Goal: Answer question/provide support: Share knowledge or assist other users

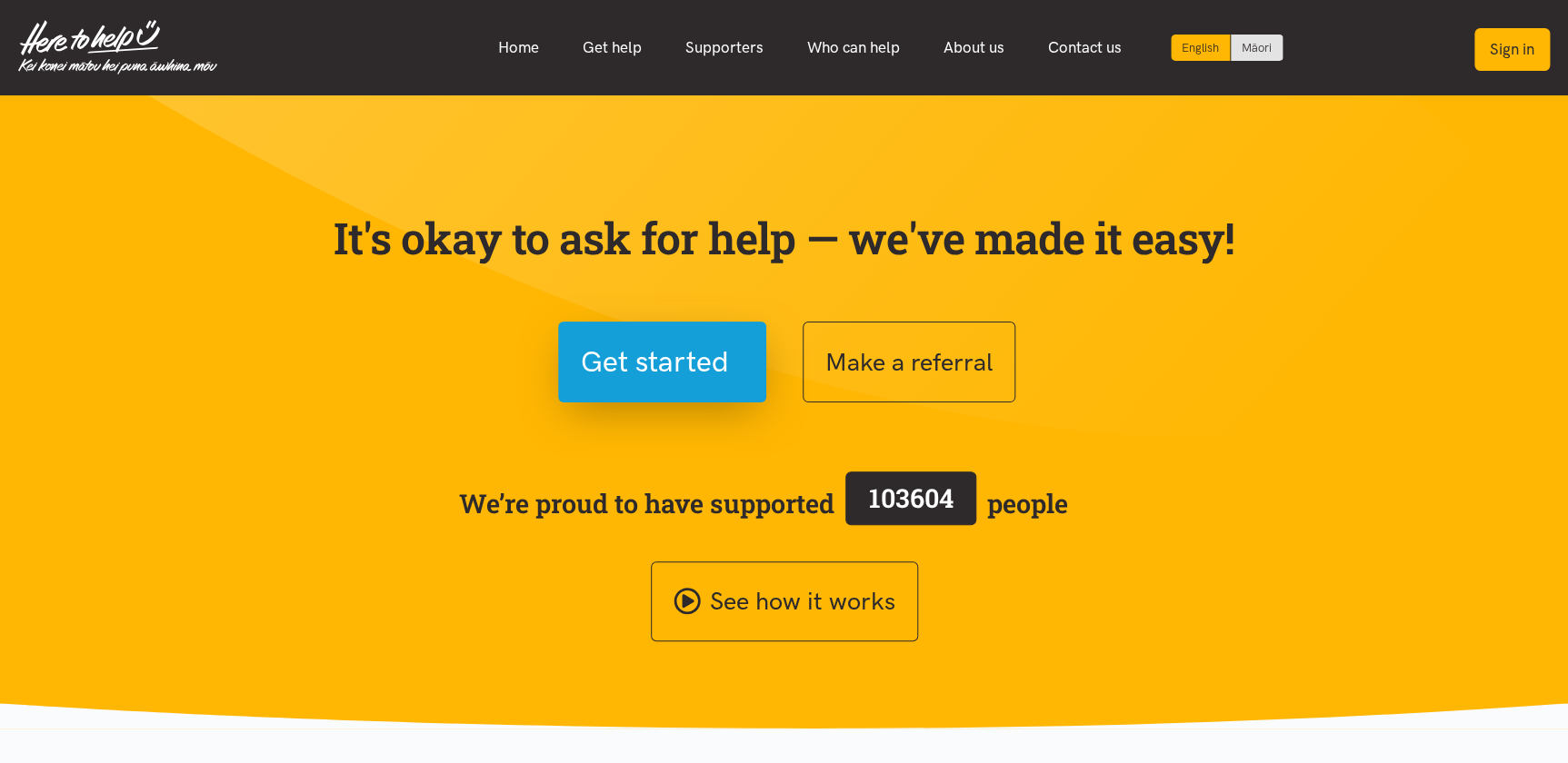
click at [1520, 50] on button "Sign in" at bounding box center [1512, 49] width 75 height 42
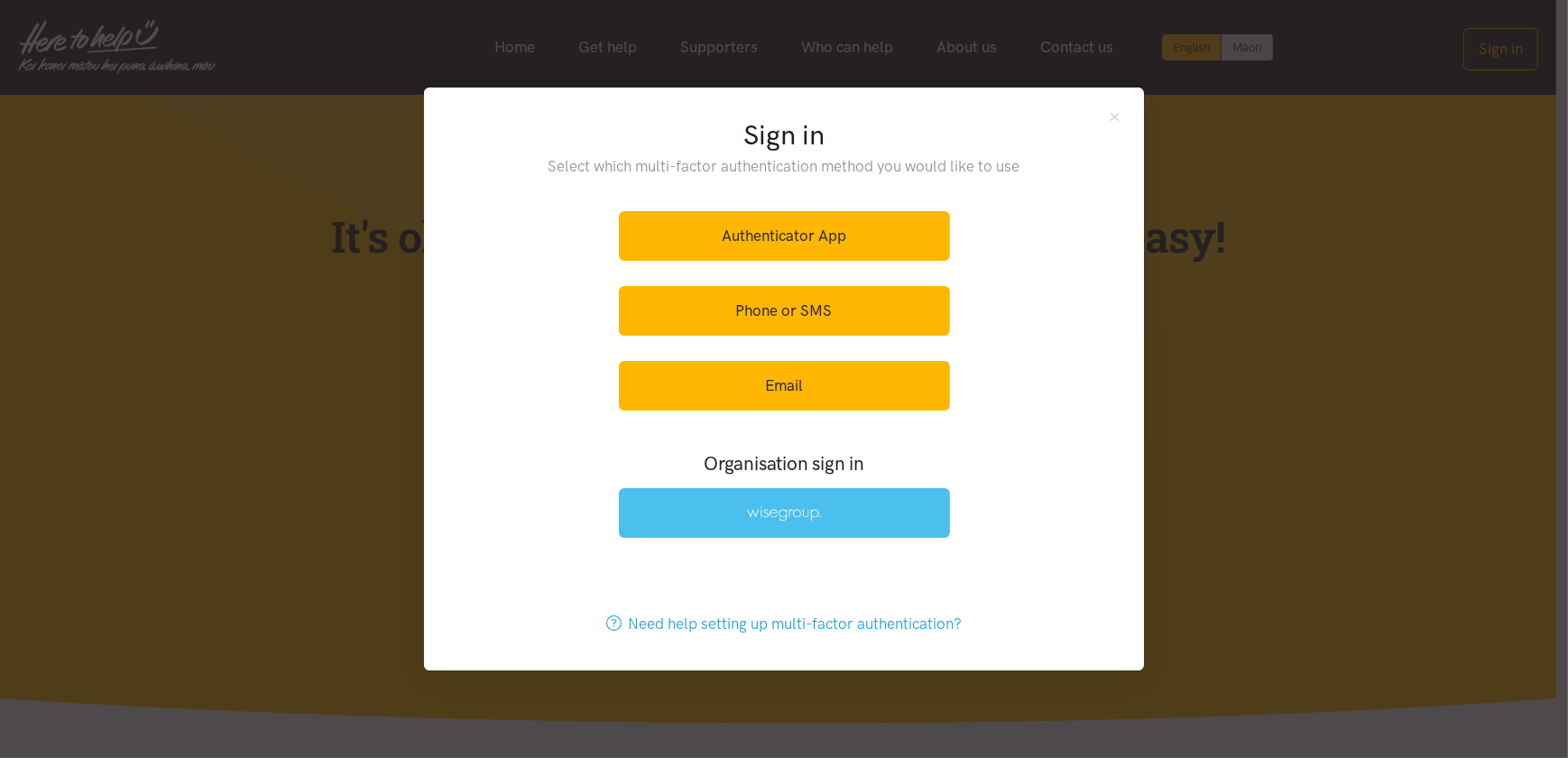
click at [783, 512] on img at bounding box center [784, 514] width 74 height 15
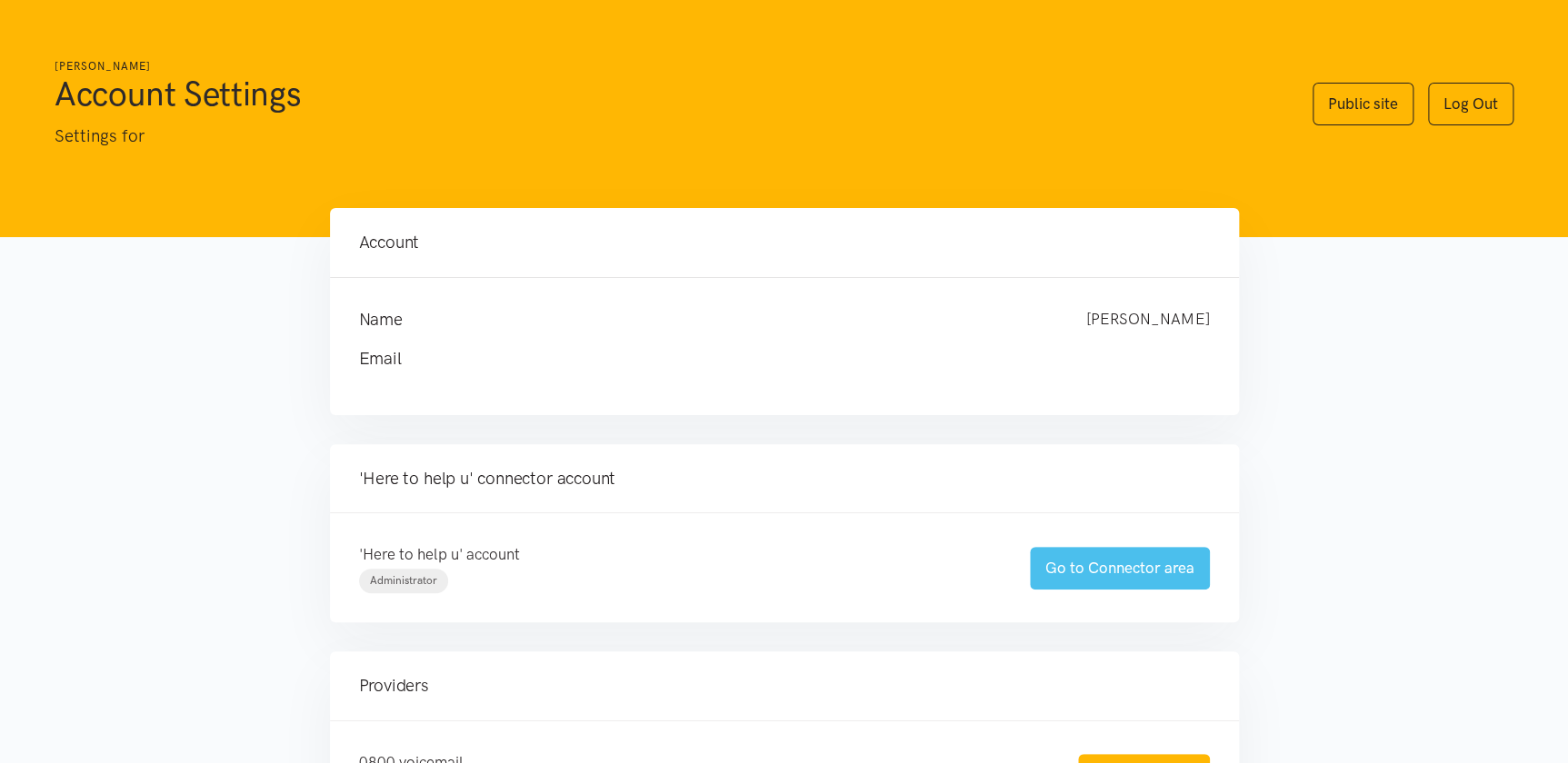
click at [1100, 566] on link "Go to Connector area" at bounding box center [1120, 568] width 180 height 42
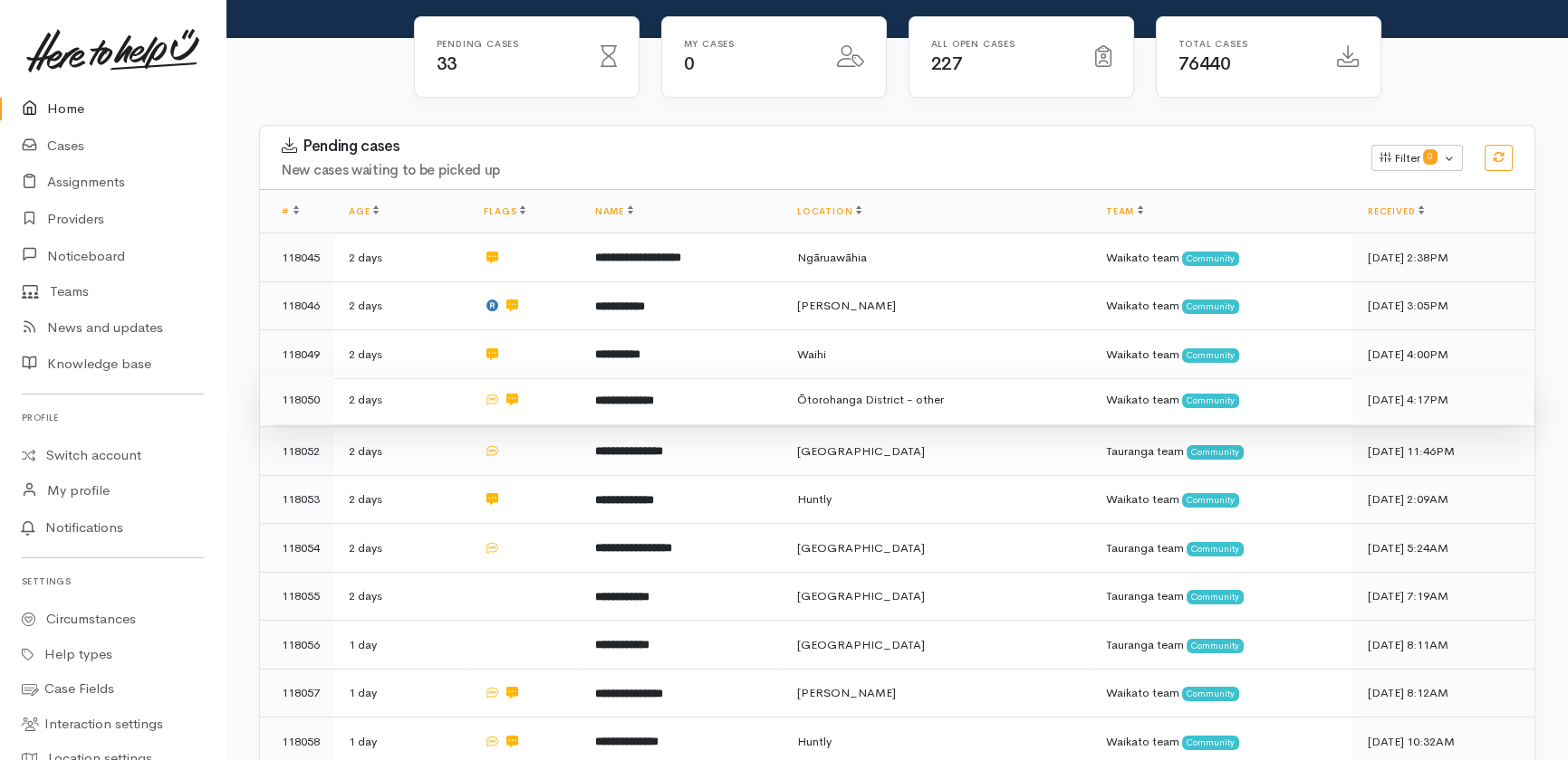
scroll to position [267, 0]
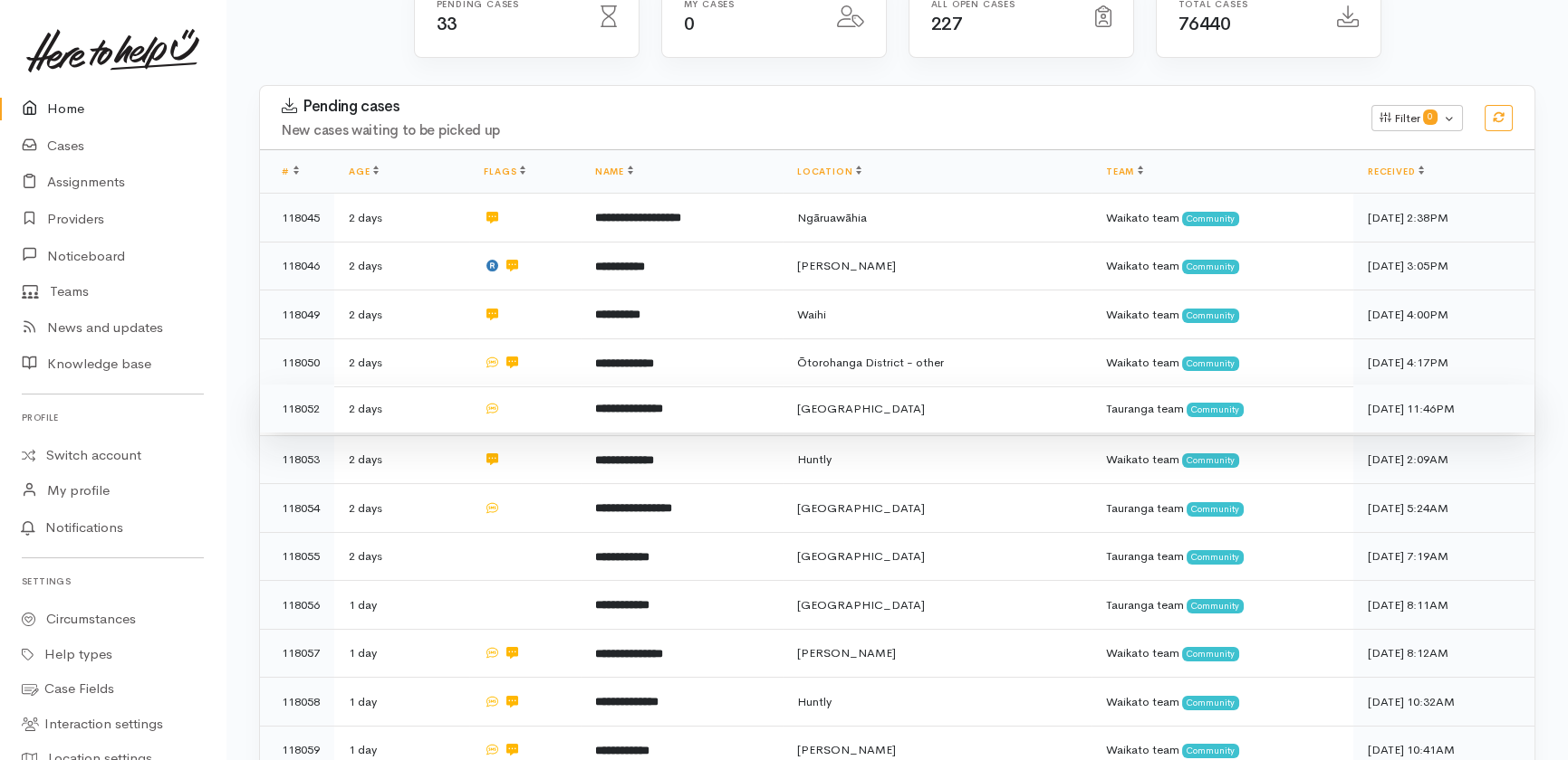
click at [546, 385] on td at bounding box center [525, 409] width 112 height 49
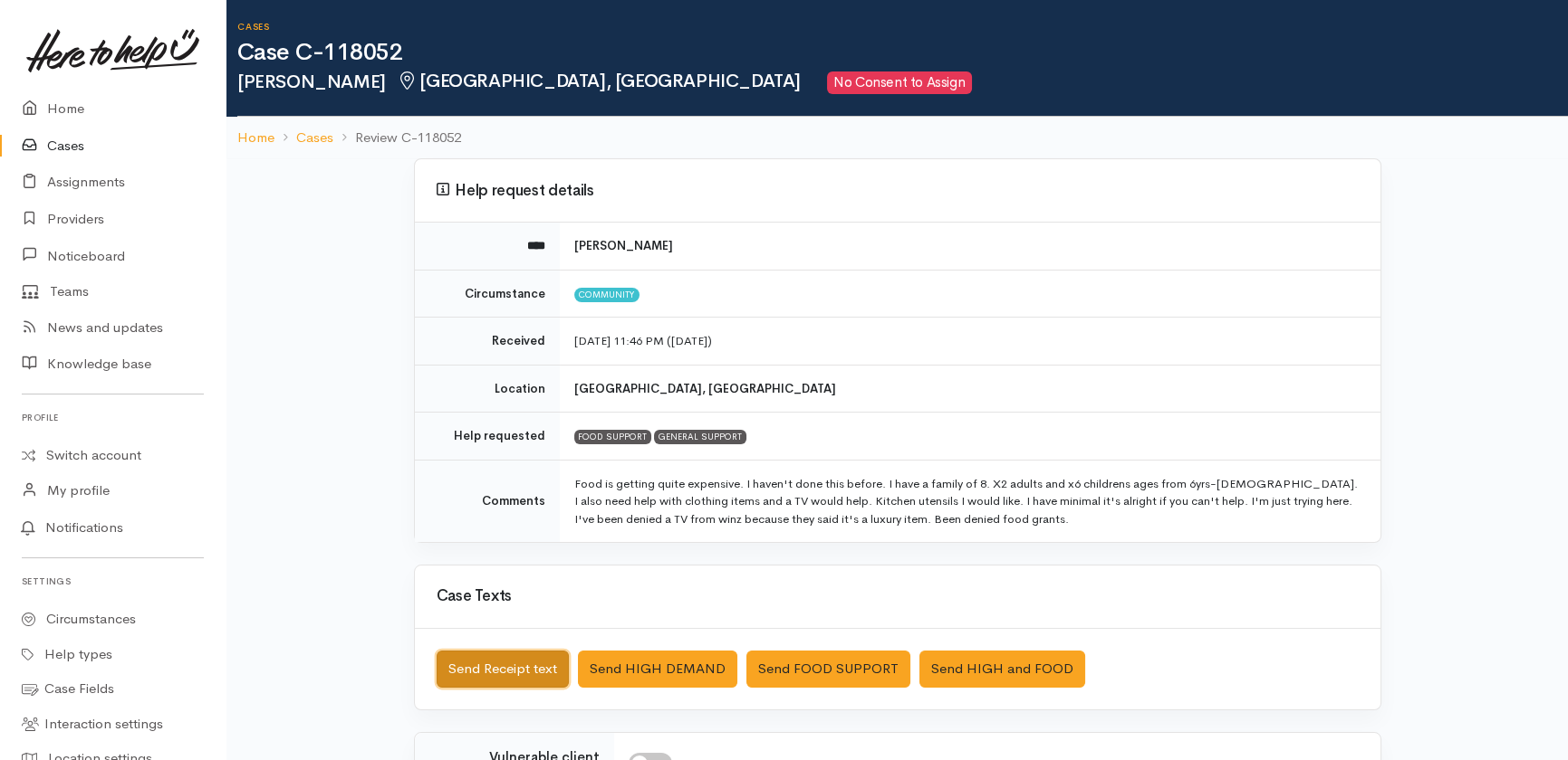
click at [470, 664] on button "Send Receipt text" at bounding box center [502, 670] width 132 height 38
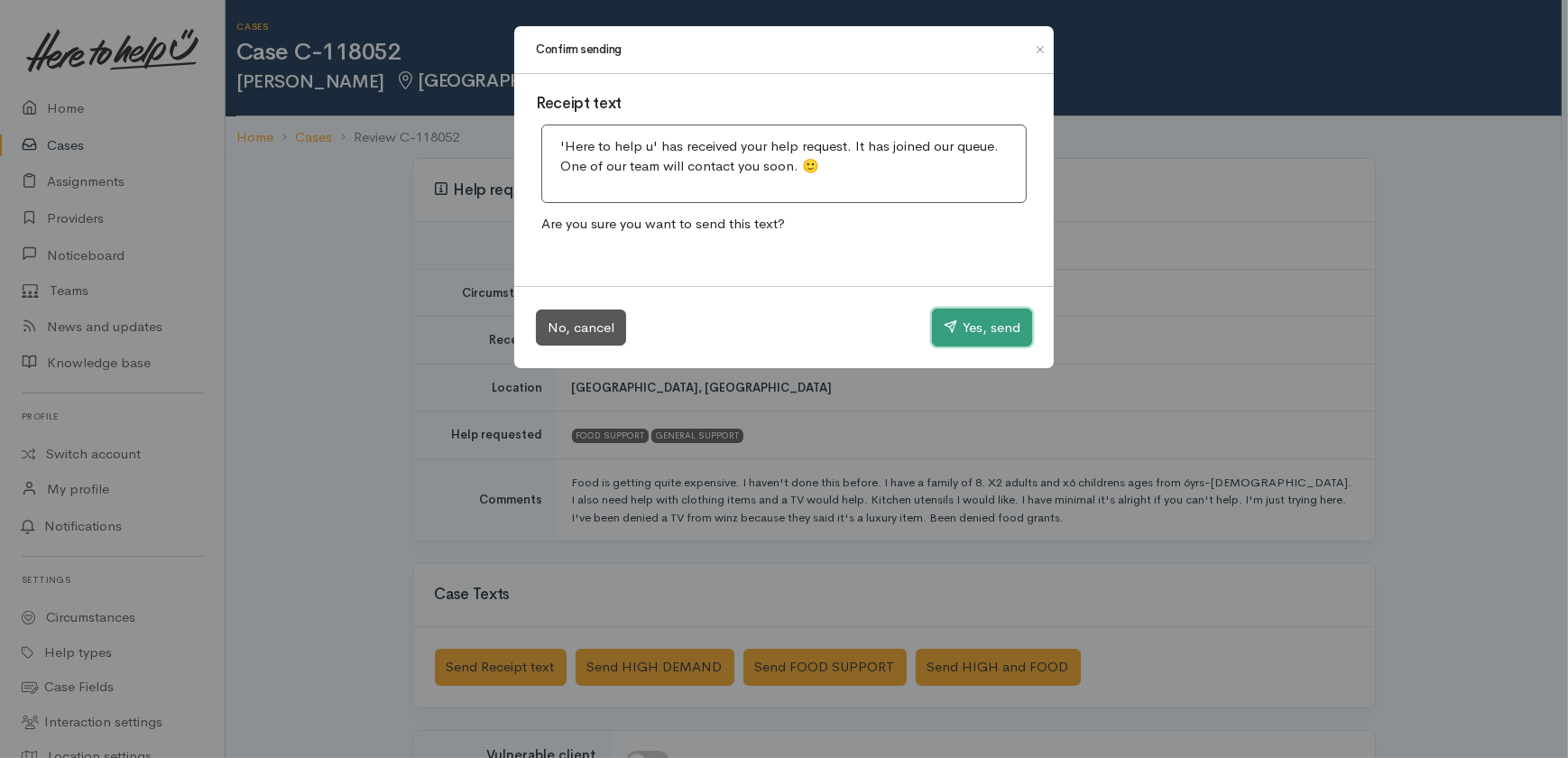
click at [989, 319] on button "Yes, send" at bounding box center [982, 328] width 100 height 38
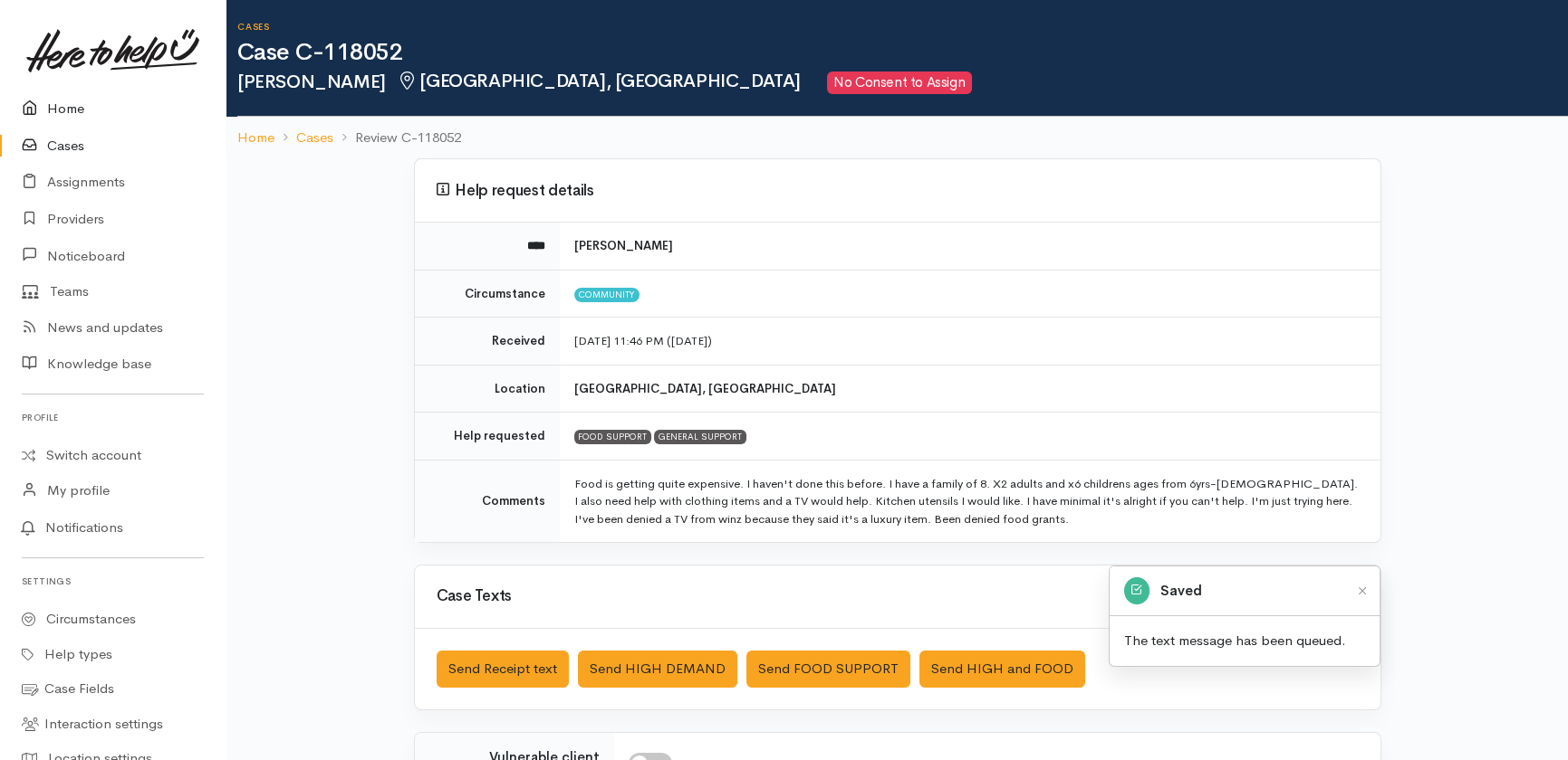
click at [56, 96] on link "Home" at bounding box center [113, 109] width 225 height 38
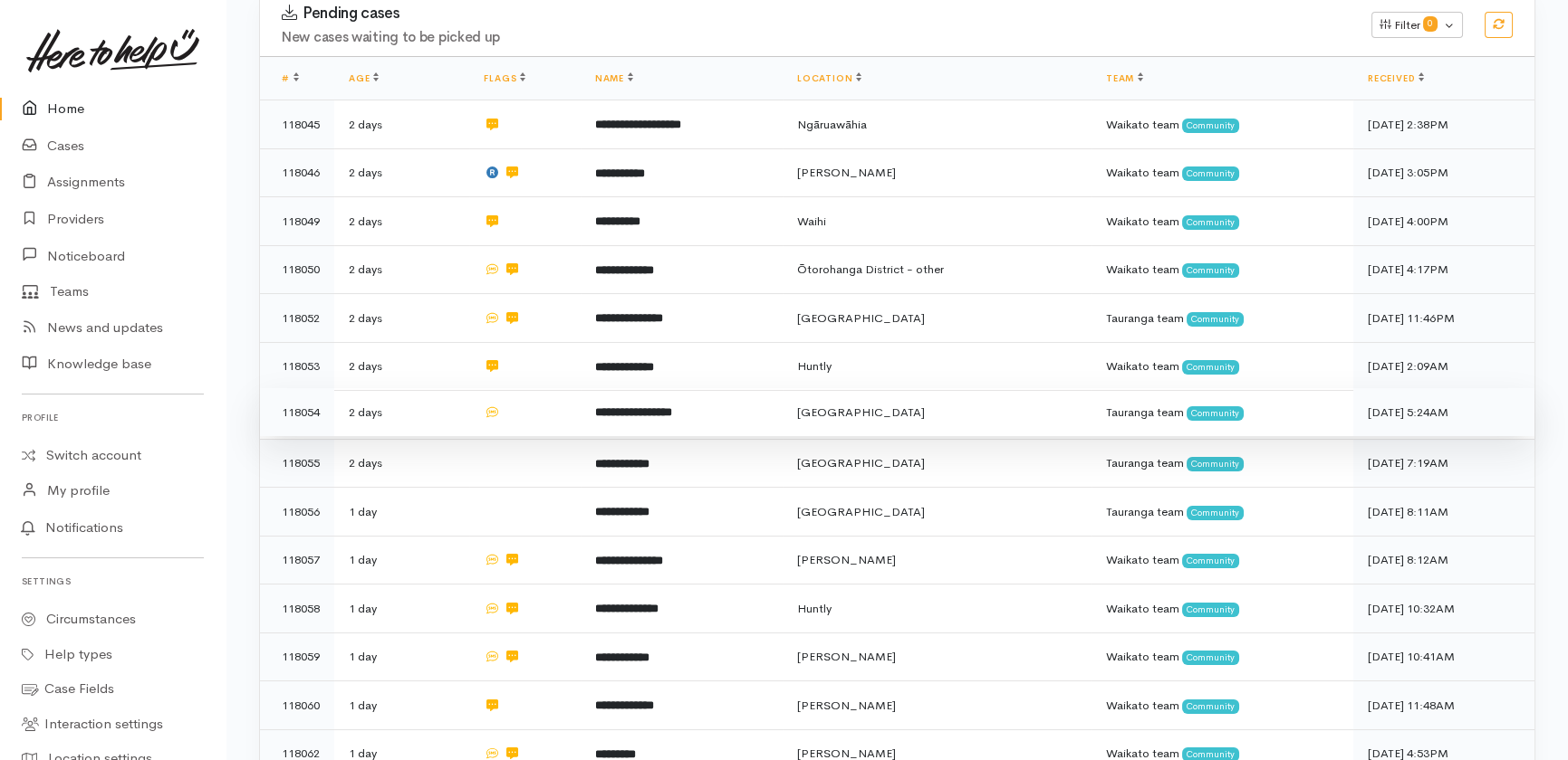
scroll to position [329, 0]
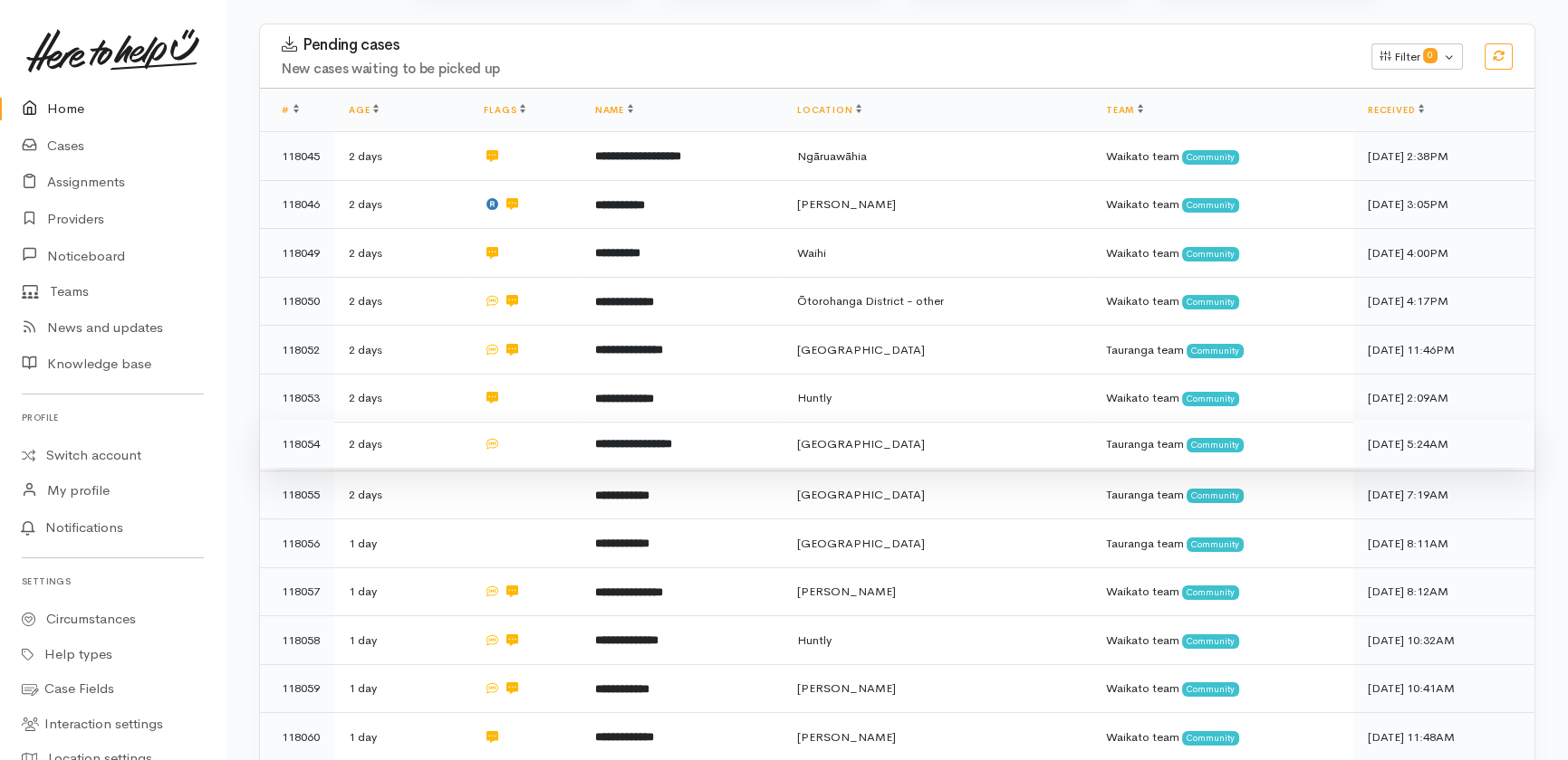
click at [516, 420] on td at bounding box center [525, 444] width 112 height 49
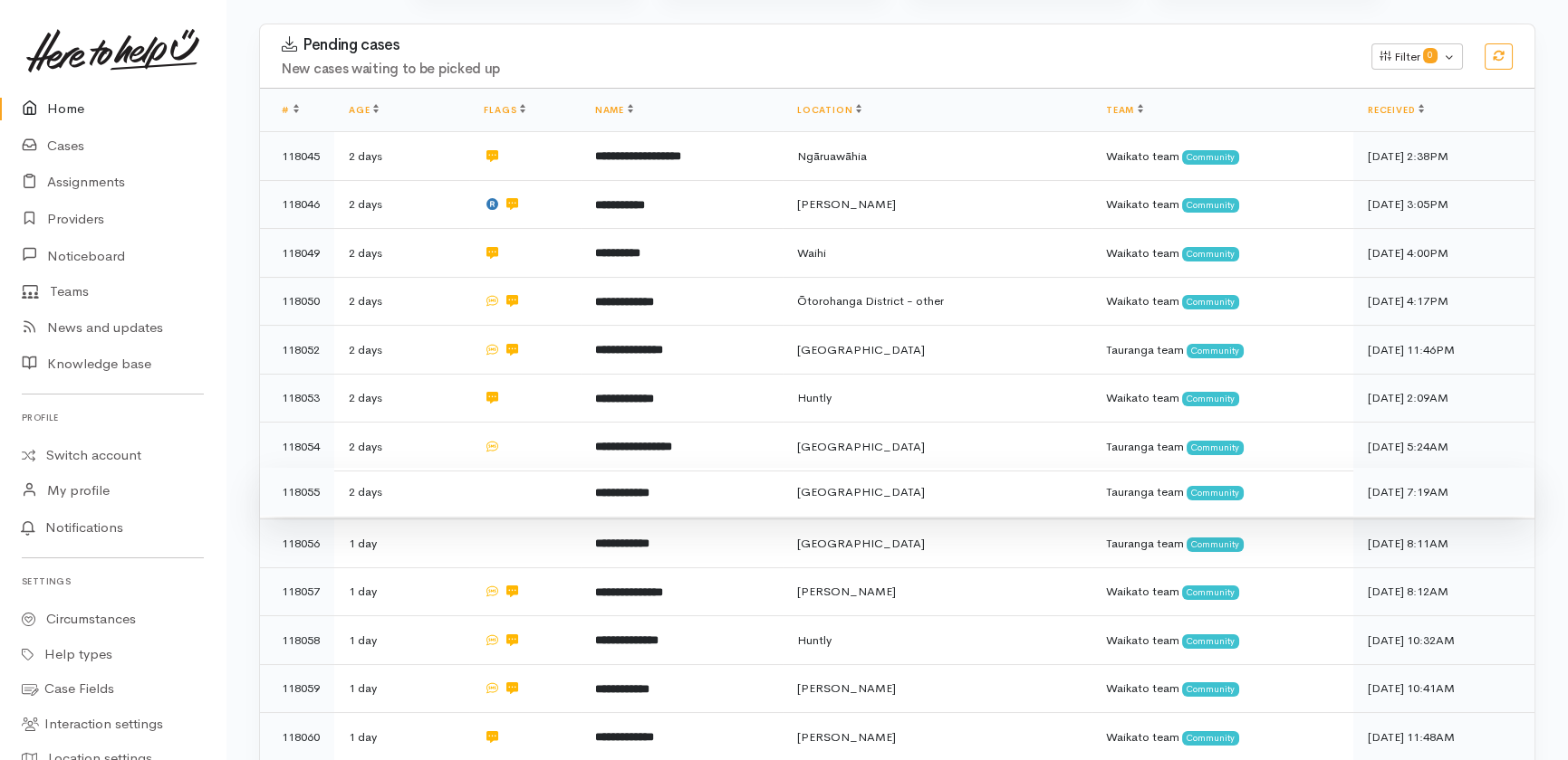
click at [550, 468] on td at bounding box center [525, 492] width 112 height 49
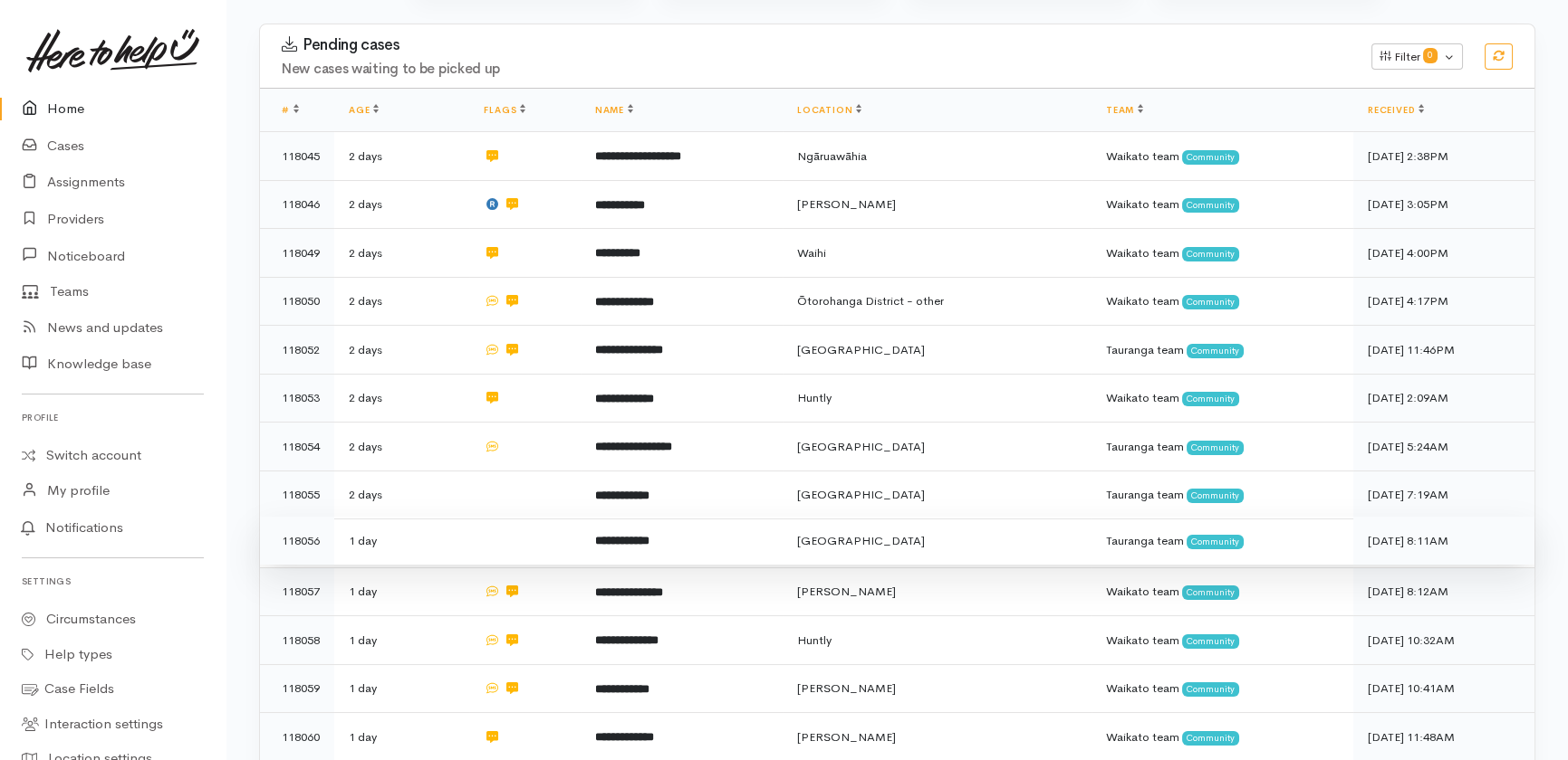
click at [507, 517] on td at bounding box center [525, 541] width 112 height 49
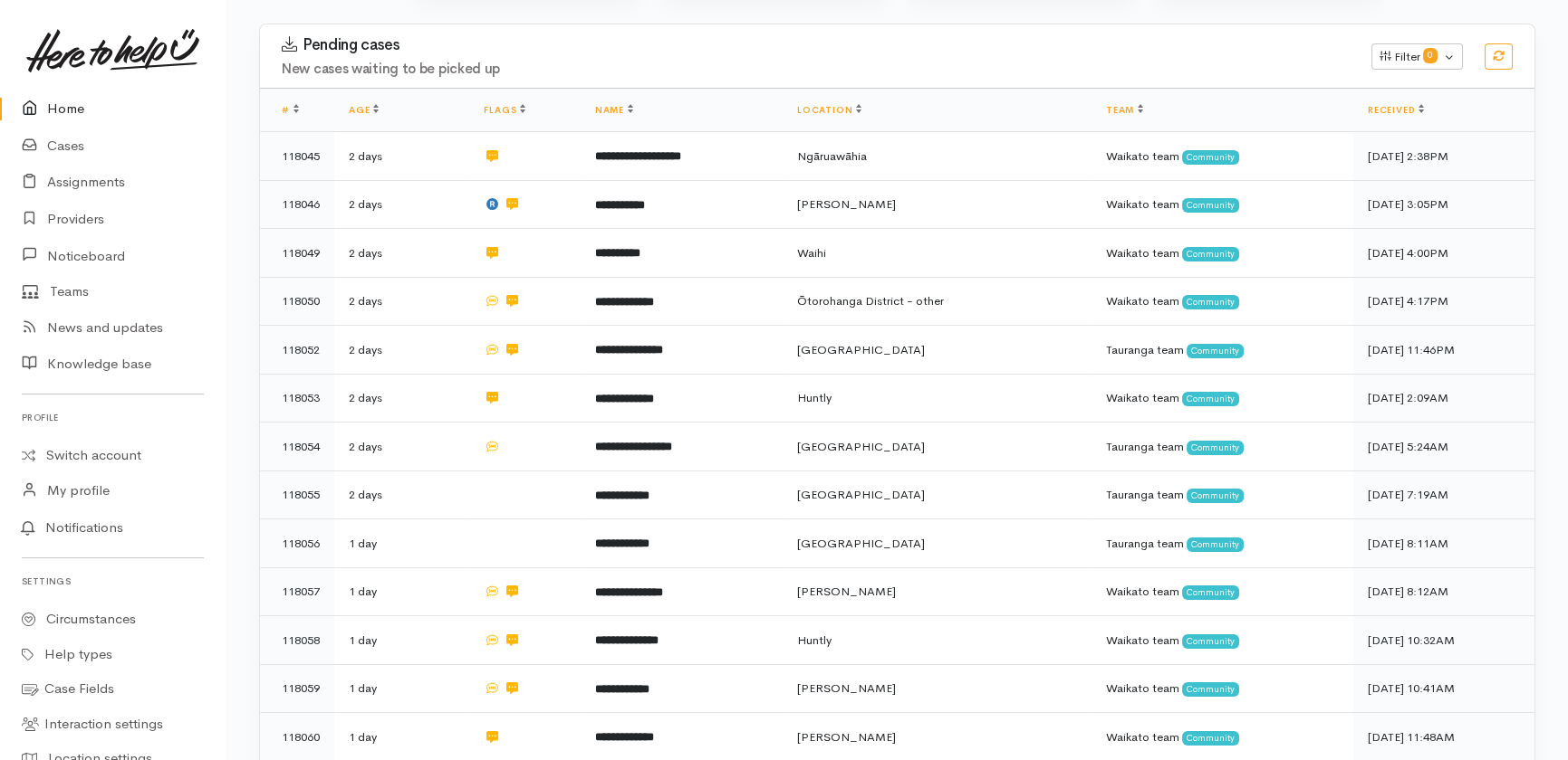
click at [66, 109] on link "Home" at bounding box center [113, 109] width 225 height 38
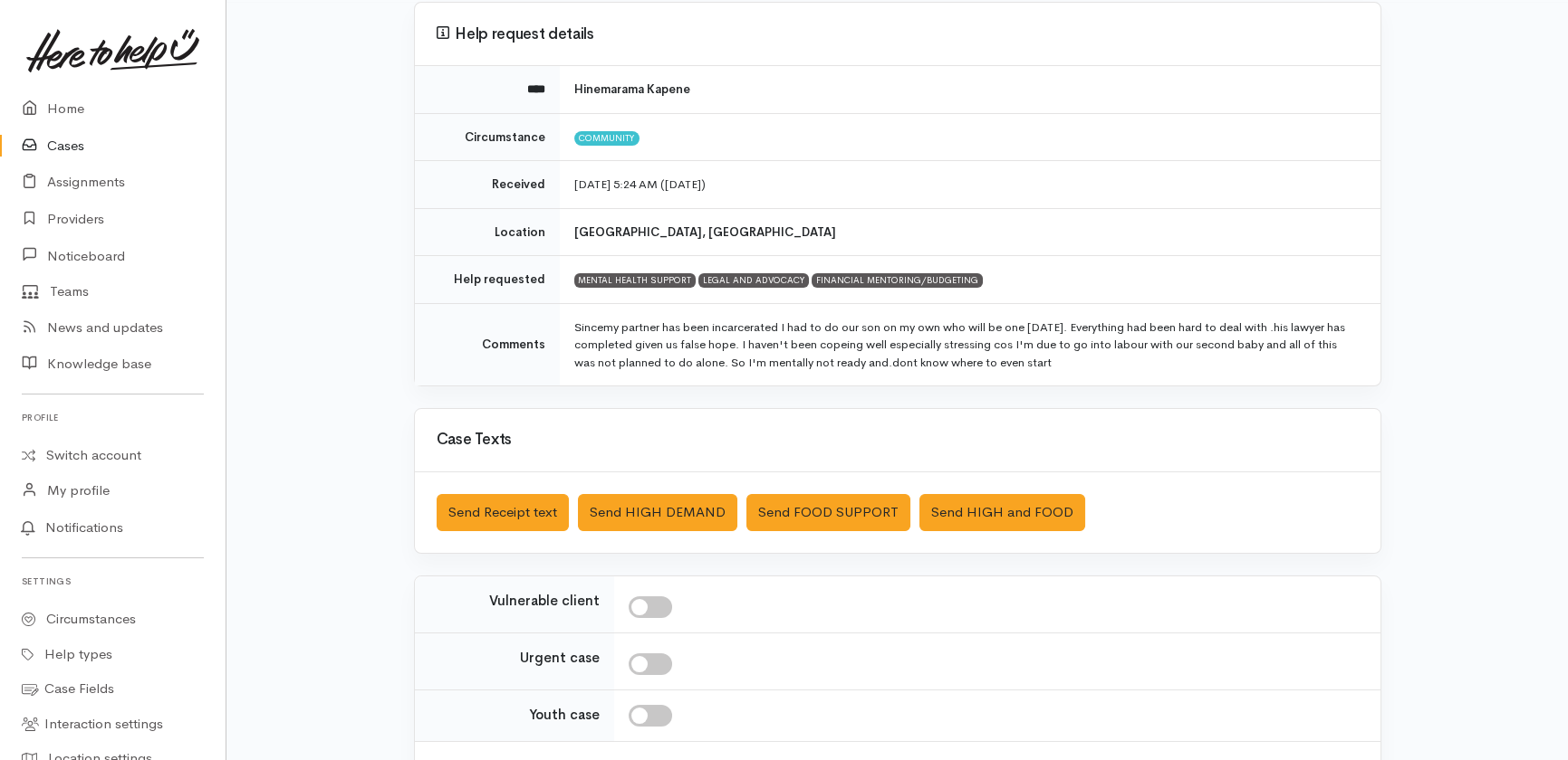
scroll to position [164, 0]
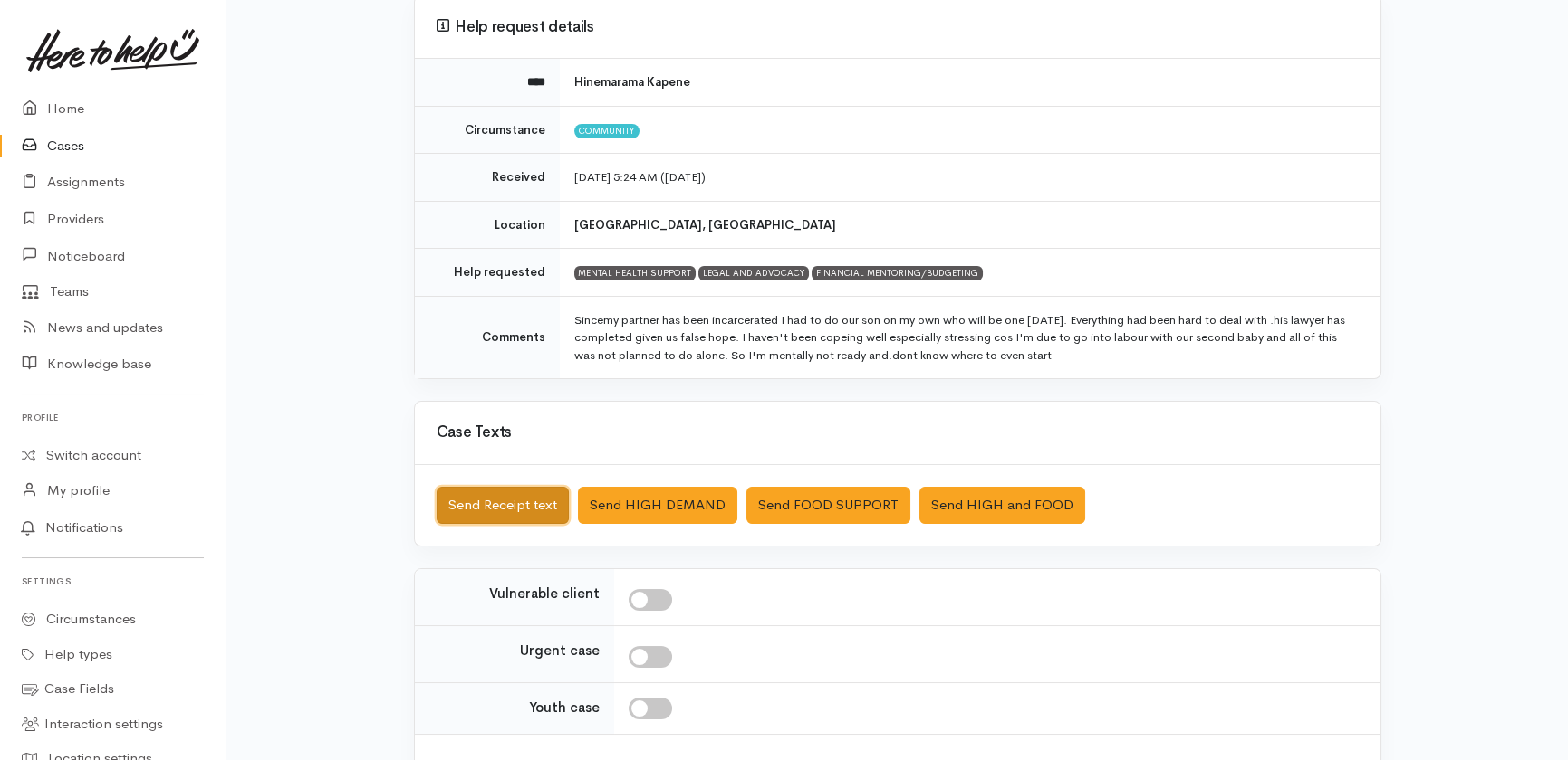
click at [485, 506] on button "Send Receipt text" at bounding box center [502, 505] width 132 height 38
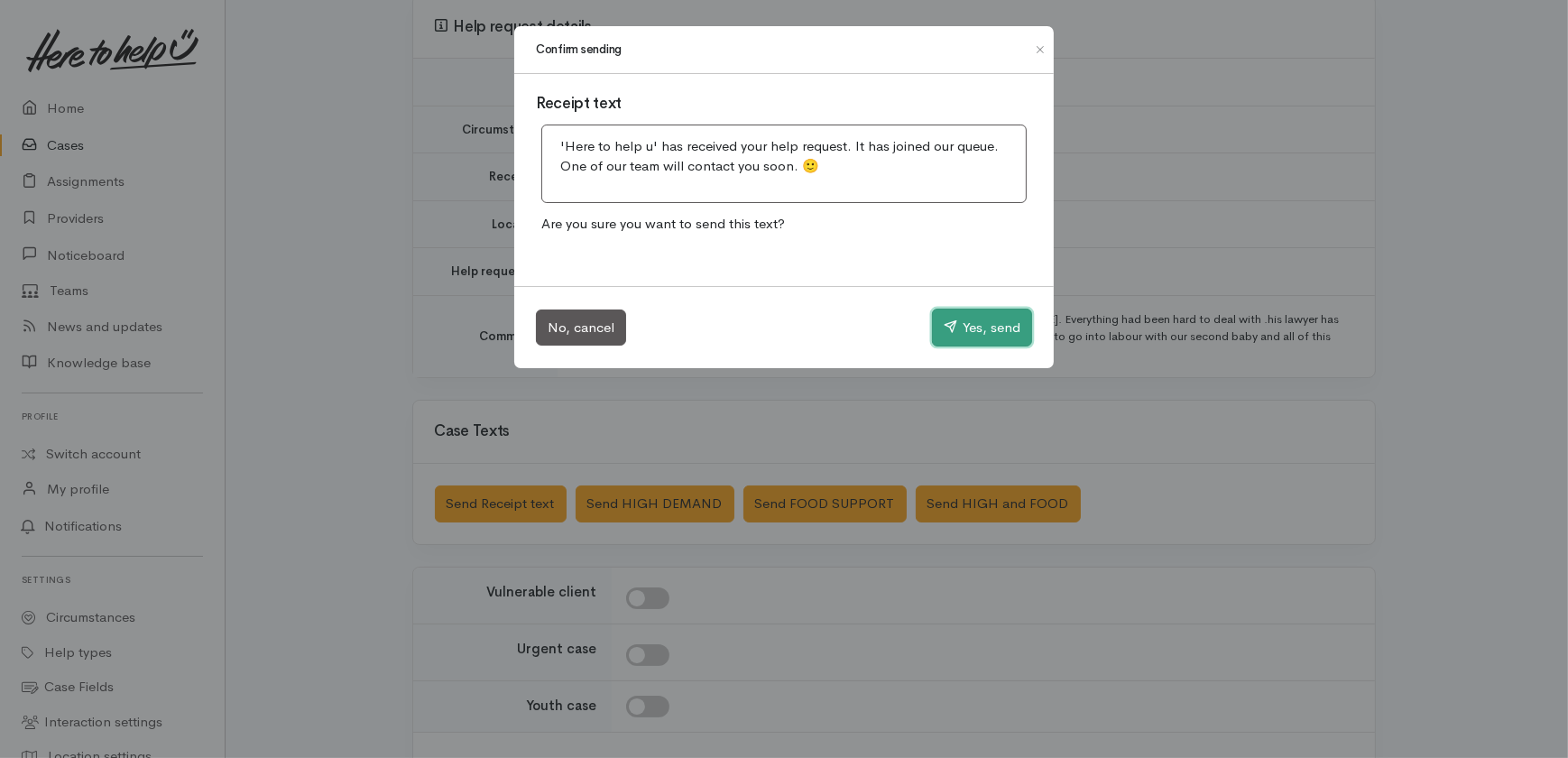
click at [987, 324] on button "Yes, send" at bounding box center [982, 328] width 100 height 38
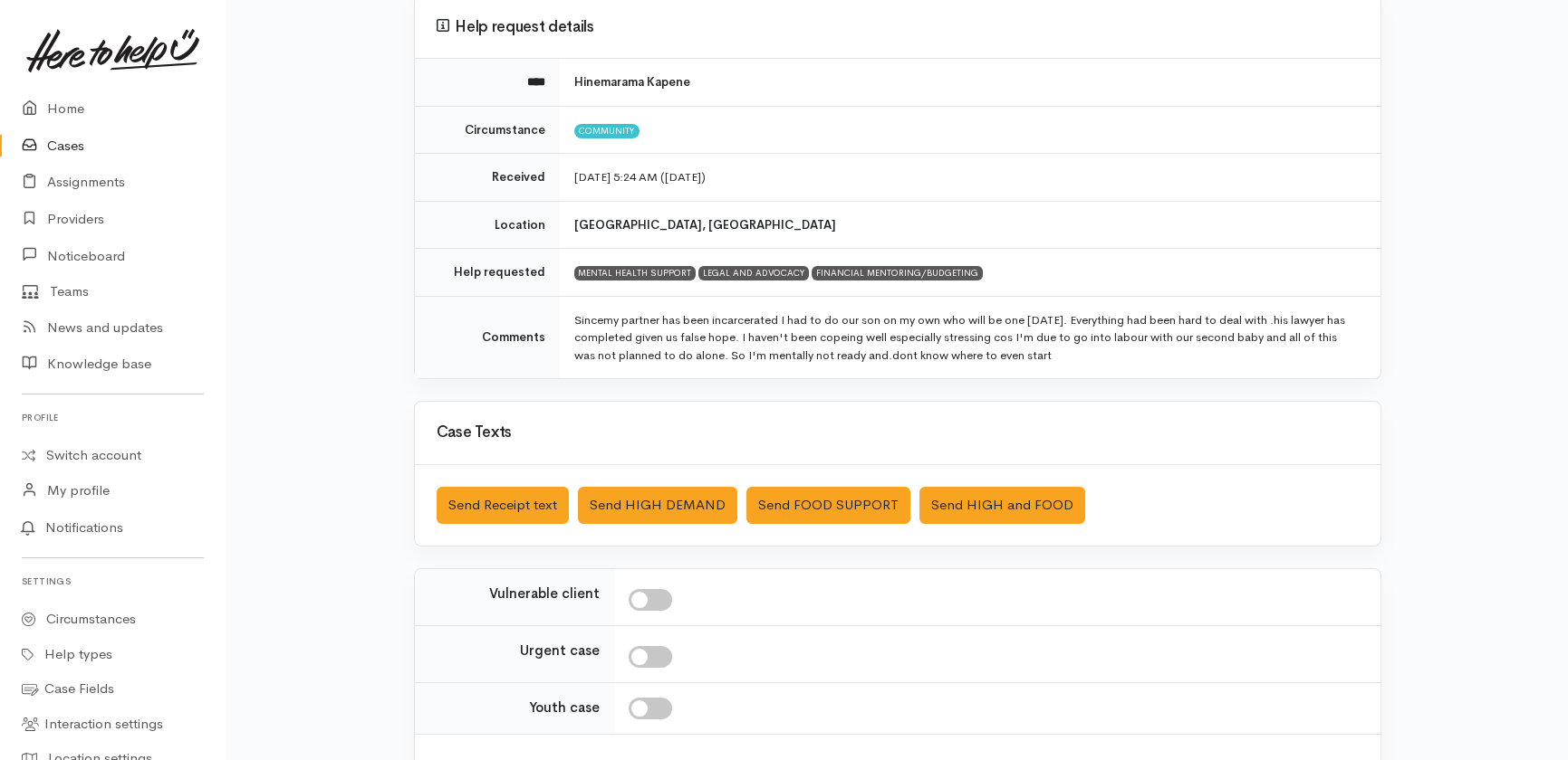
click at [657, 597] on input "checkbox" at bounding box center [650, 600] width 43 height 22
checkbox input "true"
click at [656, 655] on input "checkbox" at bounding box center [650, 657] width 43 height 22
checkbox input "true"
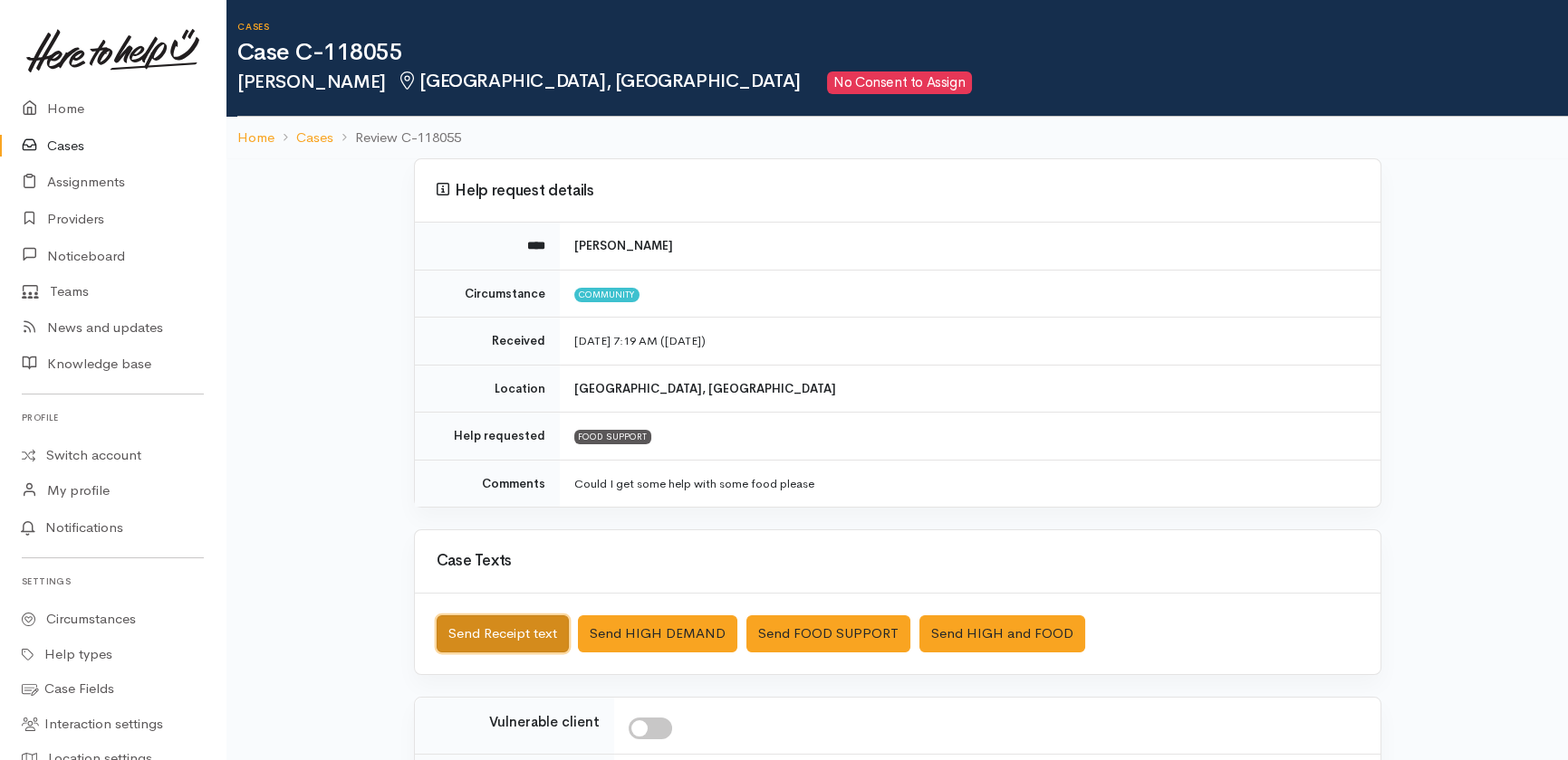
click at [513, 640] on button "Send Receipt text" at bounding box center [502, 634] width 132 height 38
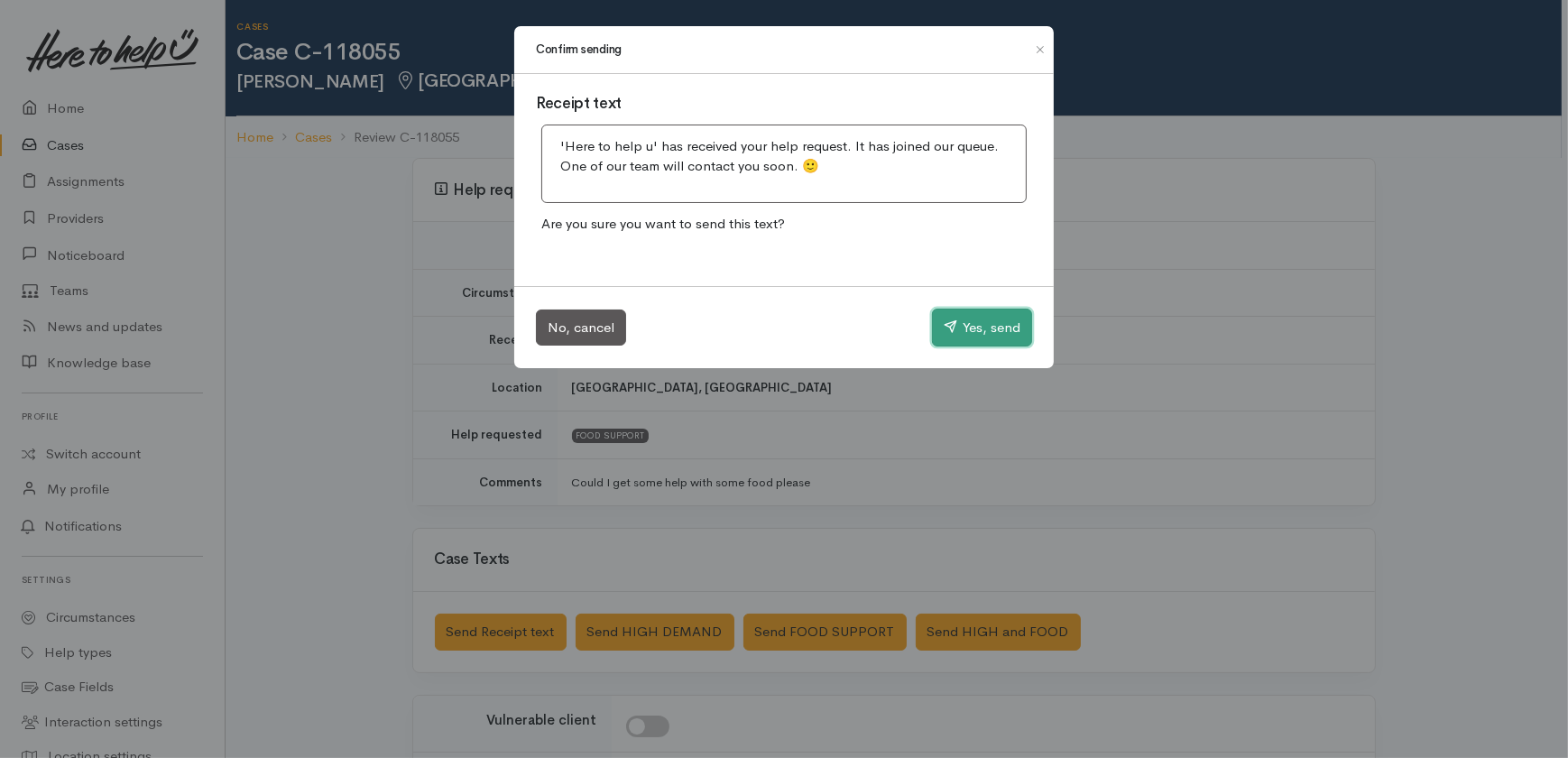
click at [986, 323] on button "Yes, send" at bounding box center [982, 328] width 100 height 38
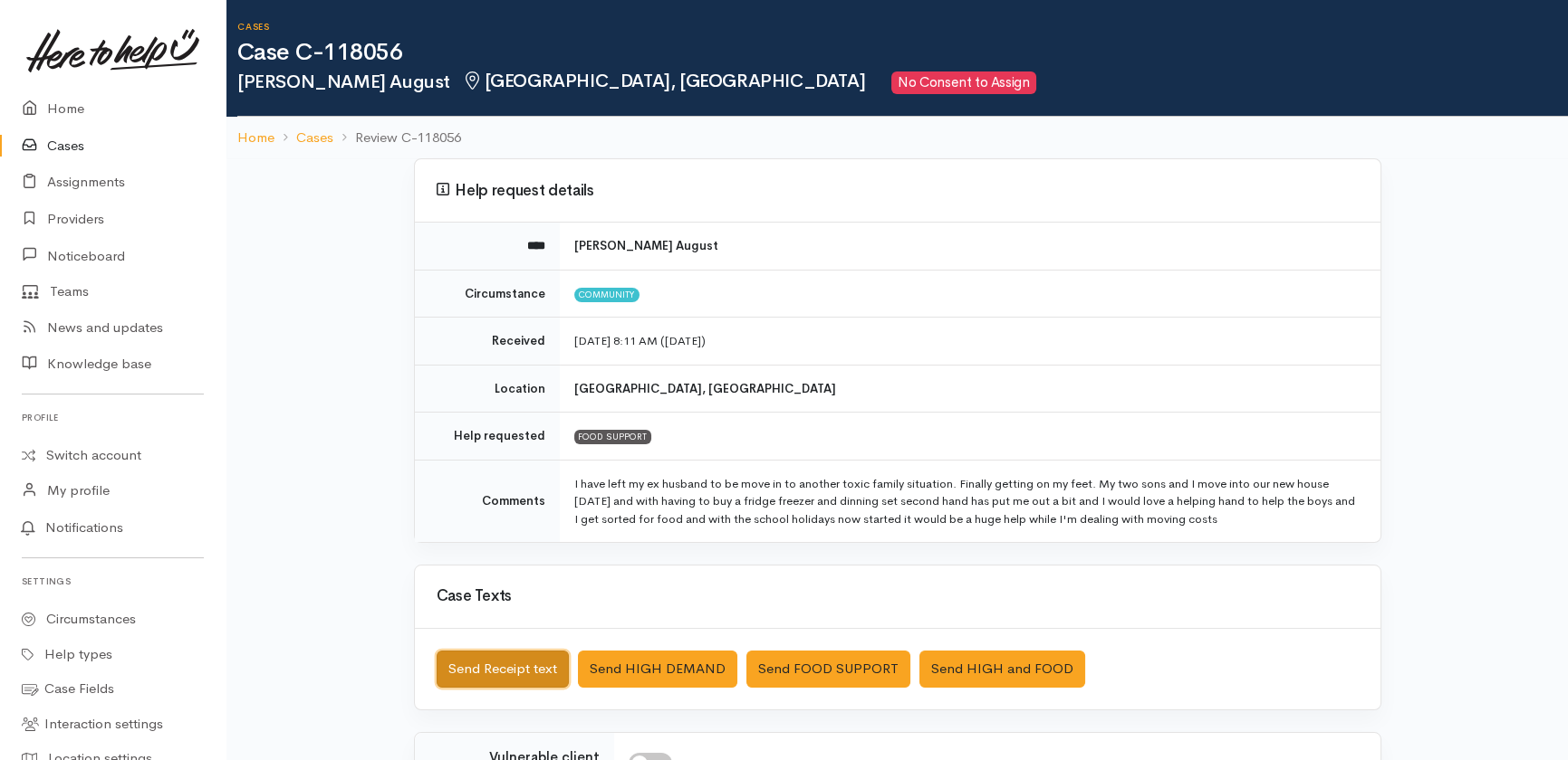
click at [492, 672] on button "Send Receipt text" at bounding box center [502, 670] width 132 height 38
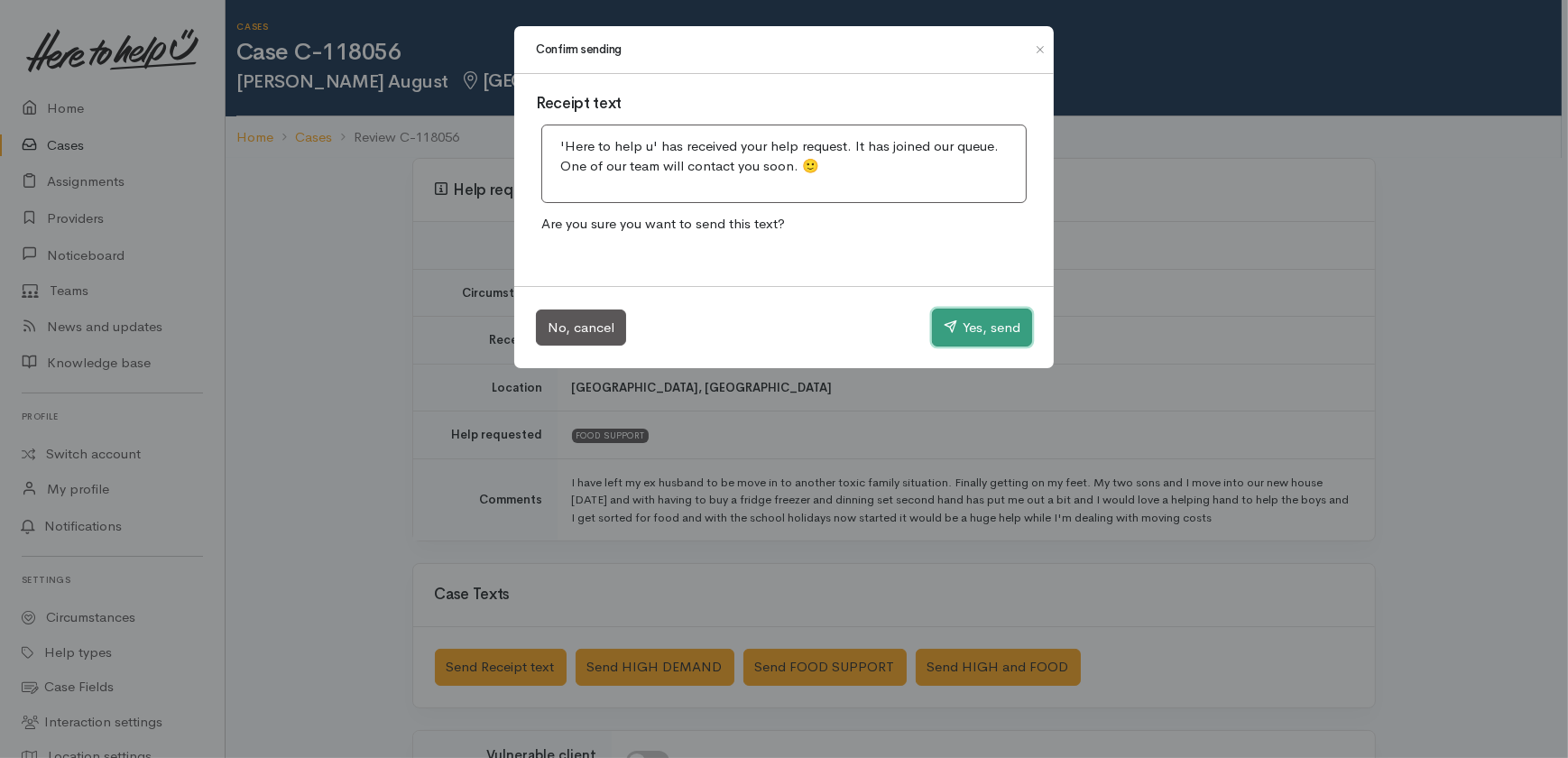
click at [999, 343] on button "Yes, send" at bounding box center [982, 328] width 100 height 38
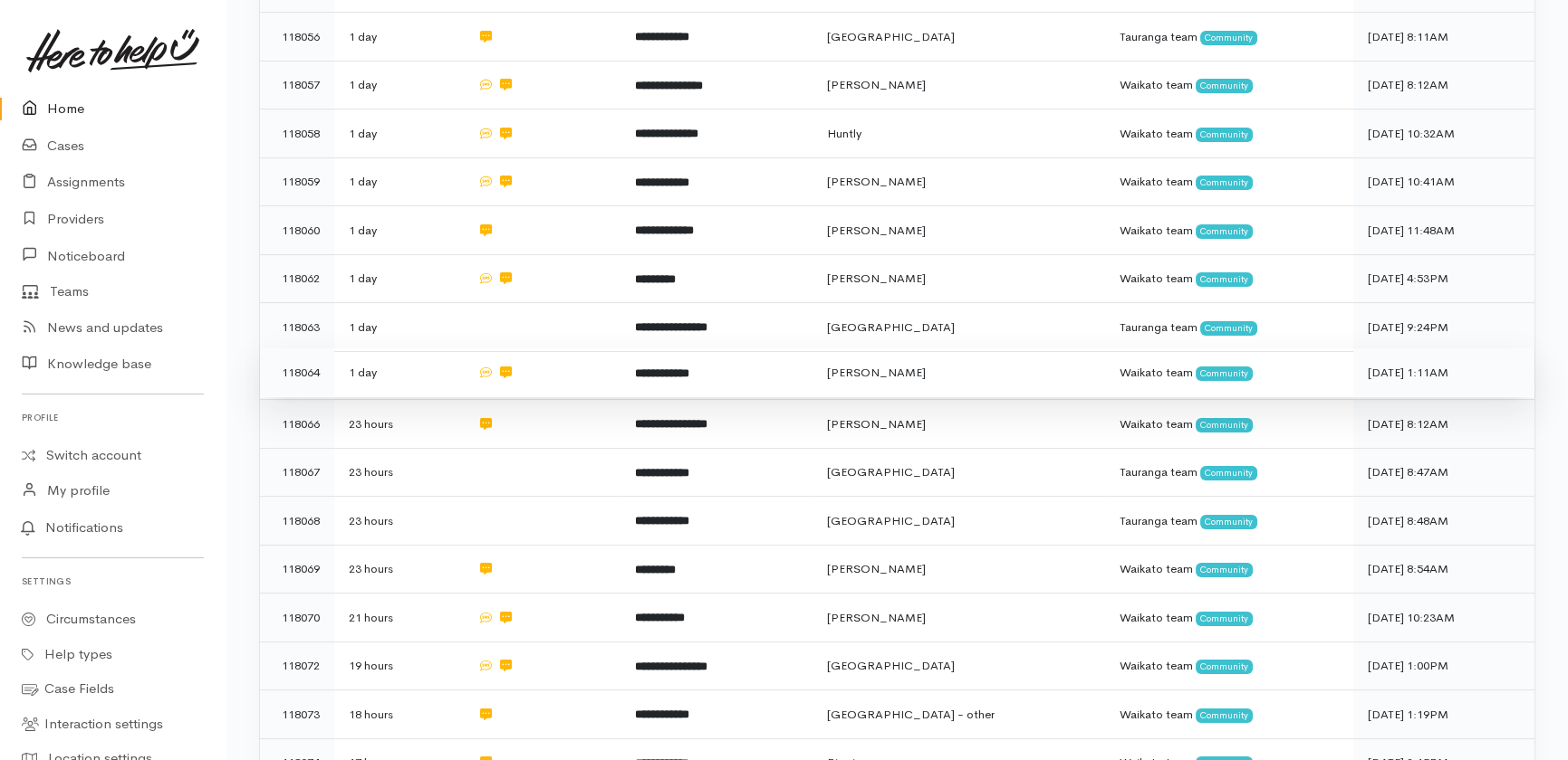
scroll to position [823, 0]
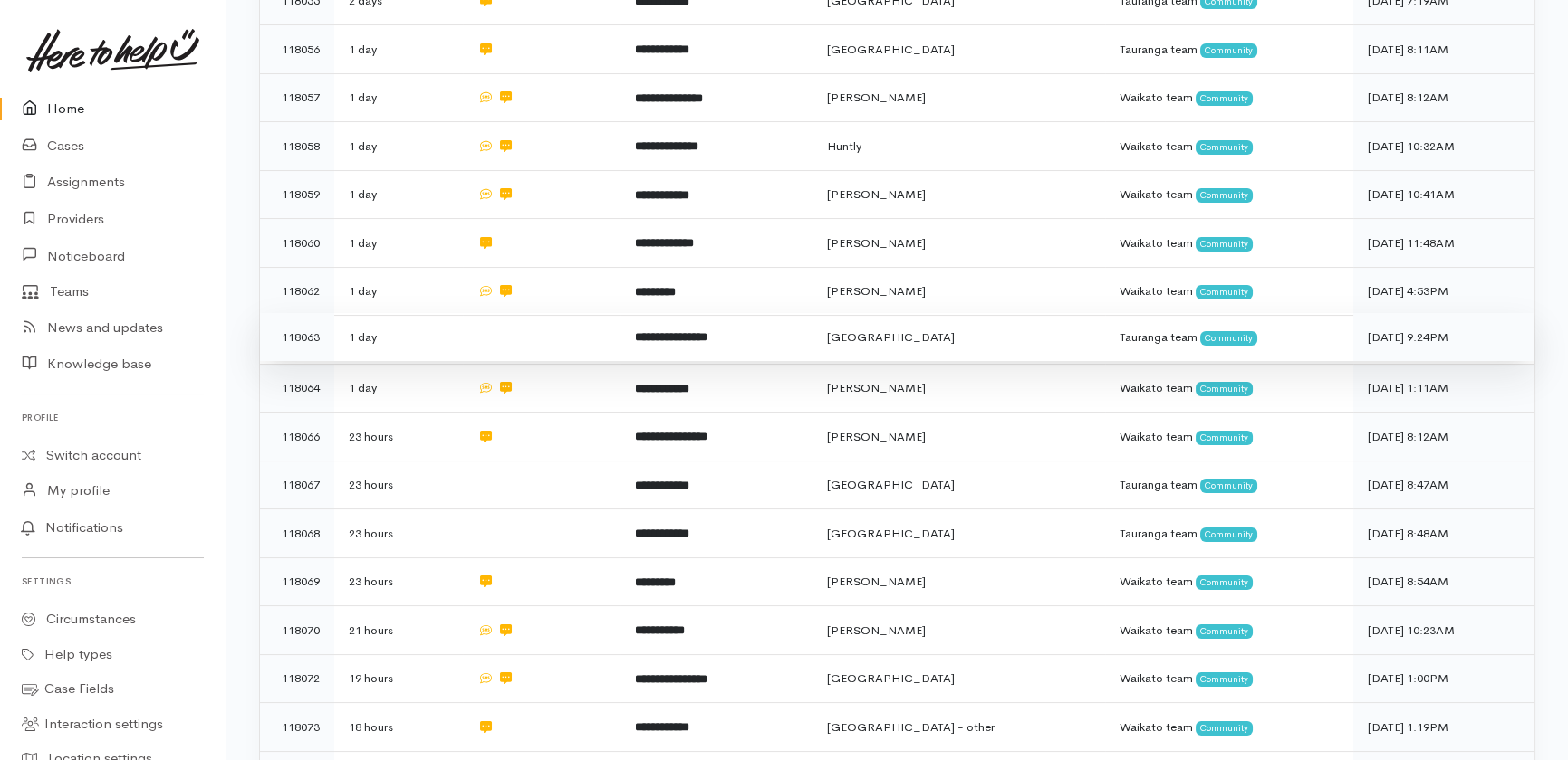
click at [531, 314] on td at bounding box center [542, 338] width 158 height 49
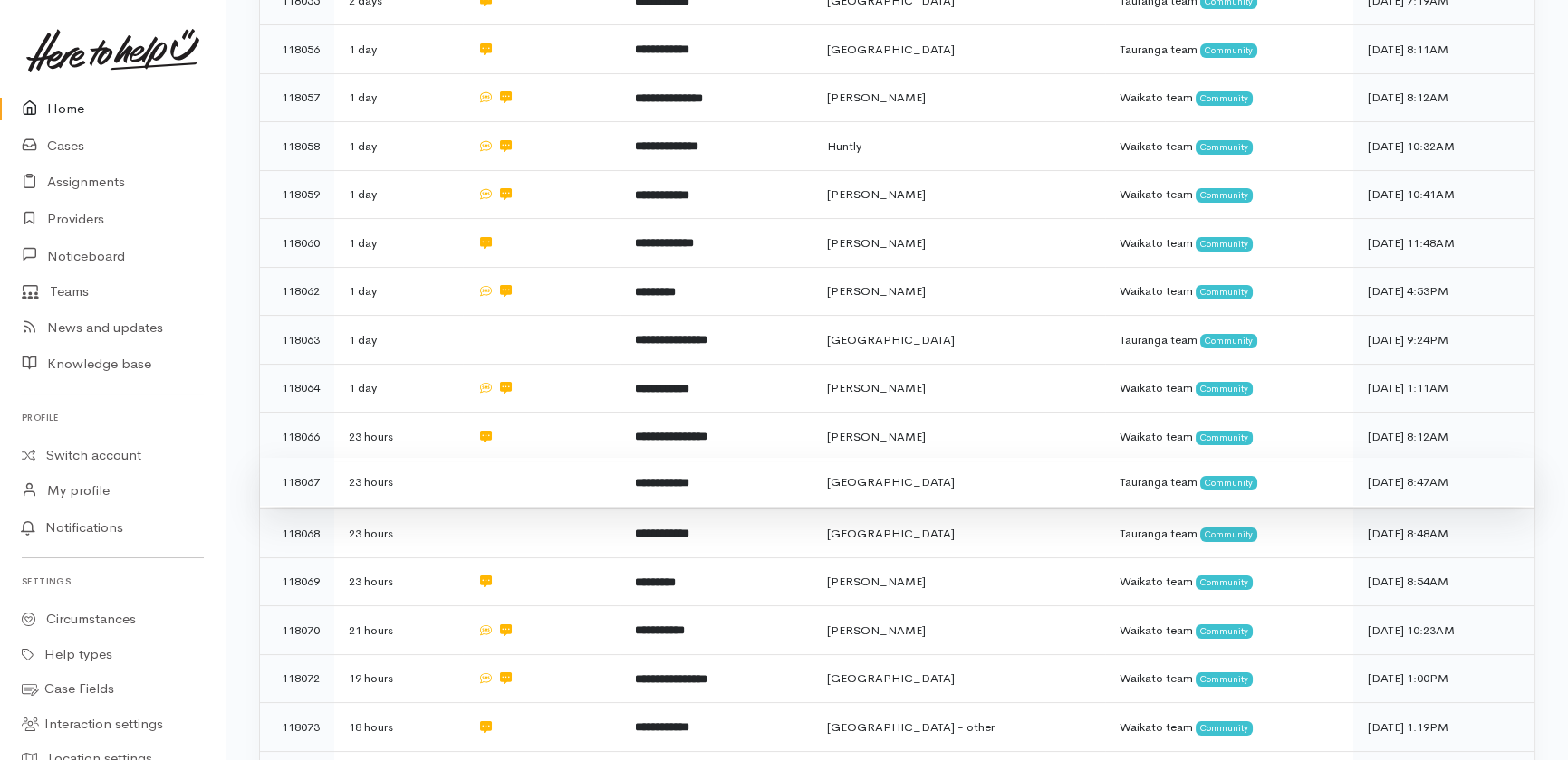
click at [556, 458] on td at bounding box center [542, 482] width 158 height 49
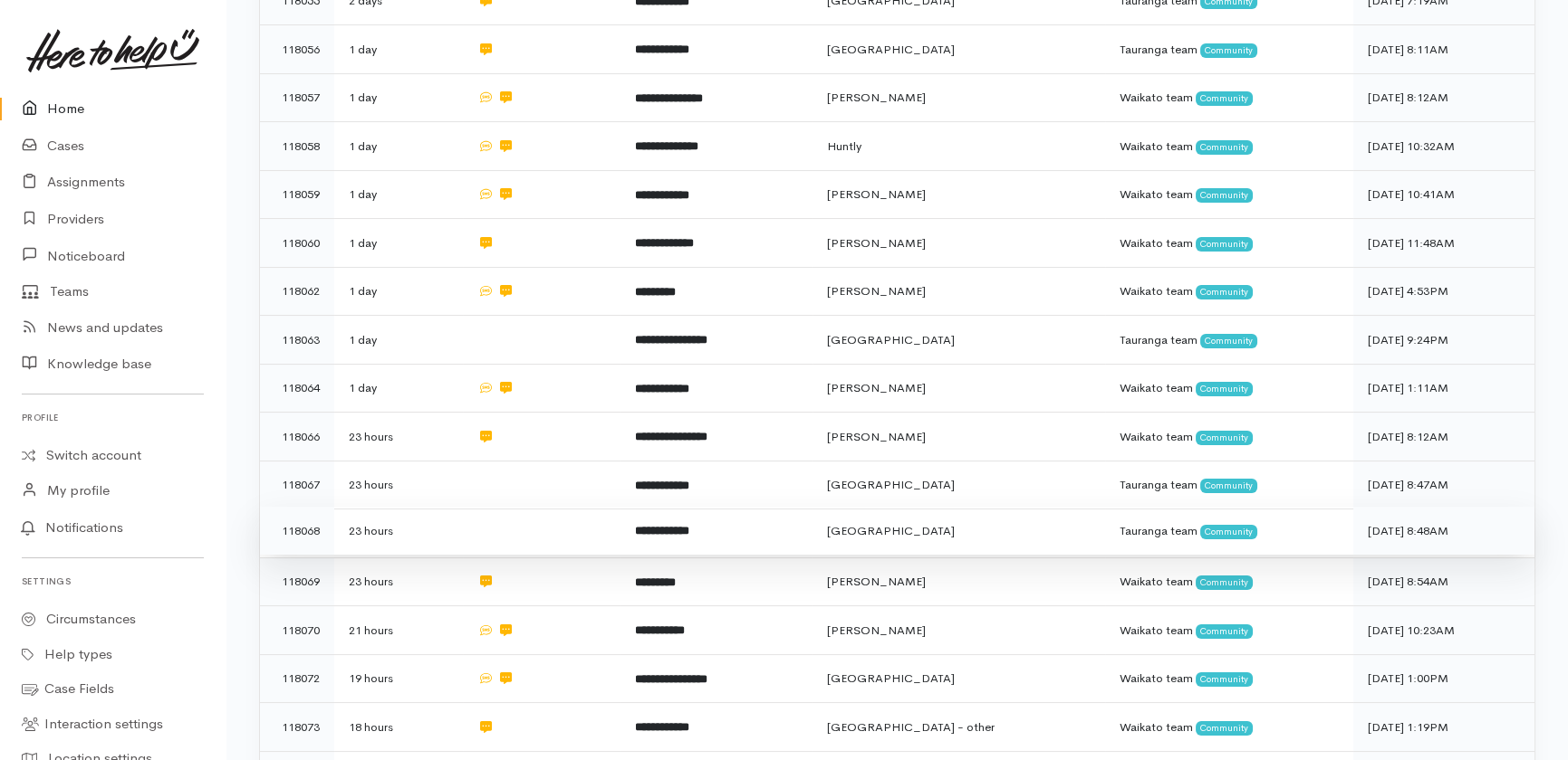
click at [539, 507] on td at bounding box center [542, 531] width 158 height 49
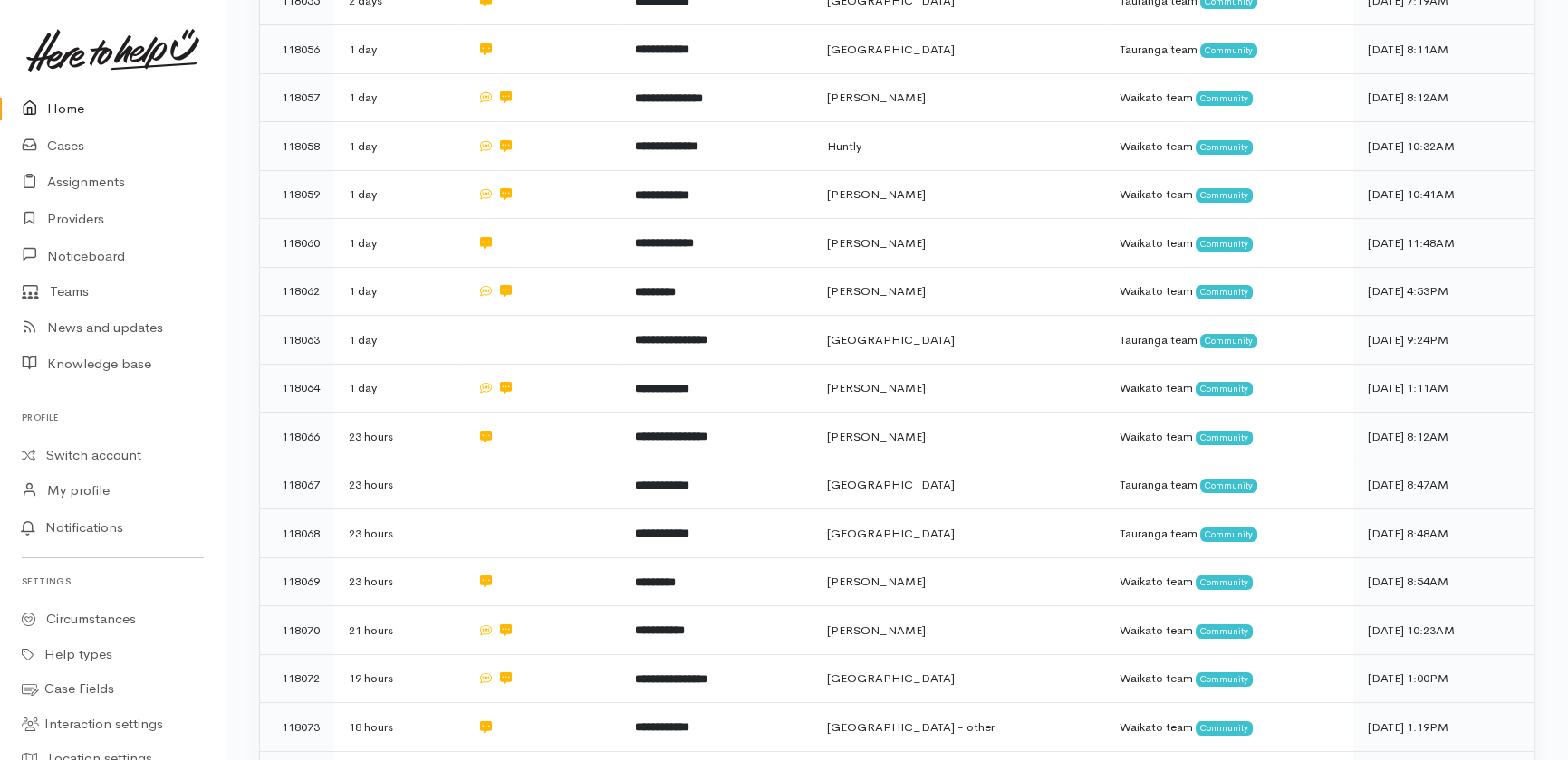
click at [65, 111] on link "Home" at bounding box center [113, 109] width 225 height 38
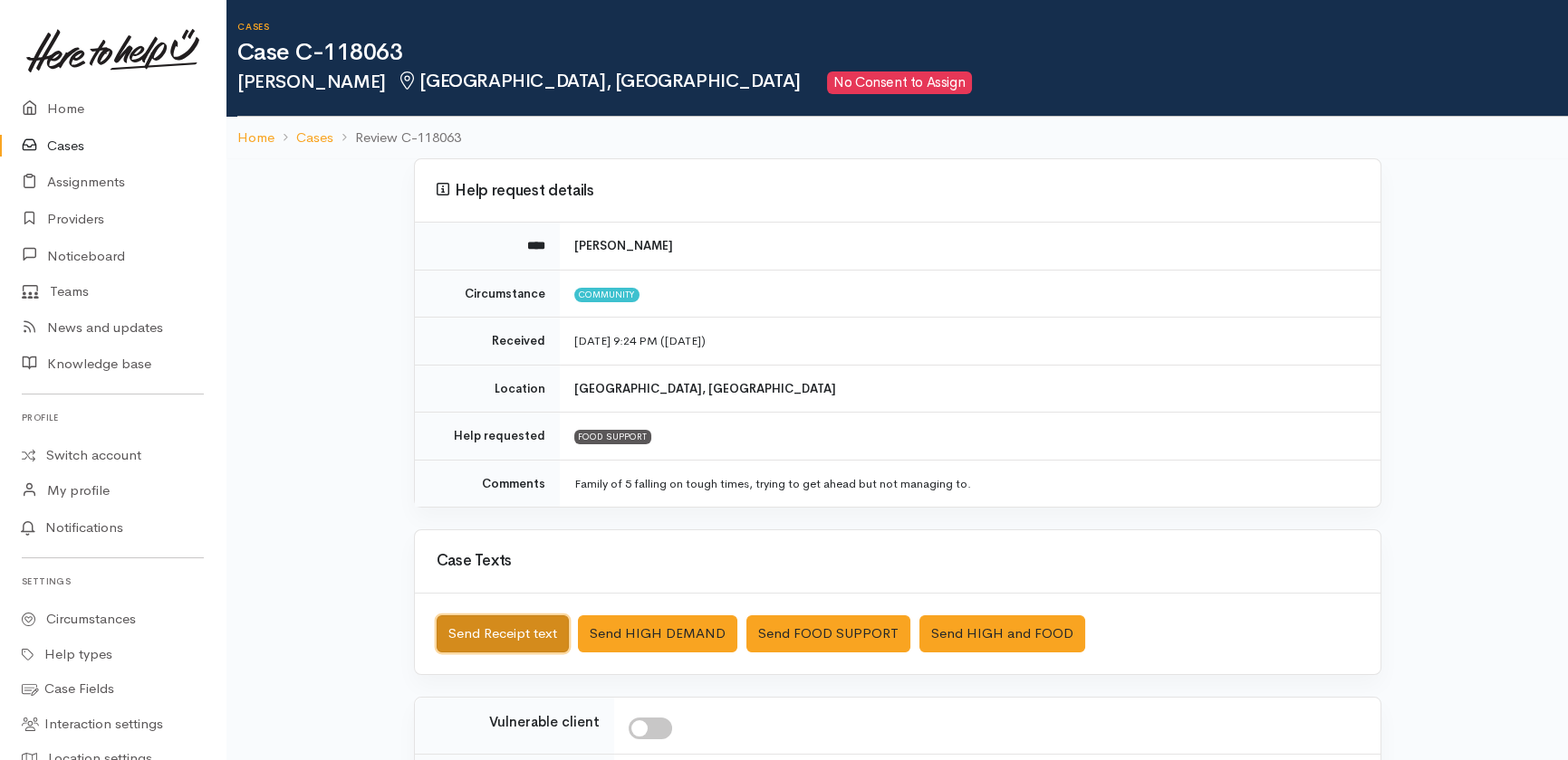
click at [491, 625] on button "Send Receipt text" at bounding box center [502, 634] width 132 height 38
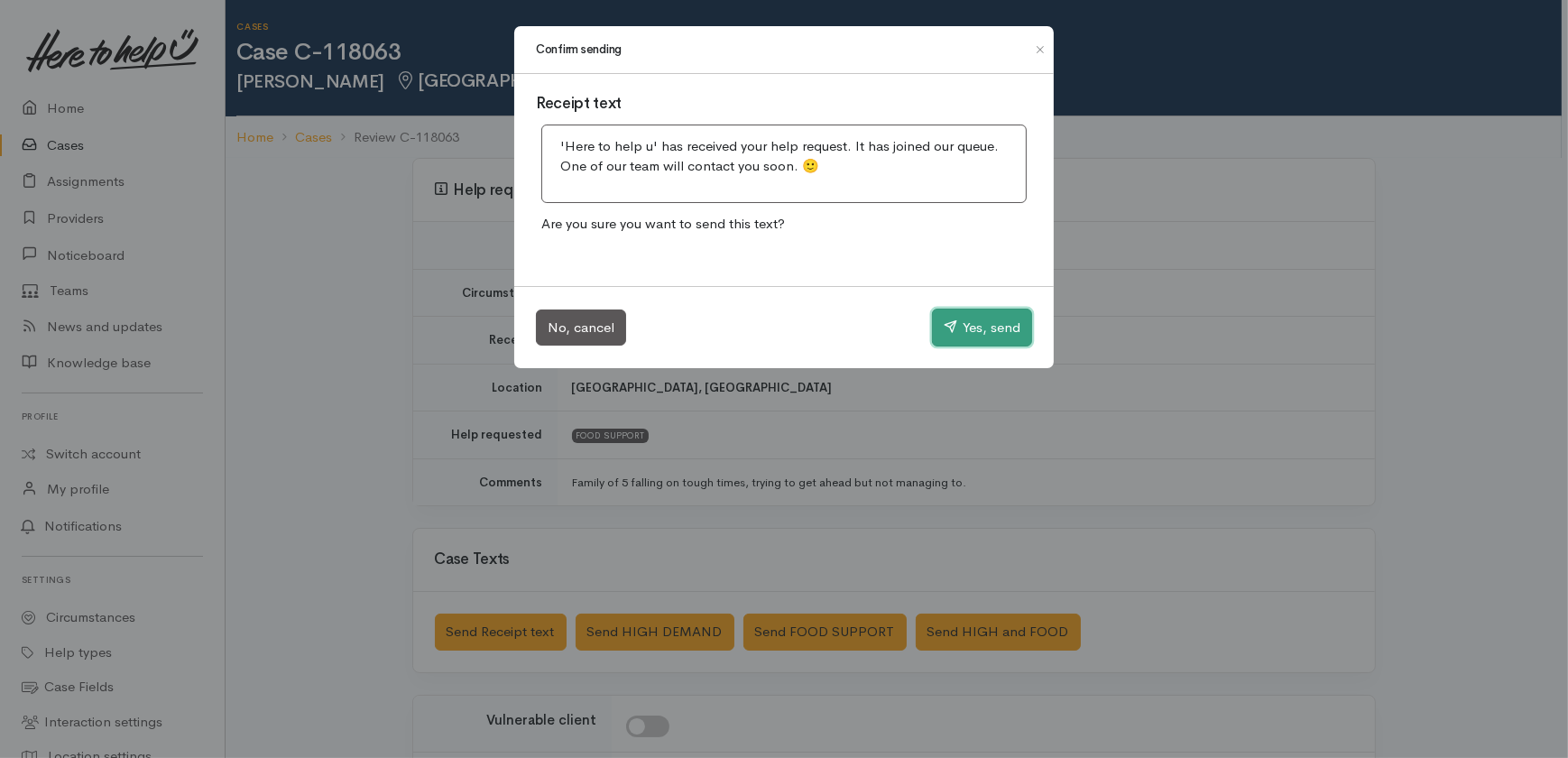
drag, startPoint x: 988, startPoint y: 331, endPoint x: 973, endPoint y: 317, distance: 20.5
click at [989, 331] on button "Yes, send" at bounding box center [982, 328] width 100 height 38
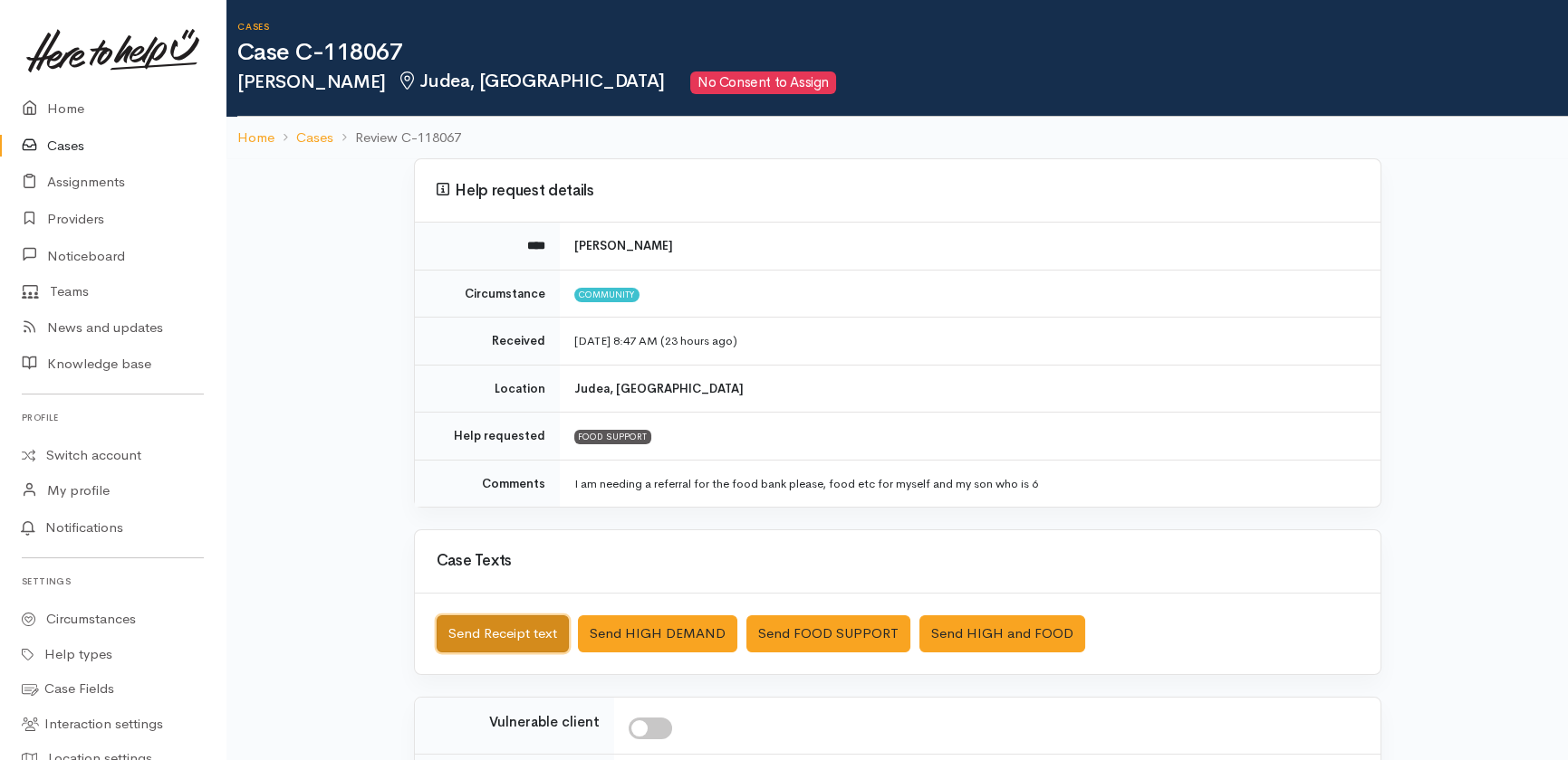
click at [477, 643] on button "Send Receipt text" at bounding box center [502, 634] width 132 height 38
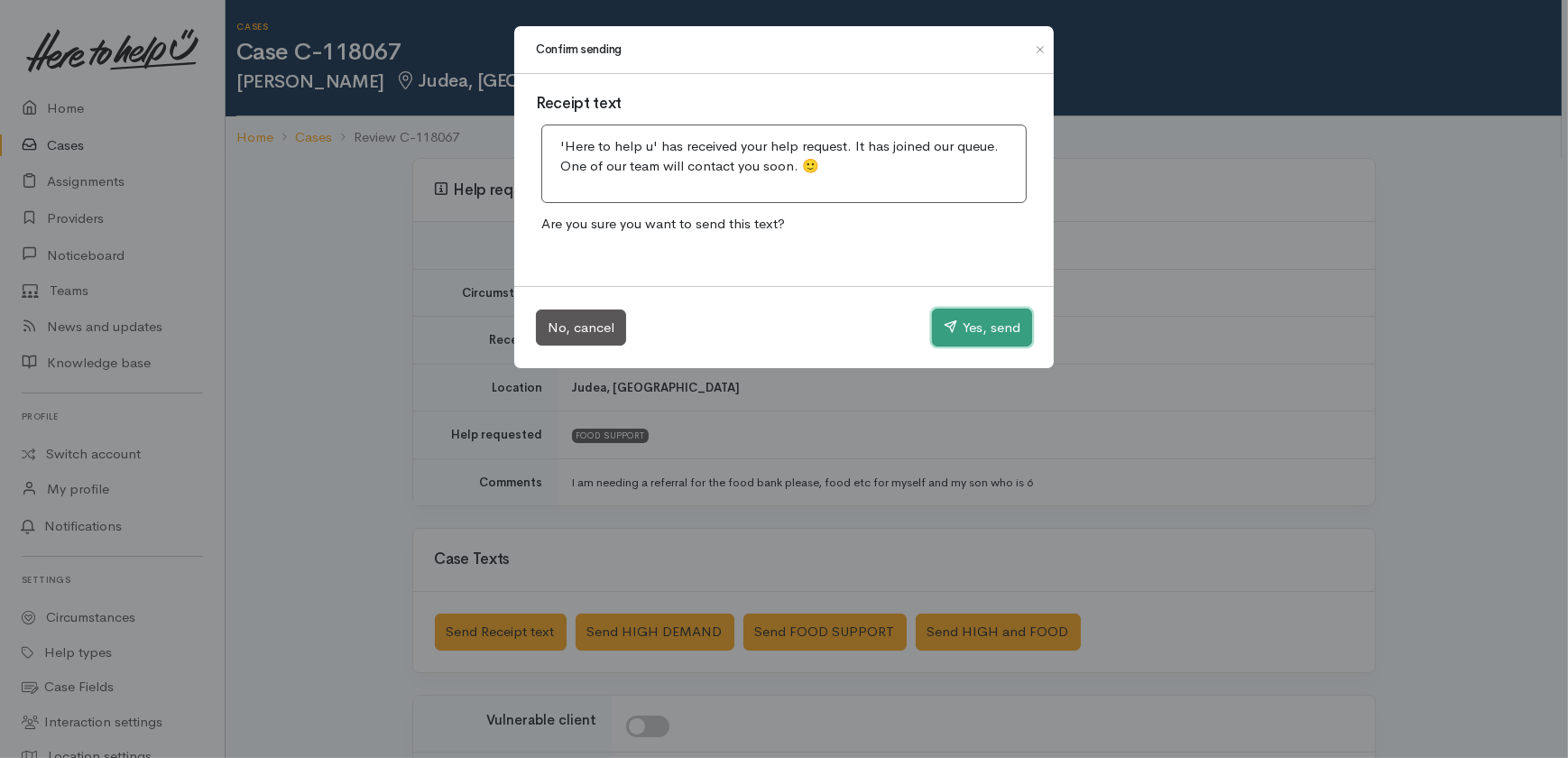
drag, startPoint x: 970, startPoint y: 314, endPoint x: 954, endPoint y: 307, distance: 17.5
click at [971, 314] on button "Yes, send" at bounding box center [982, 328] width 100 height 38
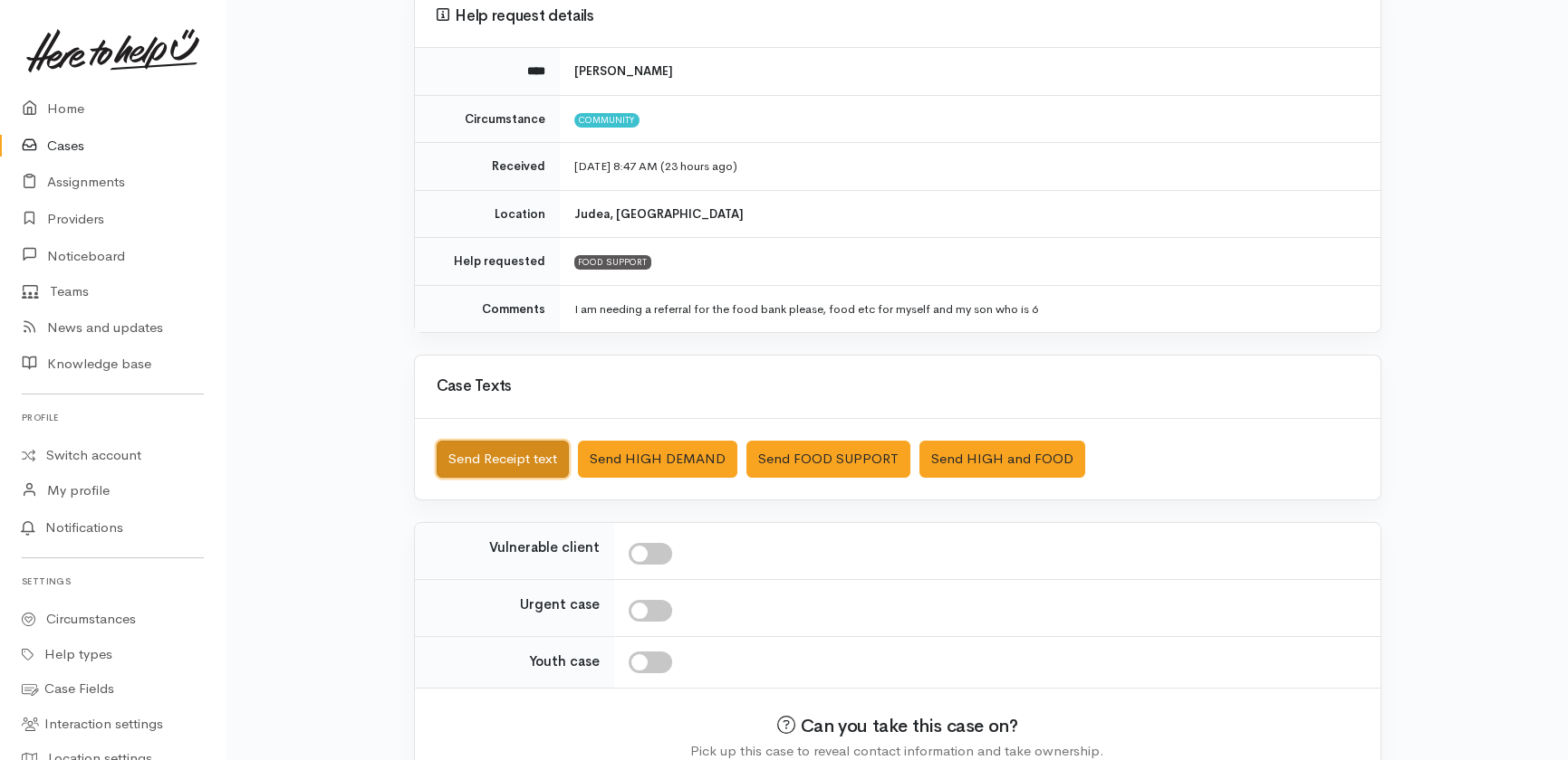
scroll to position [266, 0]
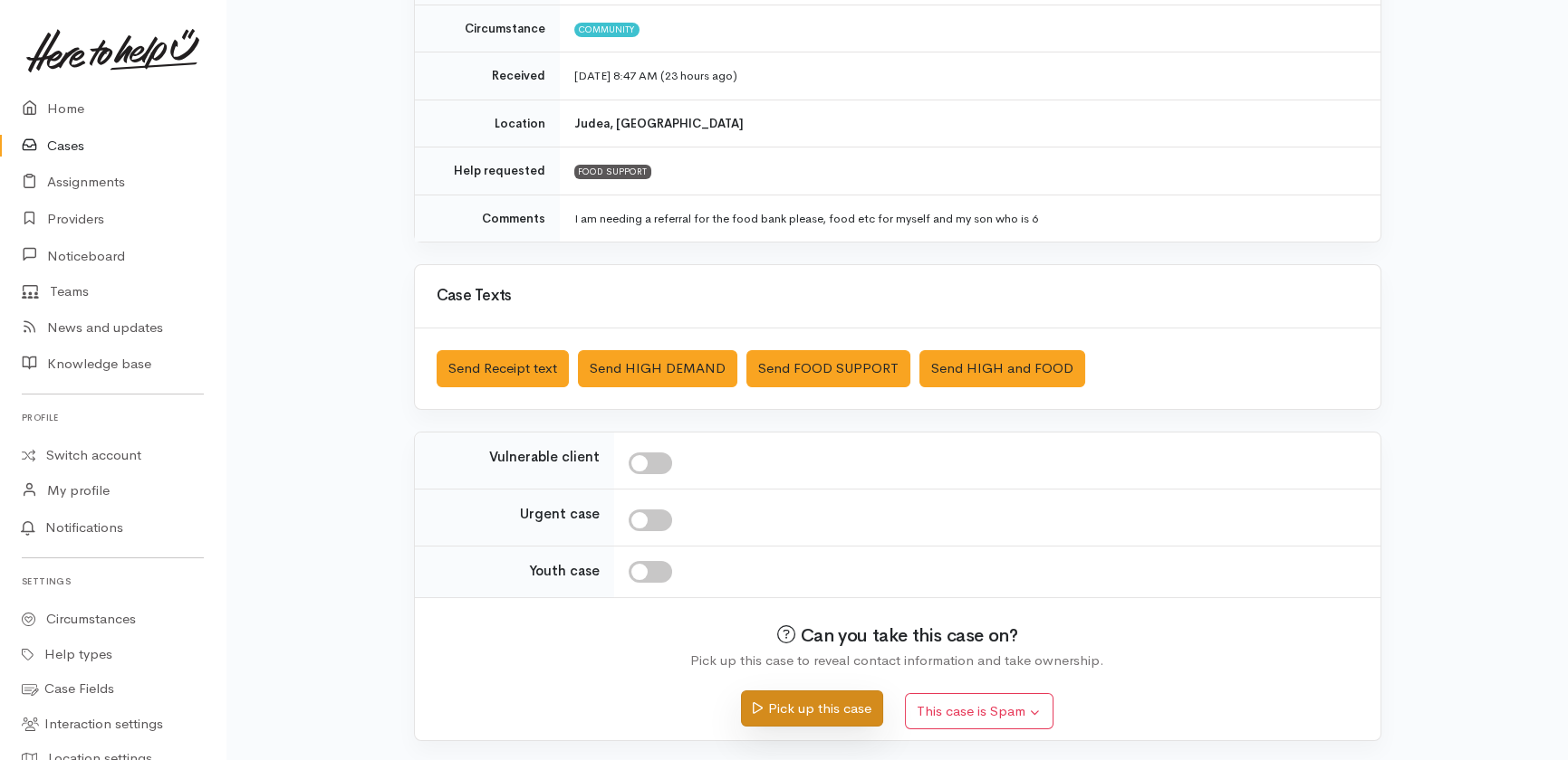
click at [835, 703] on button "Pick up this case" at bounding box center [812, 709] width 142 height 38
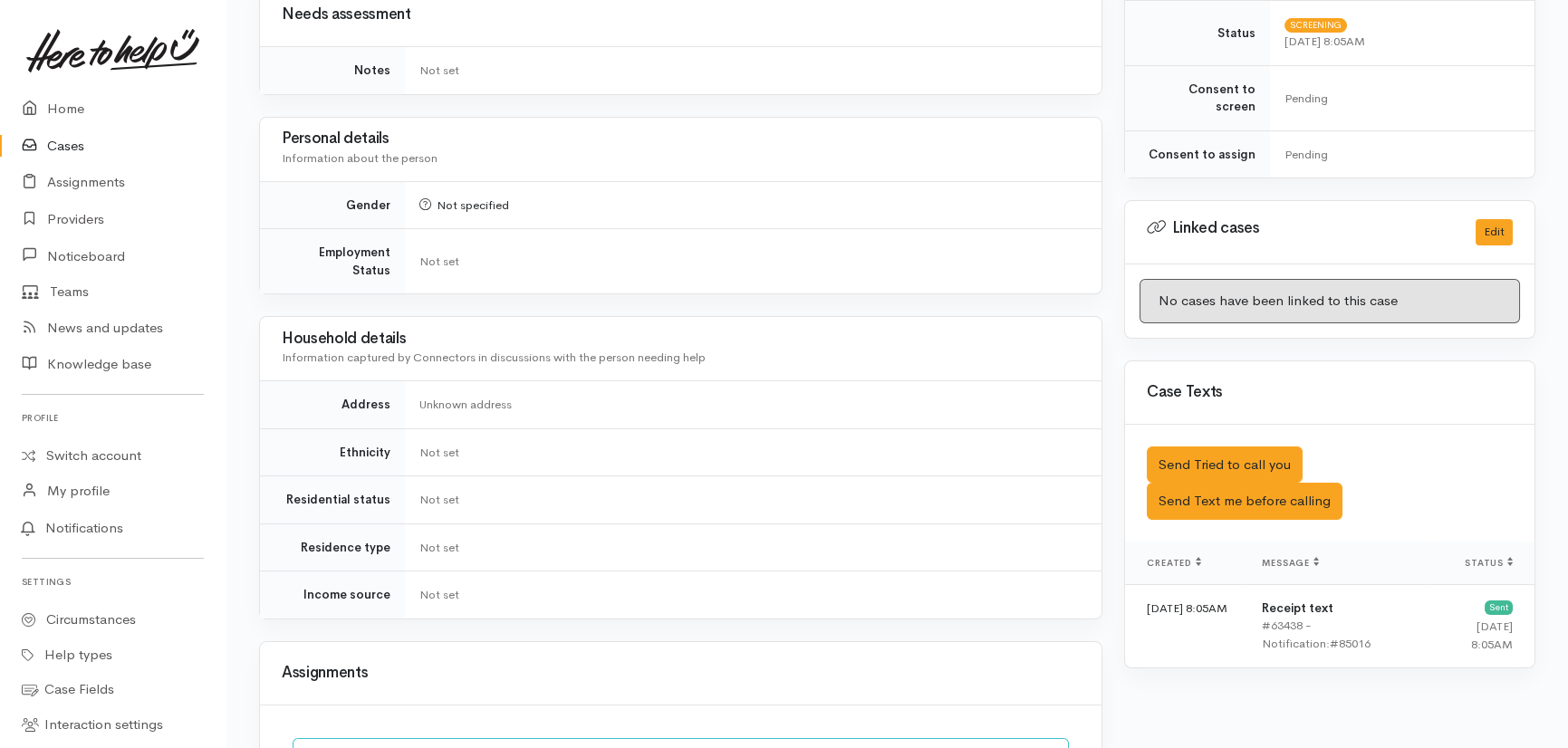
scroll to position [966, 0]
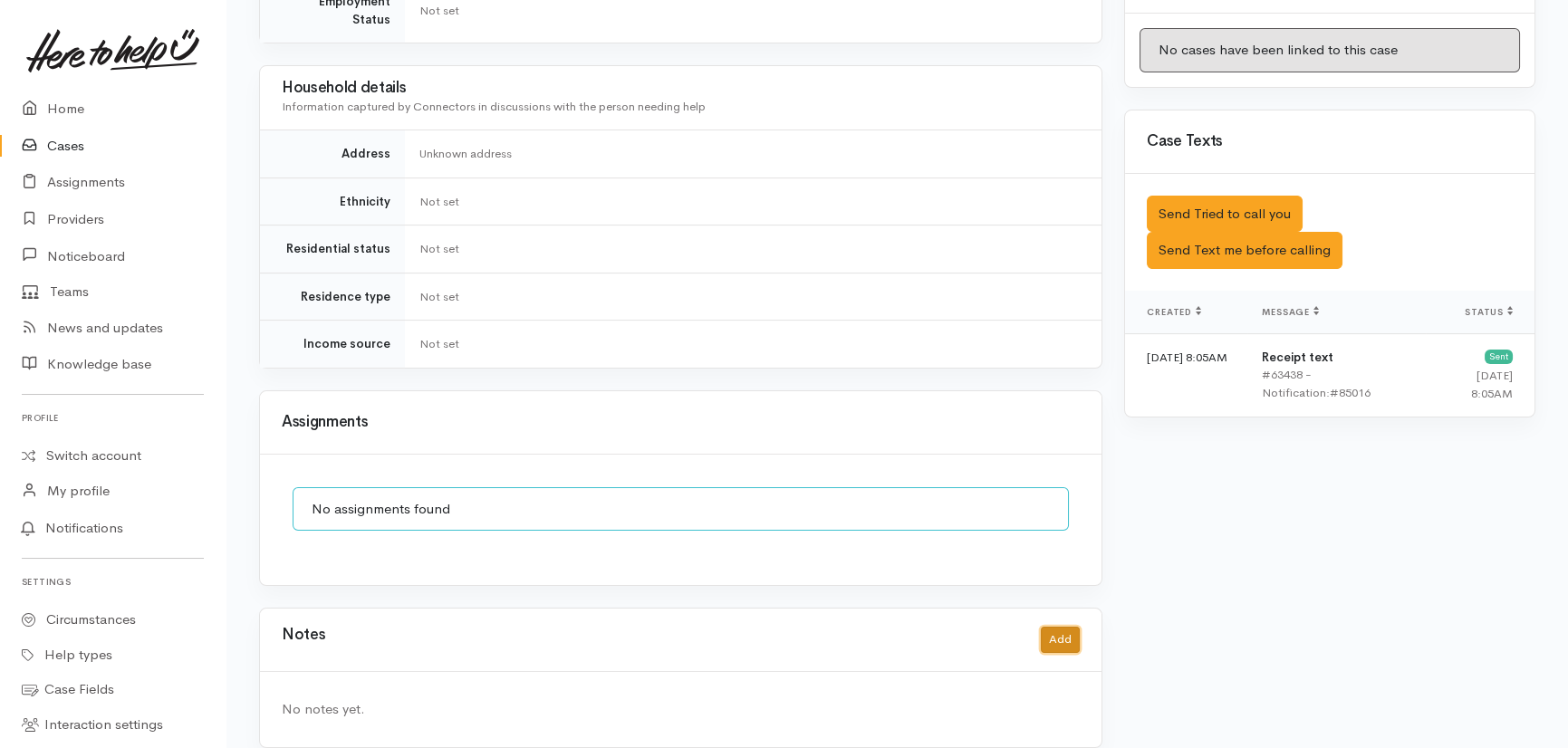
click at [1065, 627] on button "Add" at bounding box center [1060, 639] width 39 height 26
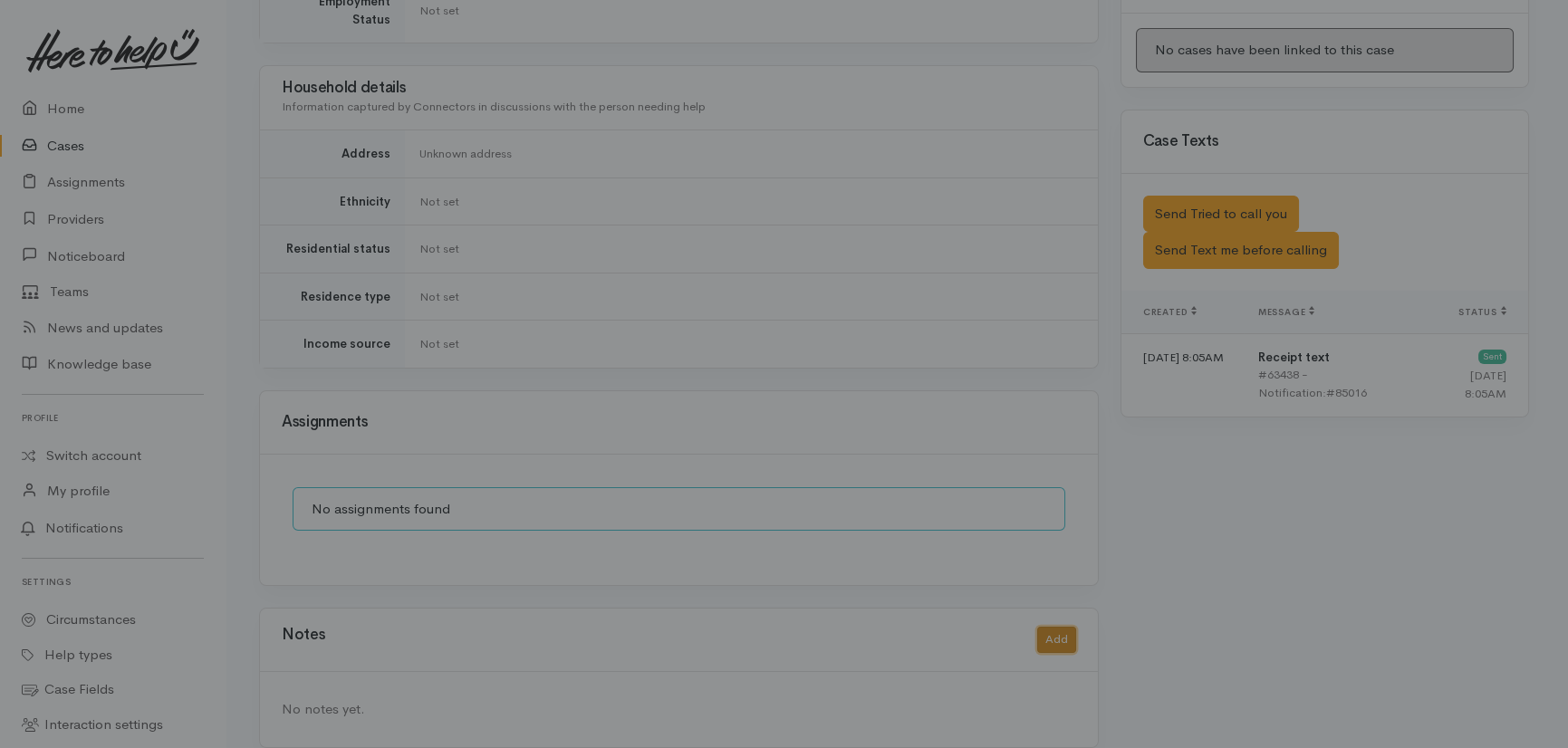
scroll to position [953, 0]
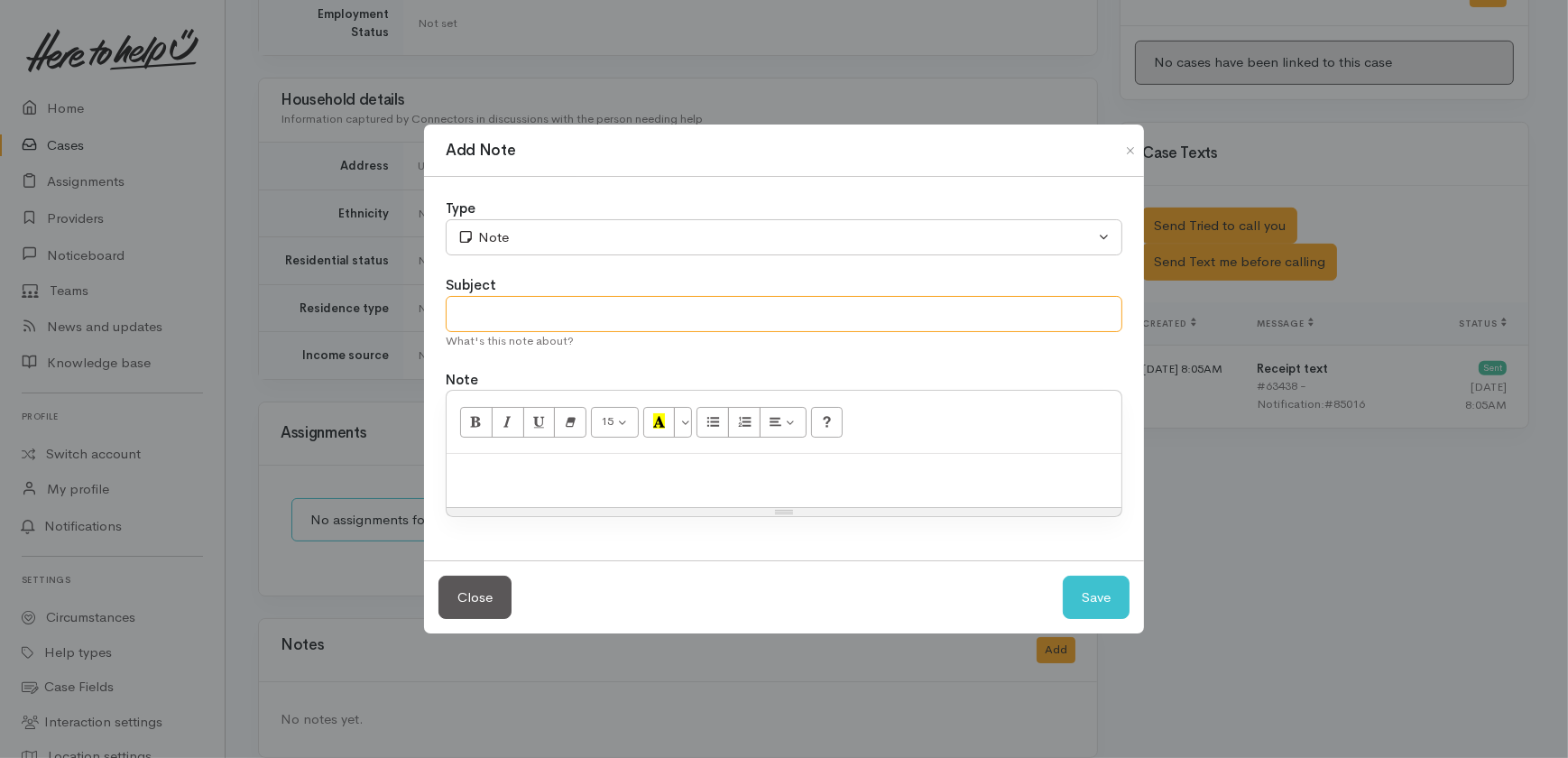
click at [537, 319] on input "text" at bounding box center [784, 315] width 677 height 37
type input "Duplicate"
click at [1097, 604] on button "Save" at bounding box center [1096, 598] width 67 height 44
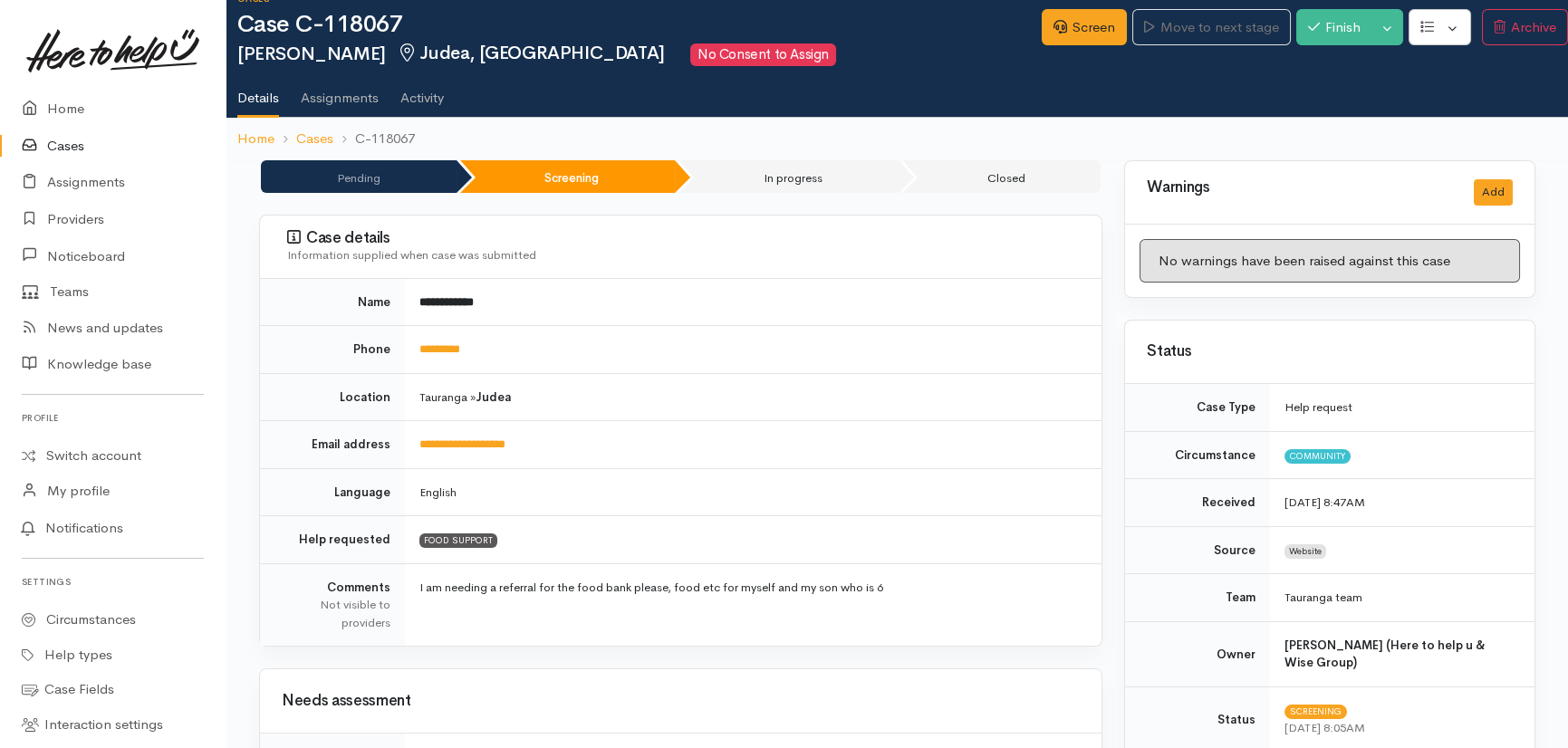
scroll to position [0, 0]
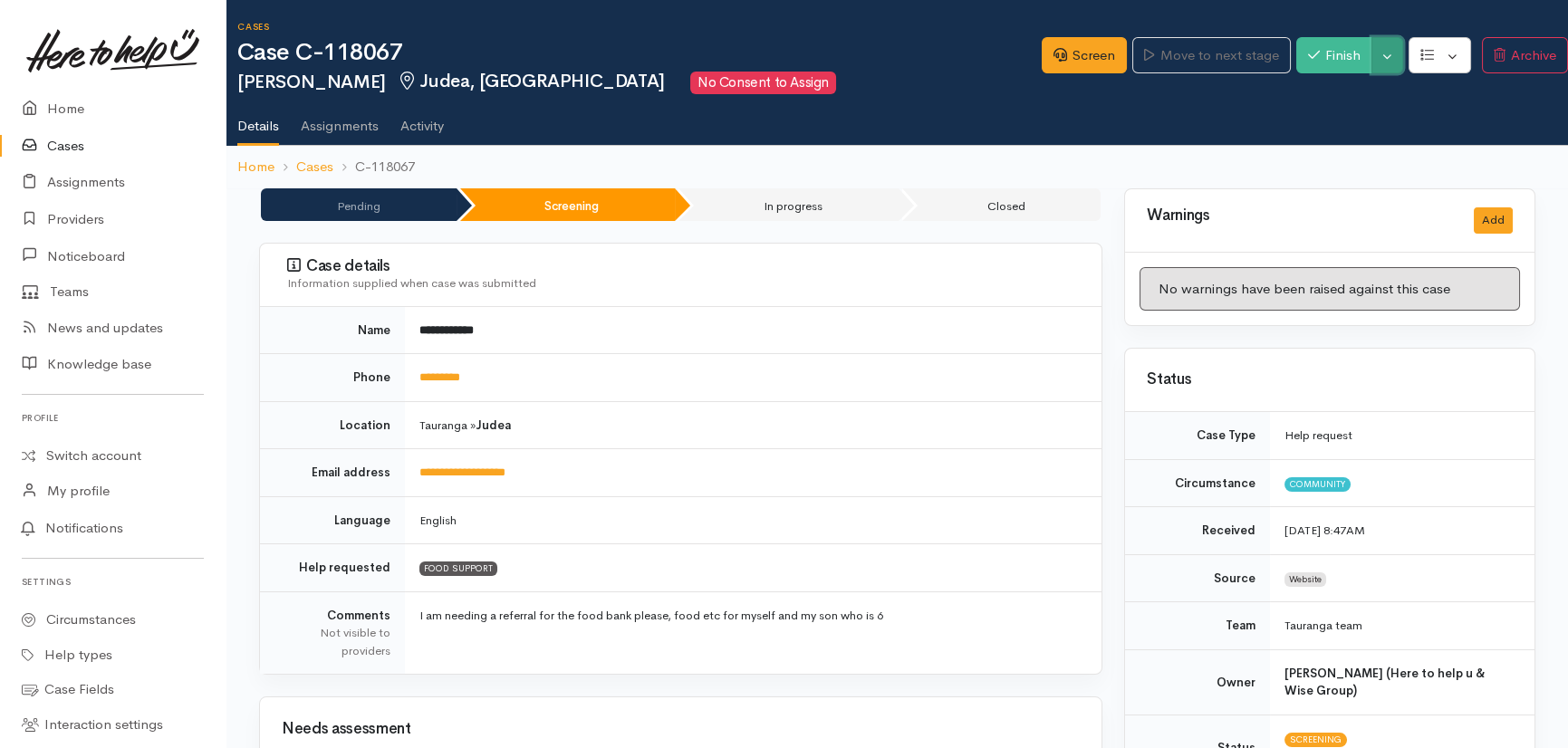
click at [1388, 53] on button "Toggle Dropdown" at bounding box center [1387, 56] width 32 height 38
click at [1431, 129] on link "Cancel" at bounding box center [1447, 125] width 143 height 28
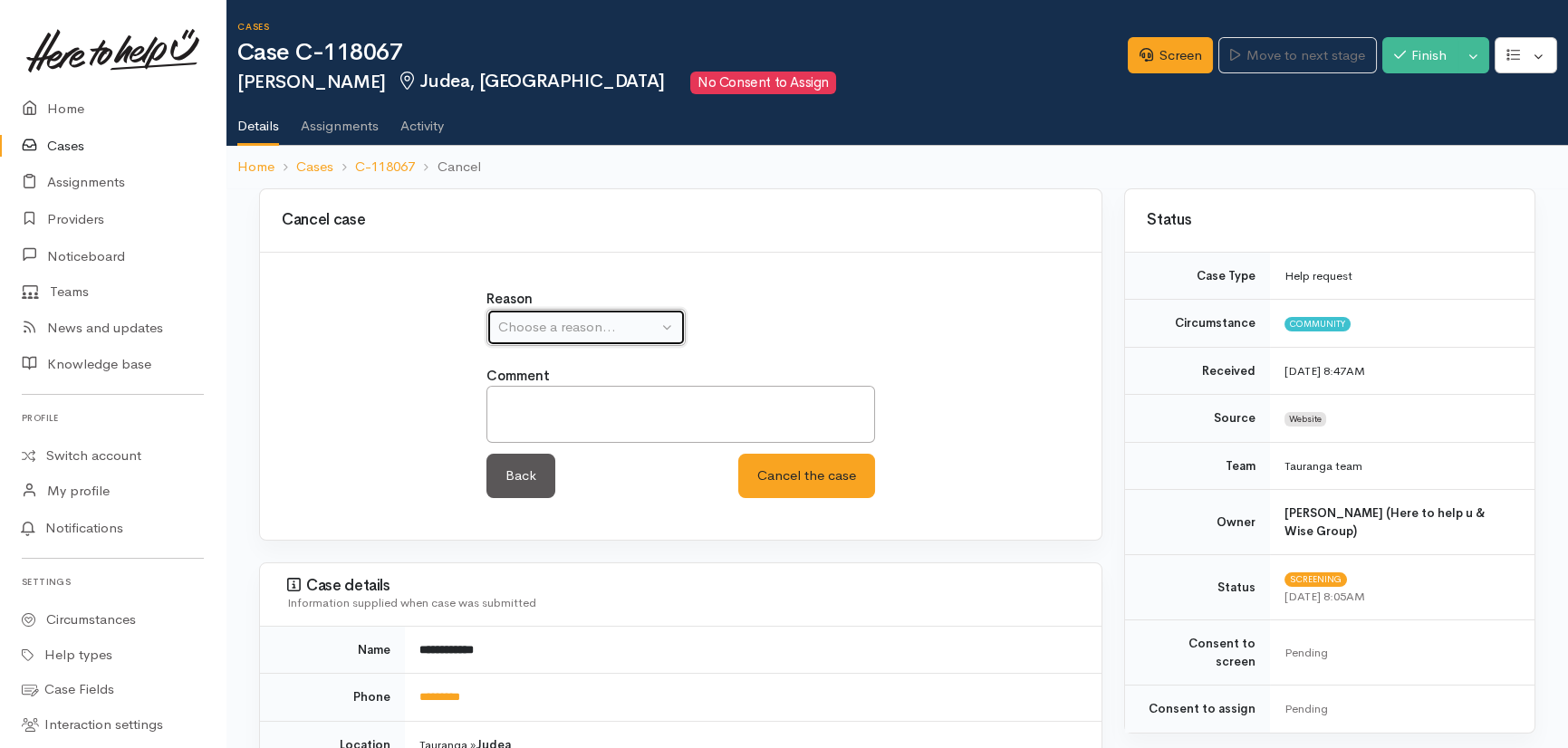
click at [616, 322] on div "Choose a reason..." at bounding box center [578, 327] width 160 height 21
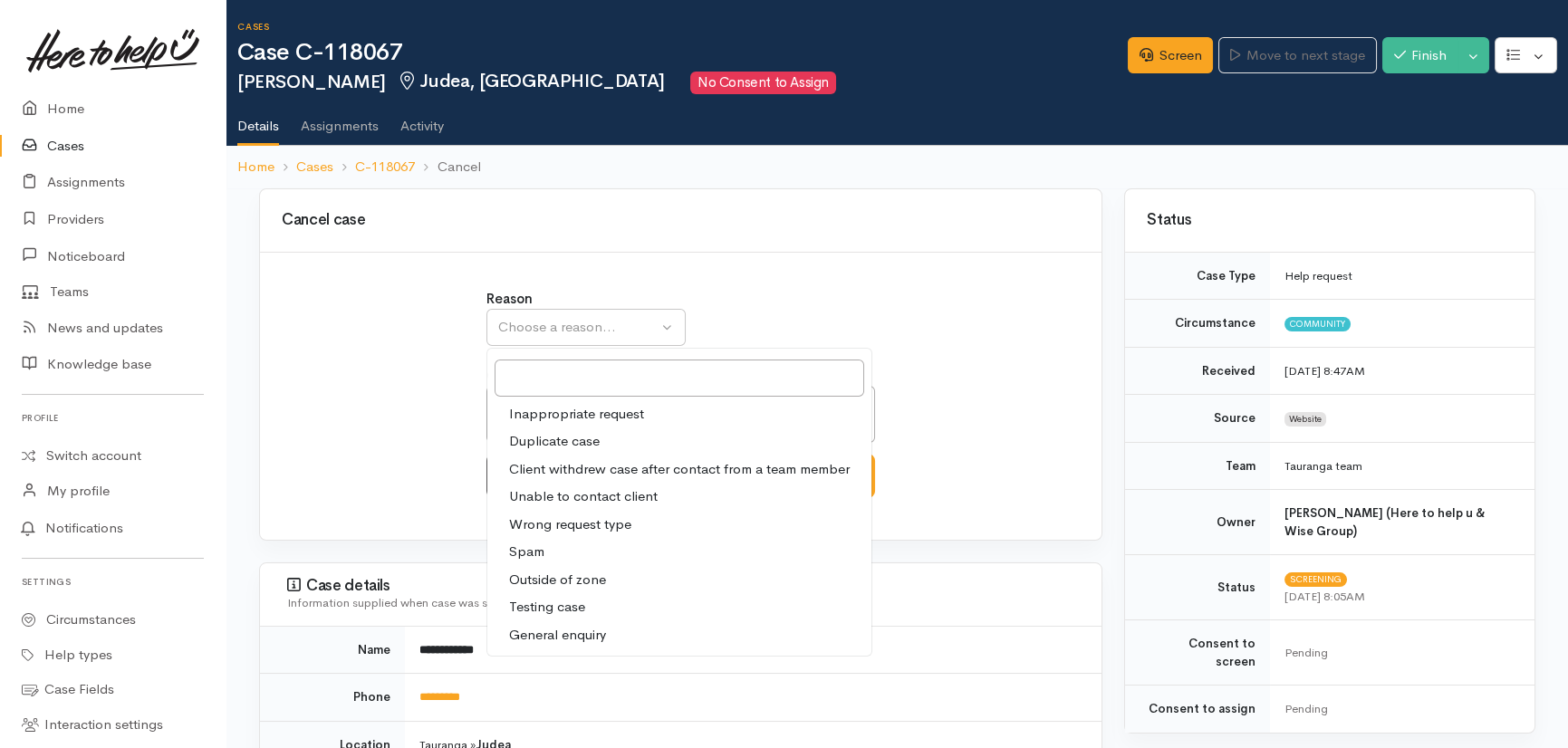
click at [573, 440] on span "Duplicate case" at bounding box center [554, 442] width 90 height 21
select select "2"
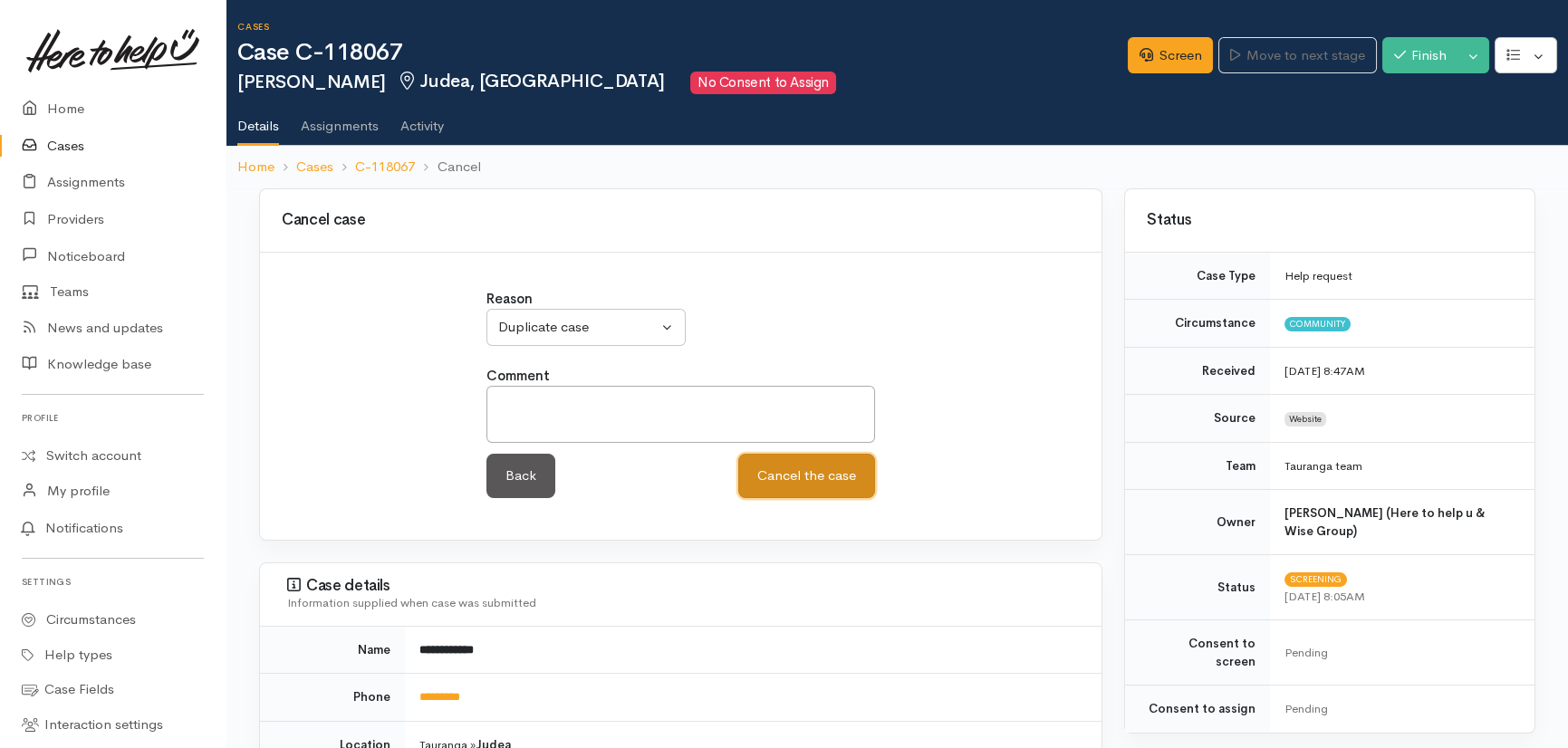
click at [809, 464] on button "Cancel the case" at bounding box center [807, 476] width 137 height 44
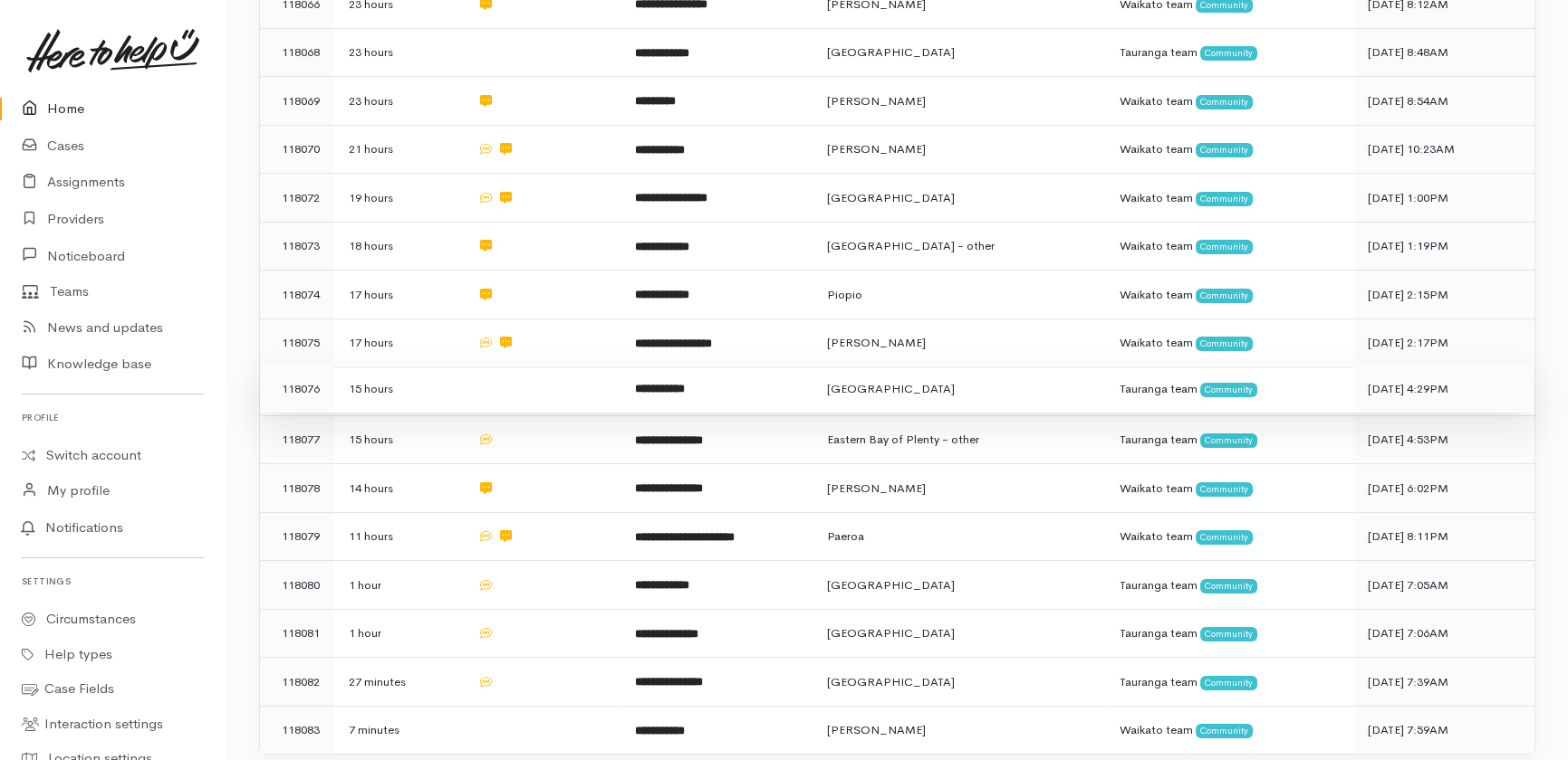
scroll to position [1289, 0]
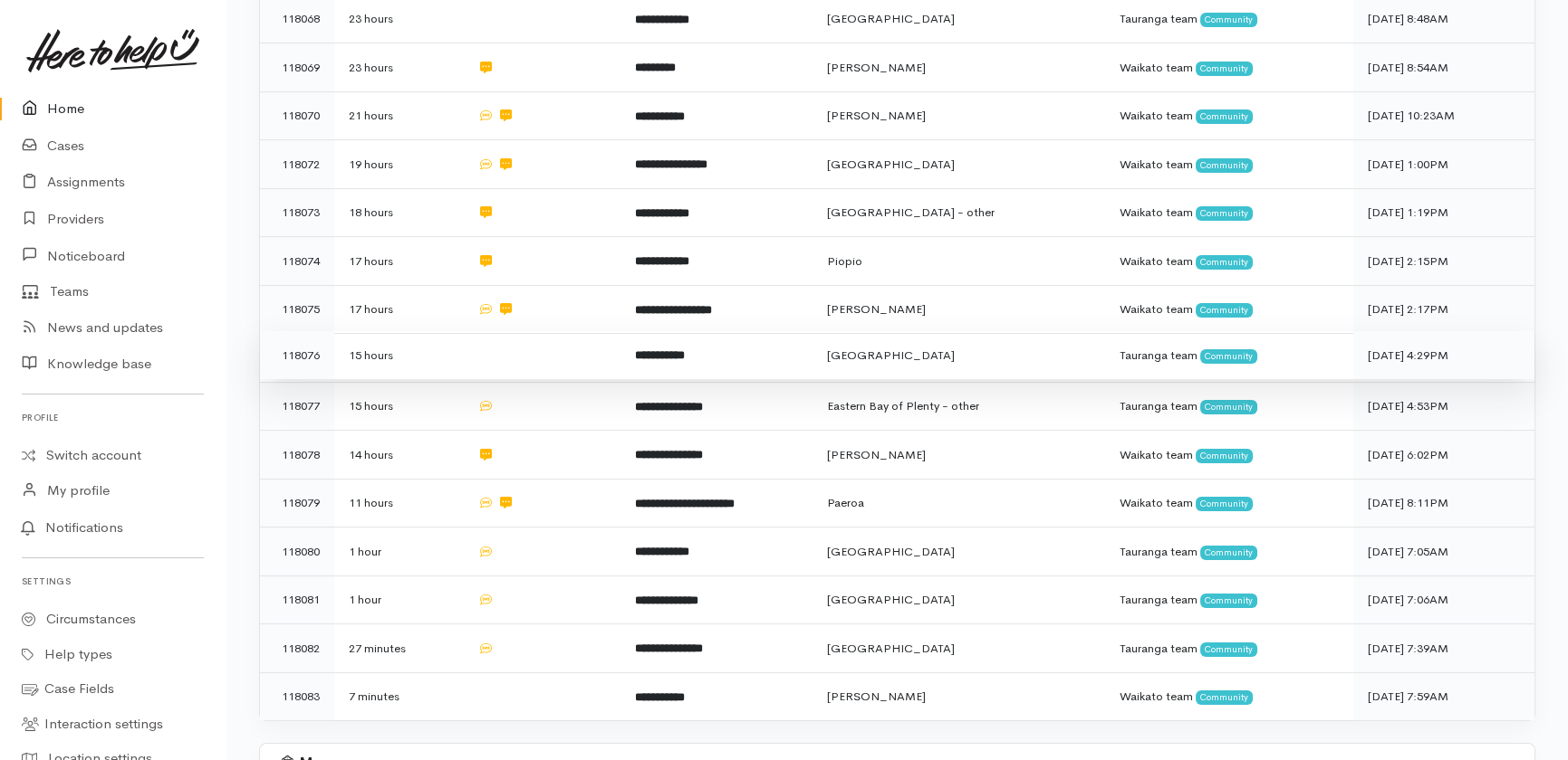
click at [545, 331] on td at bounding box center [542, 355] width 158 height 49
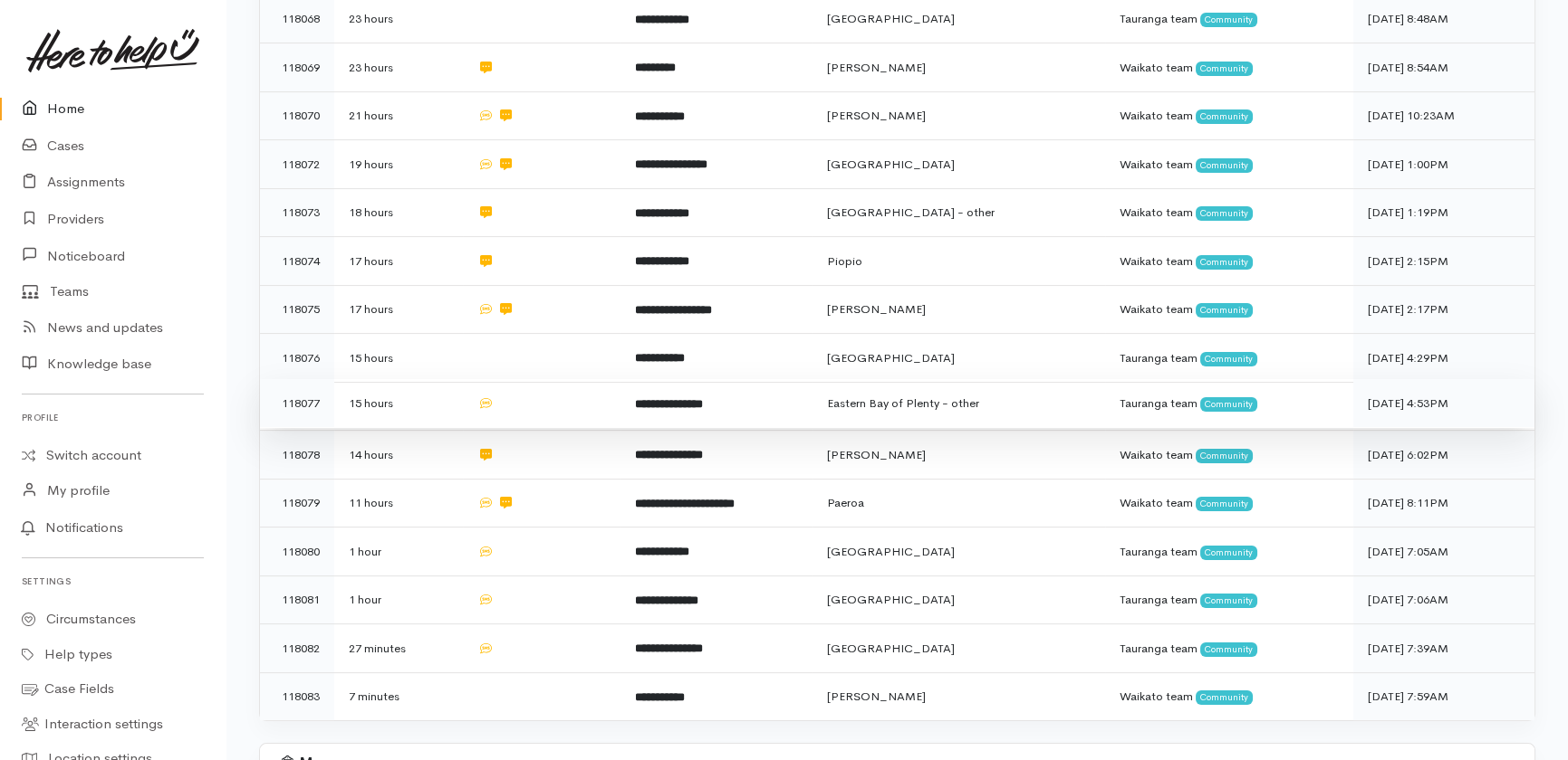
click at [547, 379] on td at bounding box center [542, 403] width 158 height 49
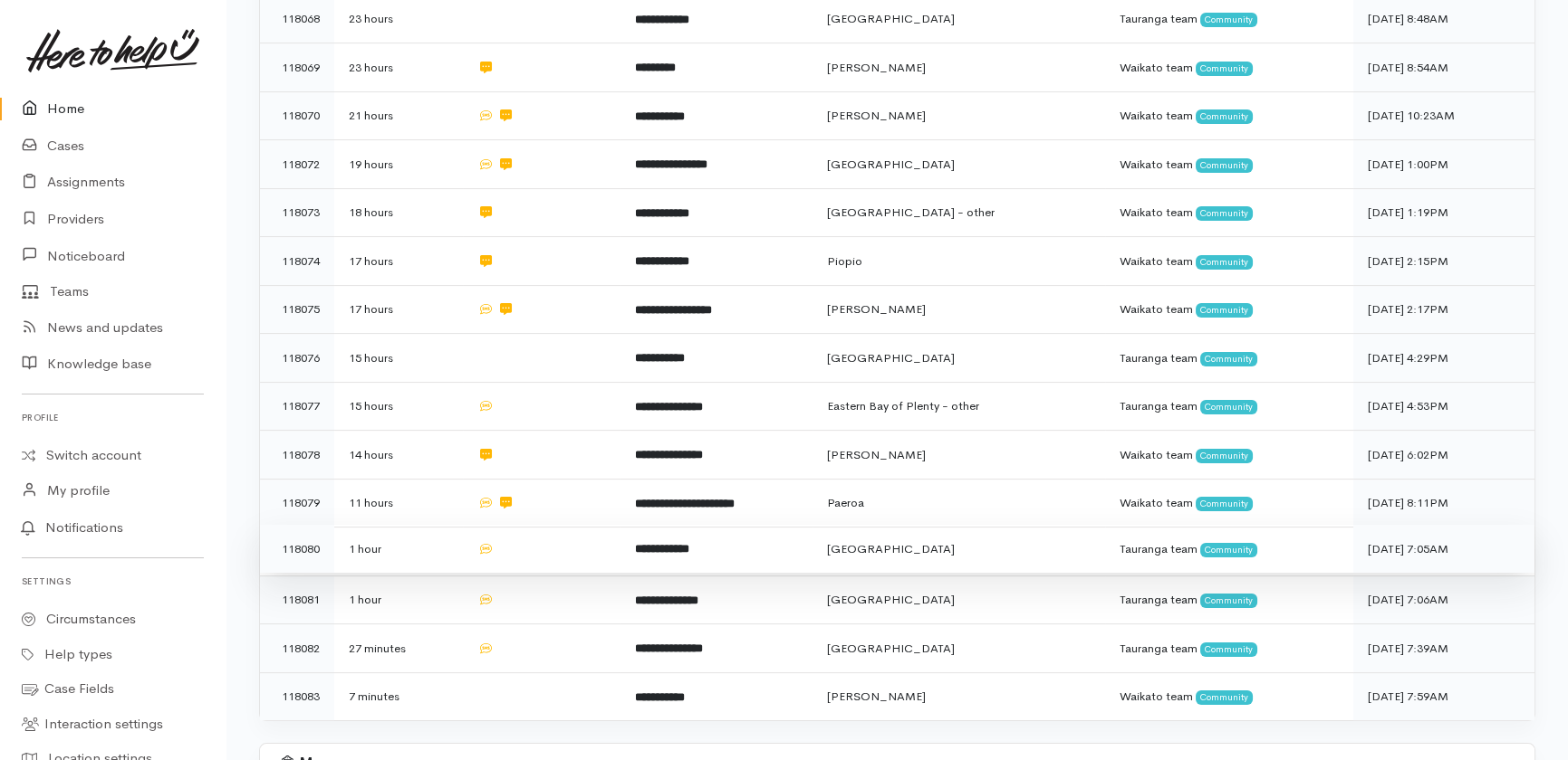
click at [538, 525] on td at bounding box center [542, 549] width 158 height 49
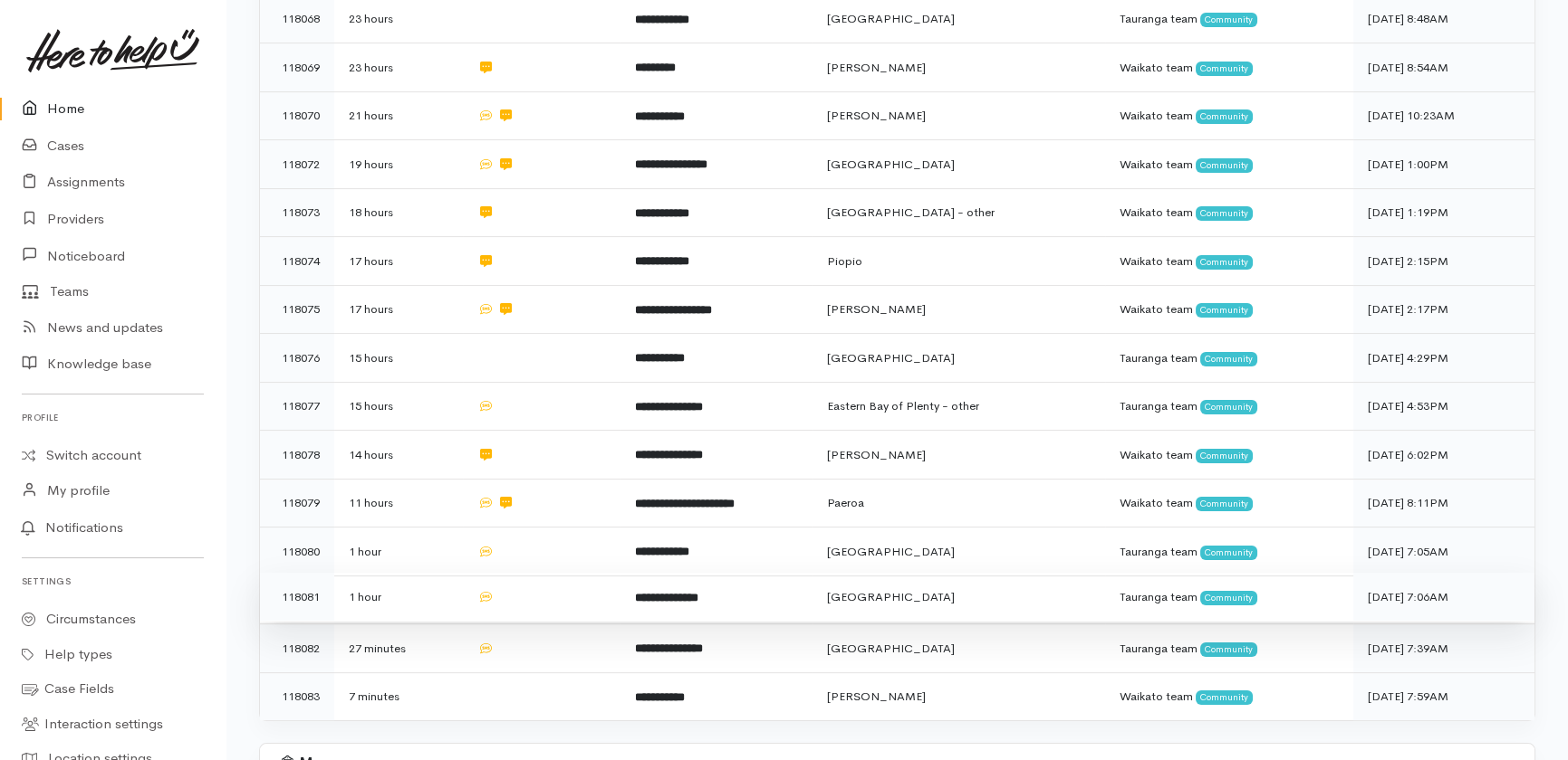
click at [557, 573] on td at bounding box center [542, 597] width 158 height 49
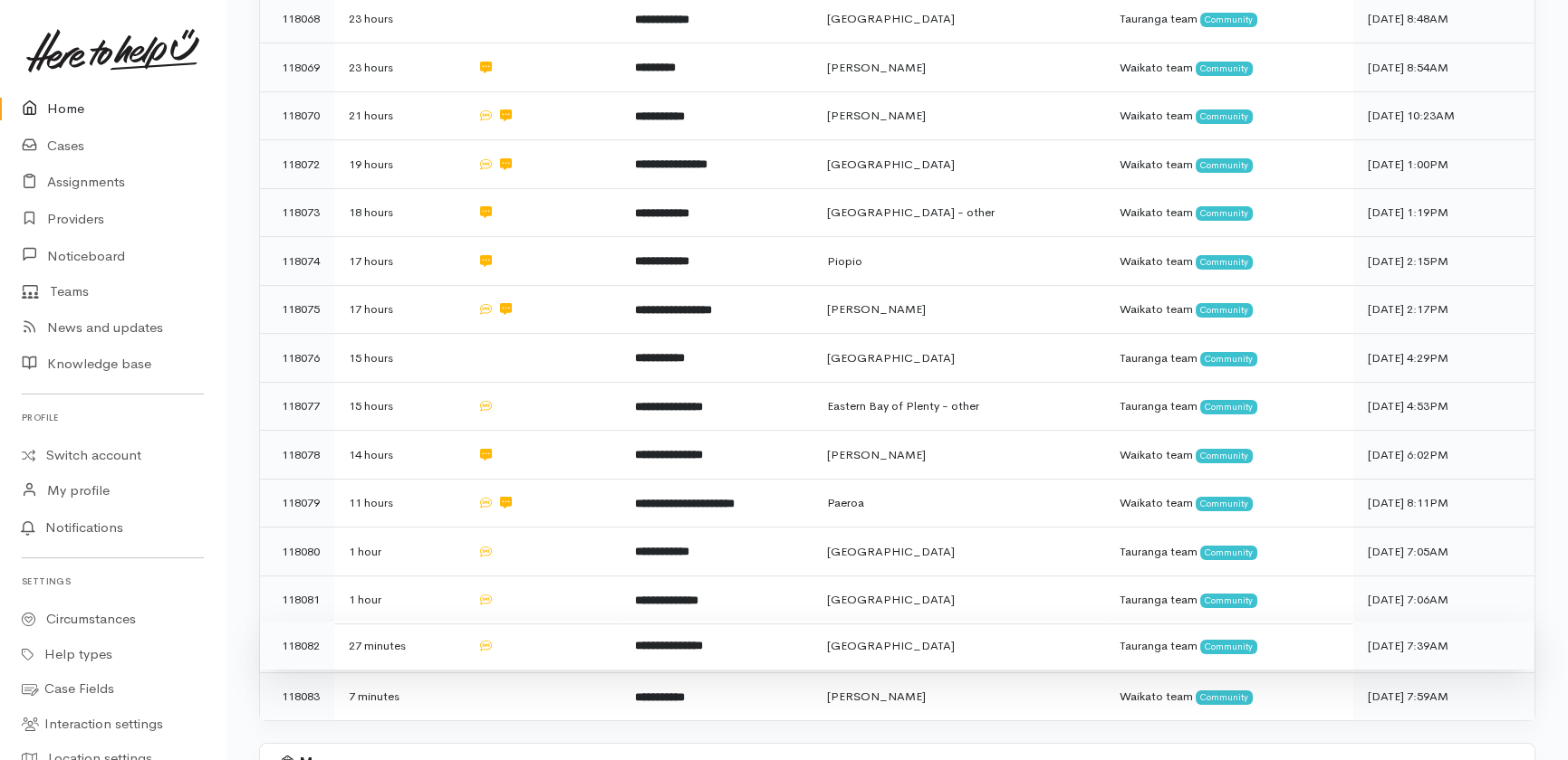
click at [527, 621] on td at bounding box center [542, 646] width 158 height 49
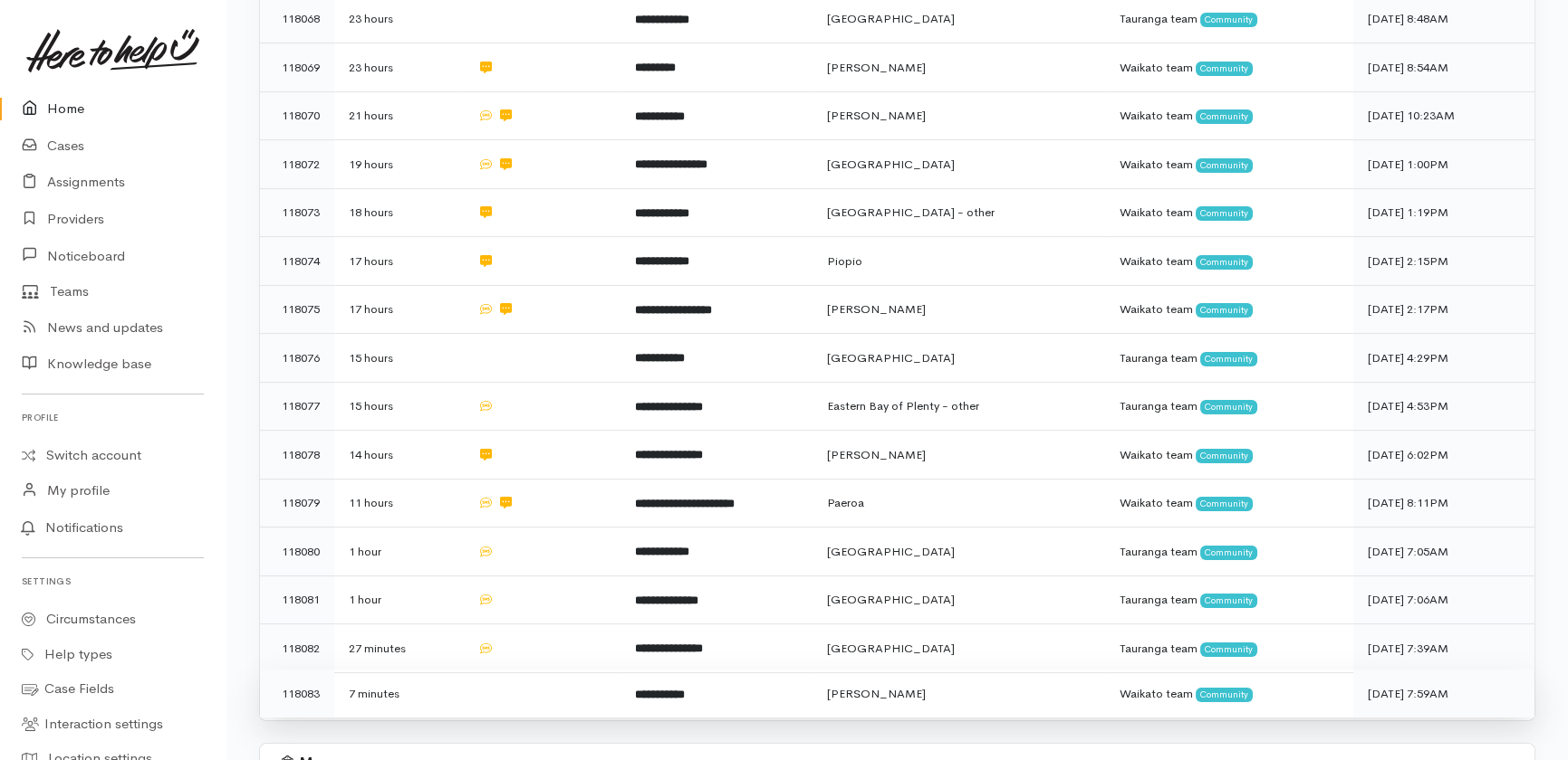
click at [527, 670] on td at bounding box center [542, 694] width 158 height 48
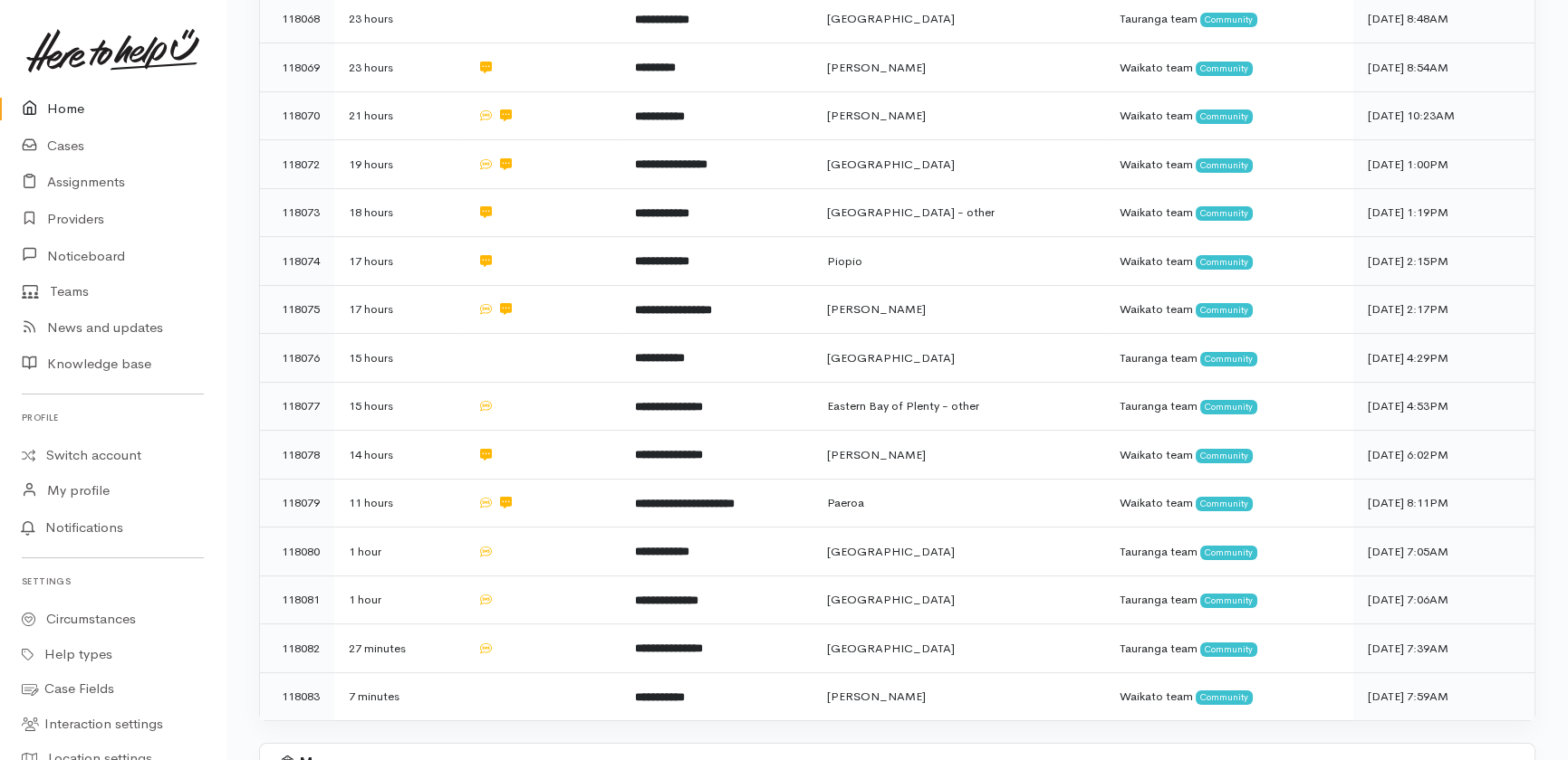
click at [62, 114] on link "Home" at bounding box center [113, 109] width 225 height 38
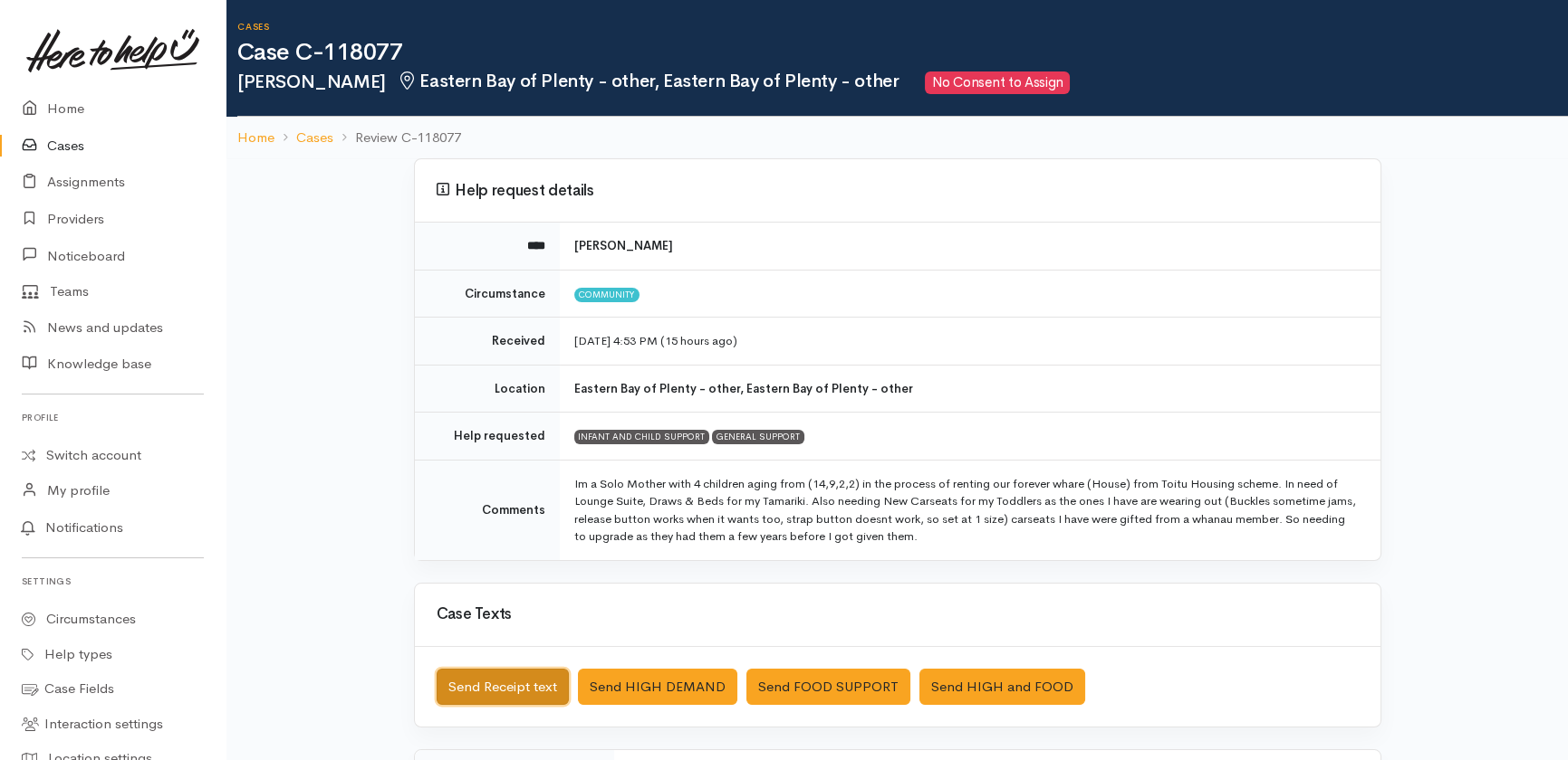
click at [480, 680] on button "Send Receipt text" at bounding box center [502, 687] width 132 height 38
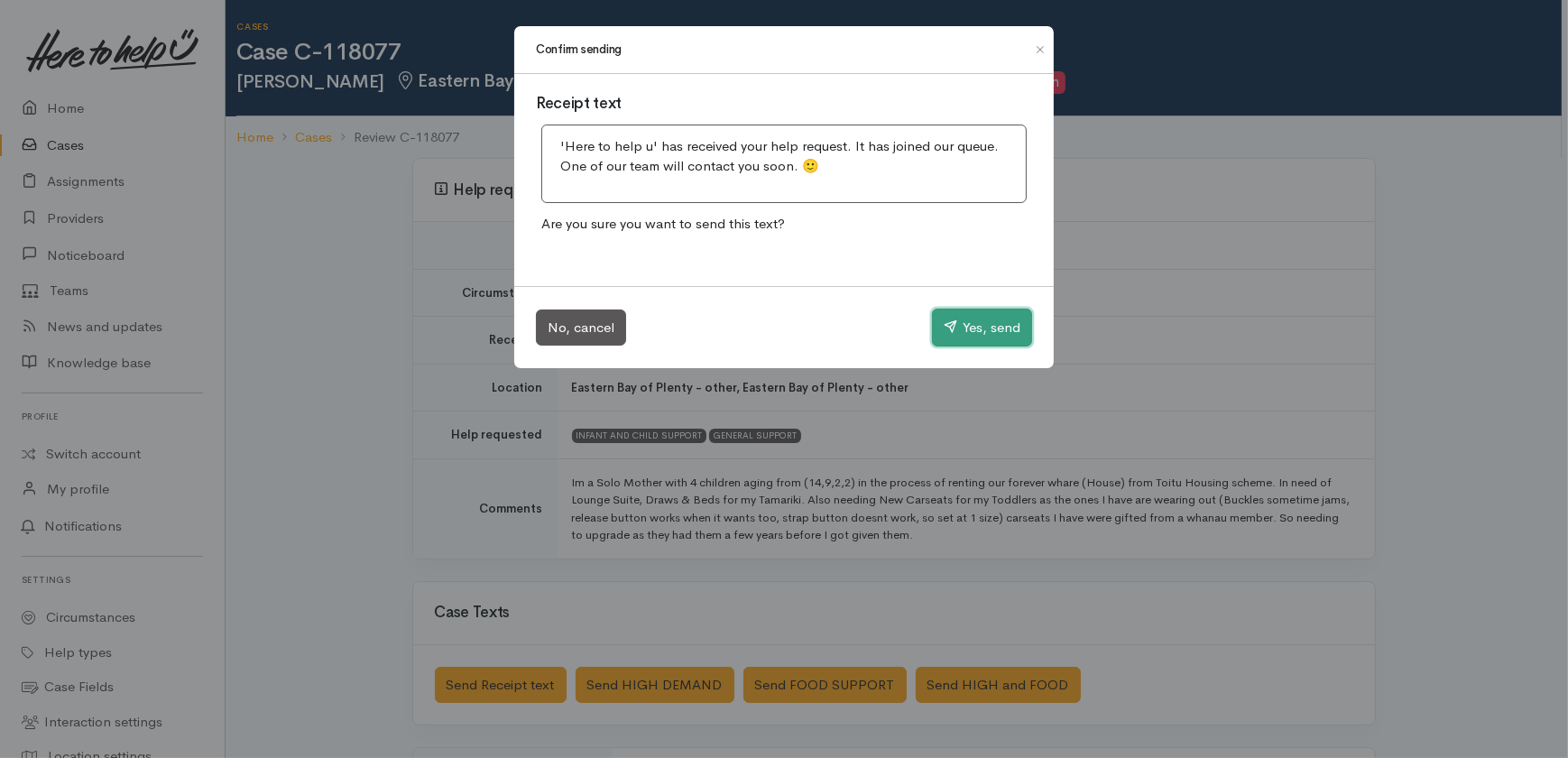
click at [999, 321] on button "Yes, send" at bounding box center [982, 328] width 100 height 38
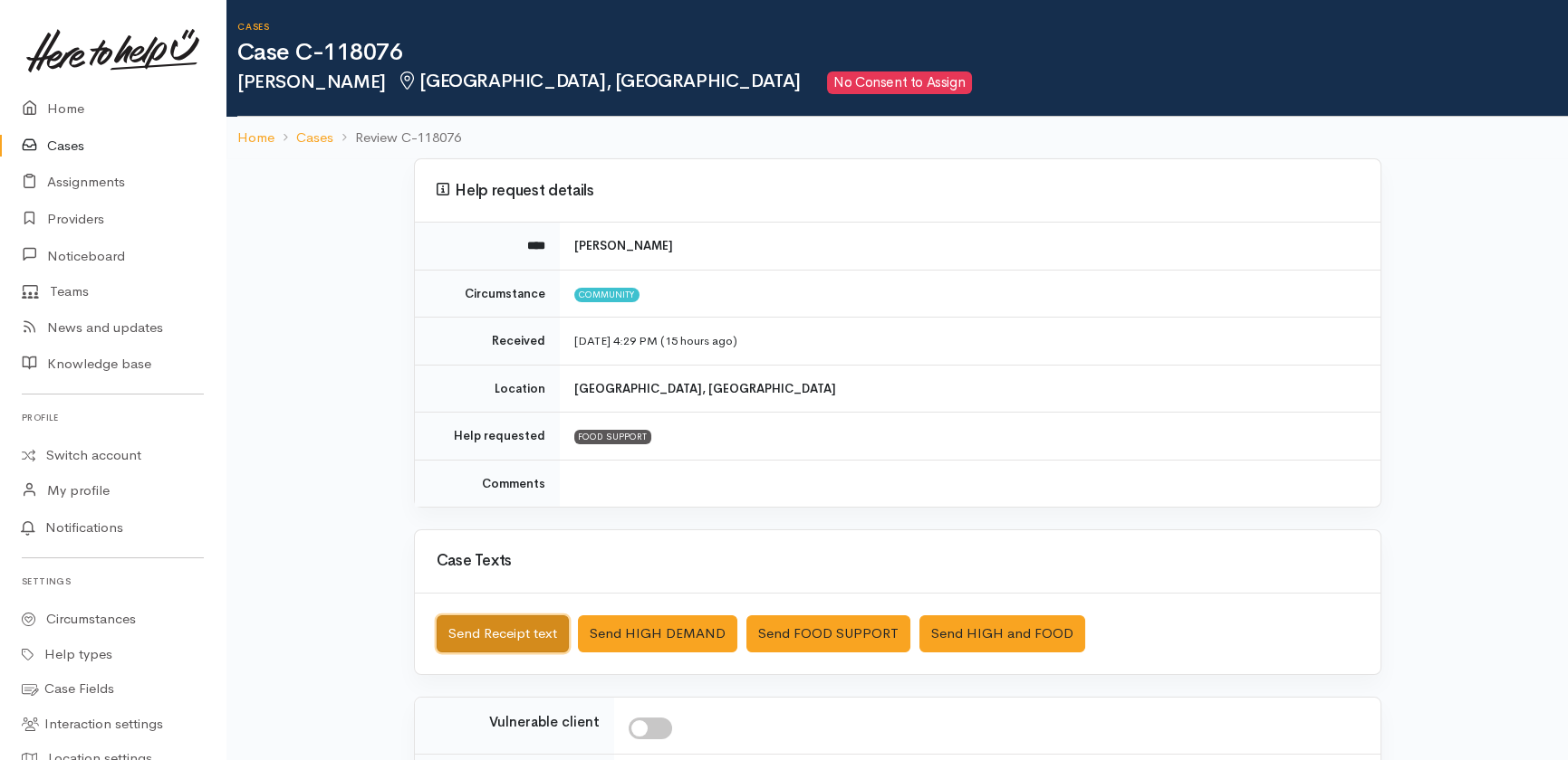
click at [507, 637] on button "Send Receipt text" at bounding box center [502, 634] width 132 height 38
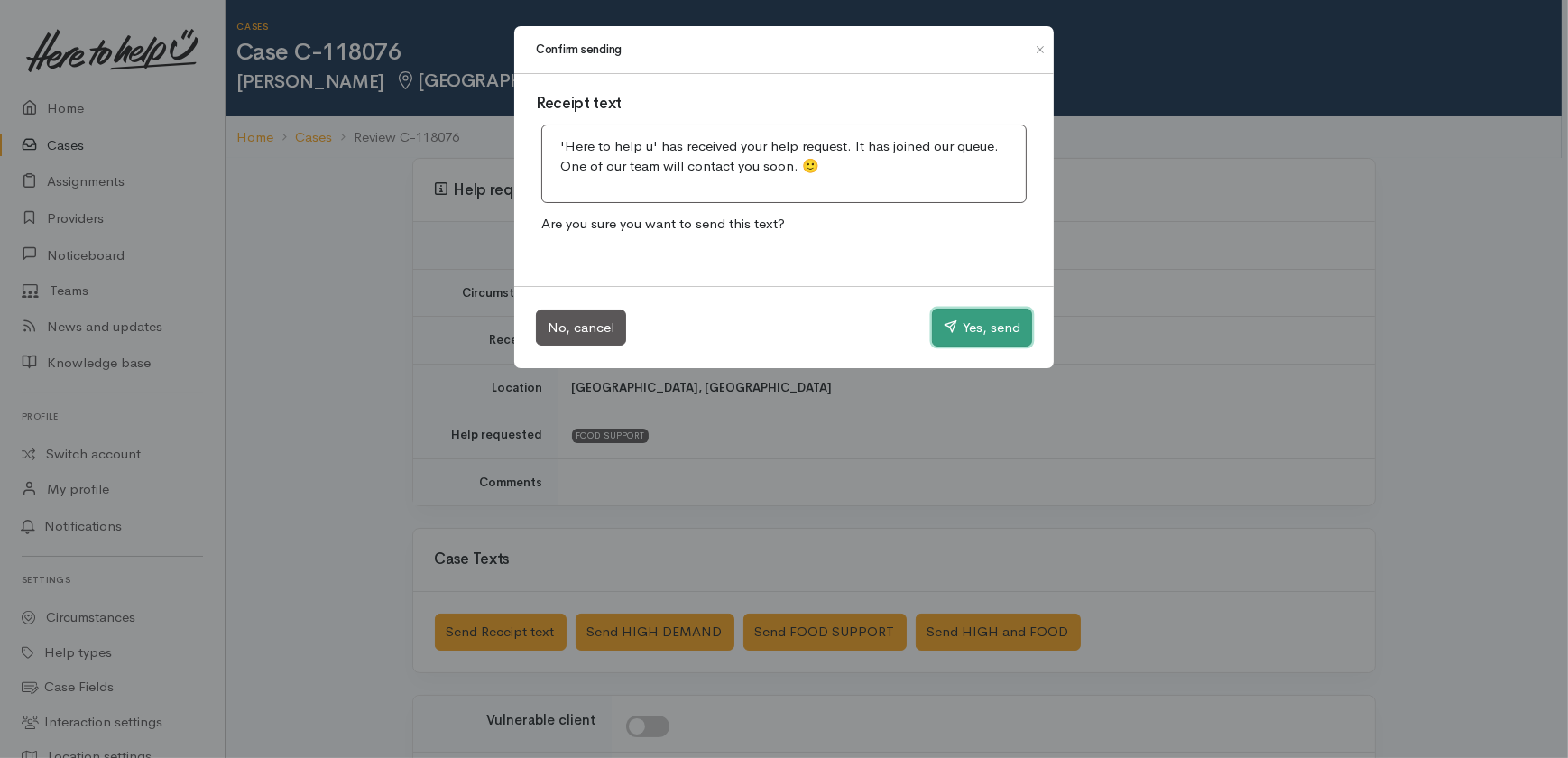
drag, startPoint x: 979, startPoint y: 329, endPoint x: 963, endPoint y: 329, distance: 16.0
click at [977, 329] on button "Yes, send" at bounding box center [982, 328] width 100 height 38
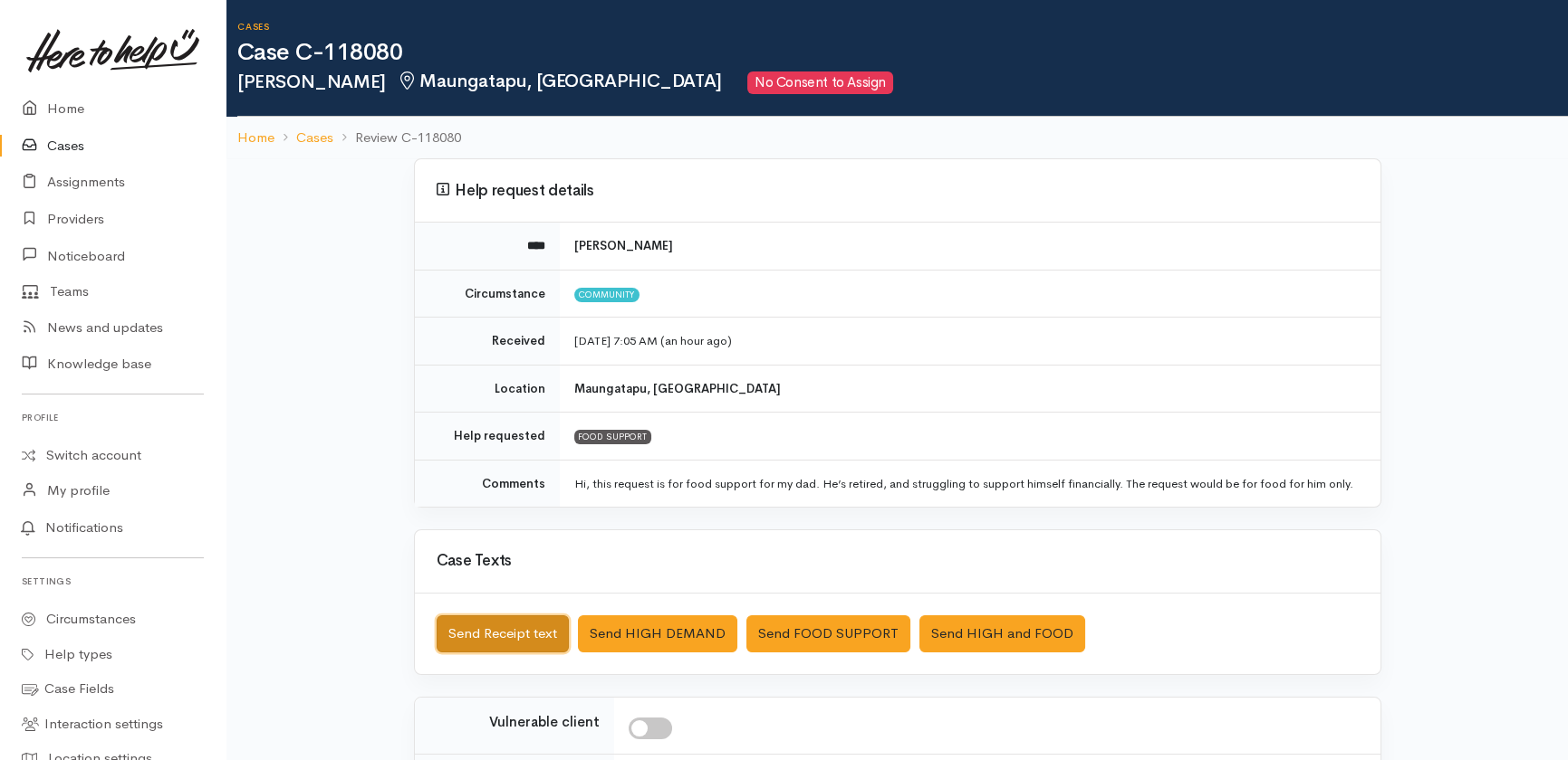
click at [519, 638] on button "Send Receipt text" at bounding box center [502, 634] width 132 height 38
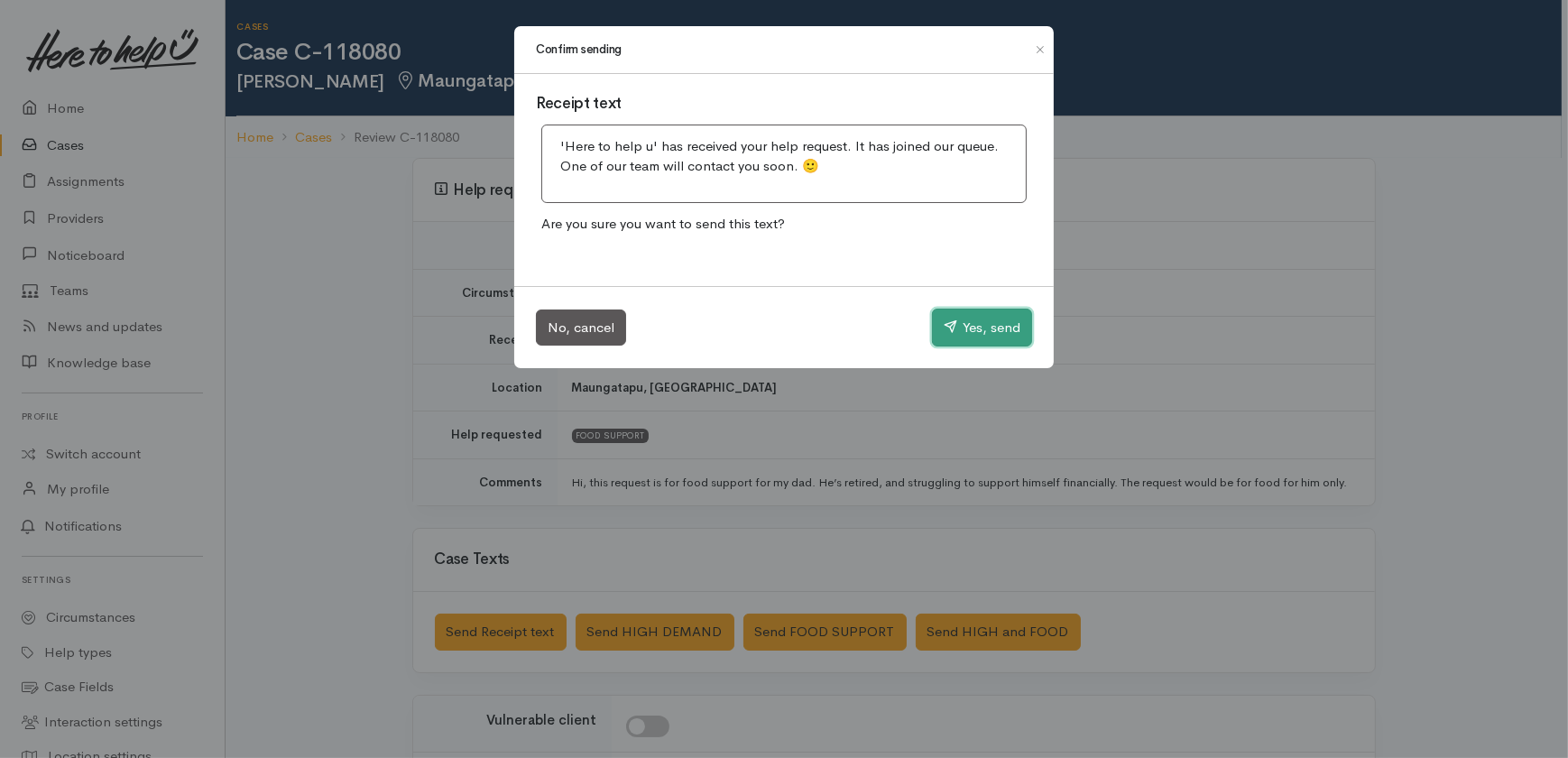
click at [994, 329] on button "Yes, send" at bounding box center [982, 328] width 100 height 38
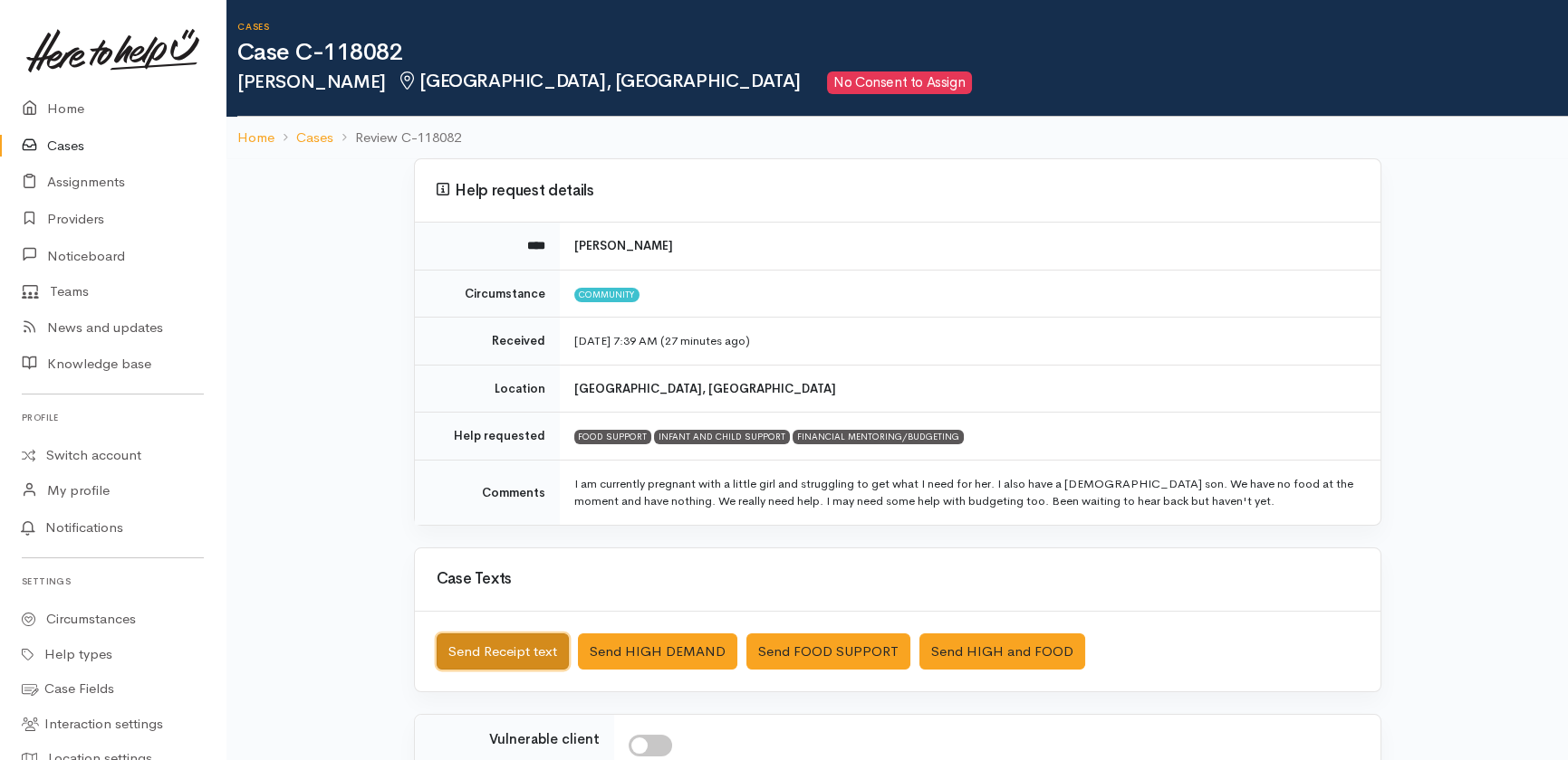
click at [545, 651] on button "Send Receipt text" at bounding box center [502, 652] width 132 height 38
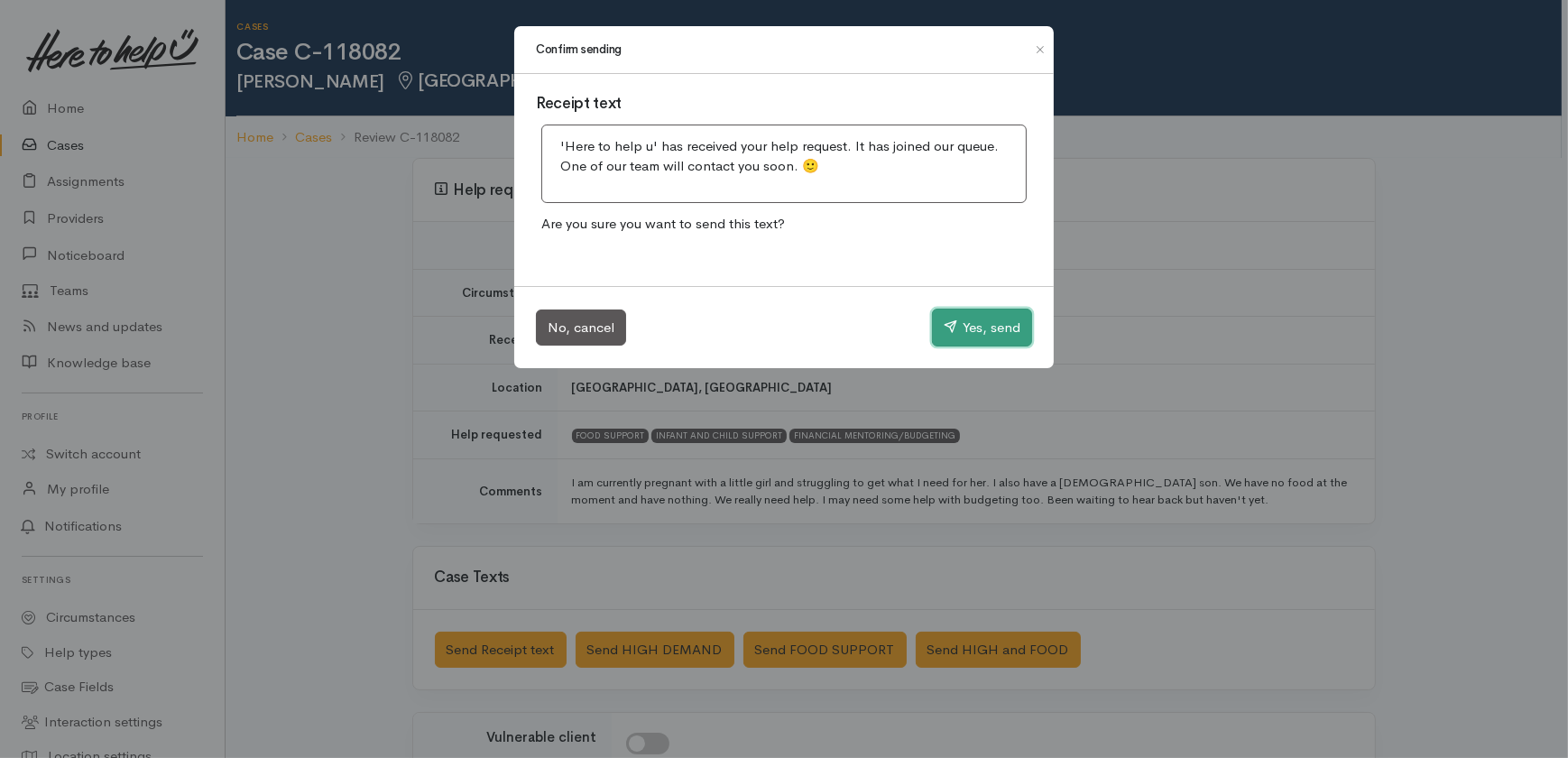
drag, startPoint x: 985, startPoint y: 334, endPoint x: 997, endPoint y: 322, distance: 17.0
click at [985, 336] on button "Yes, send" at bounding box center [982, 328] width 100 height 38
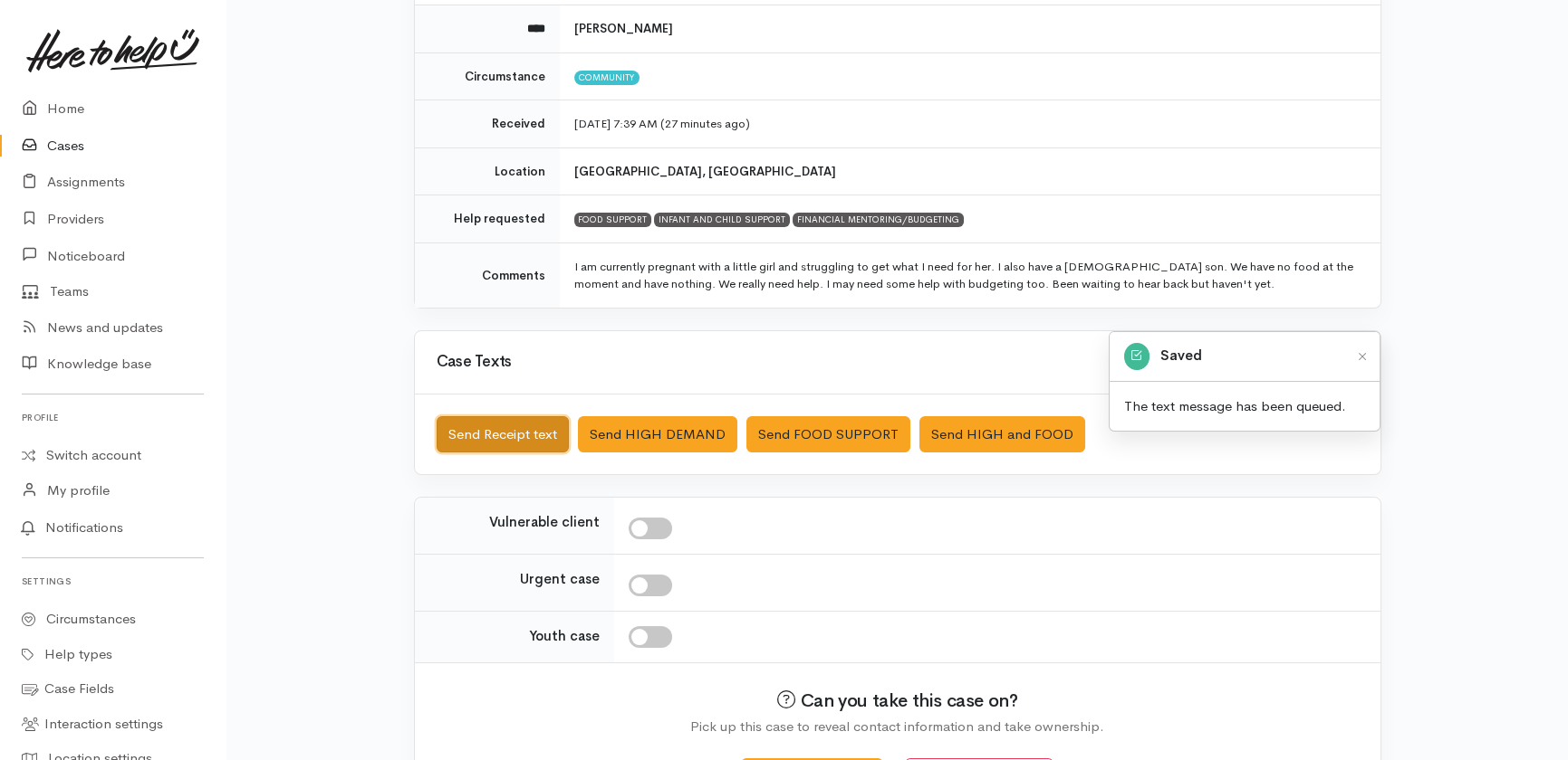
scroll to position [284, 0]
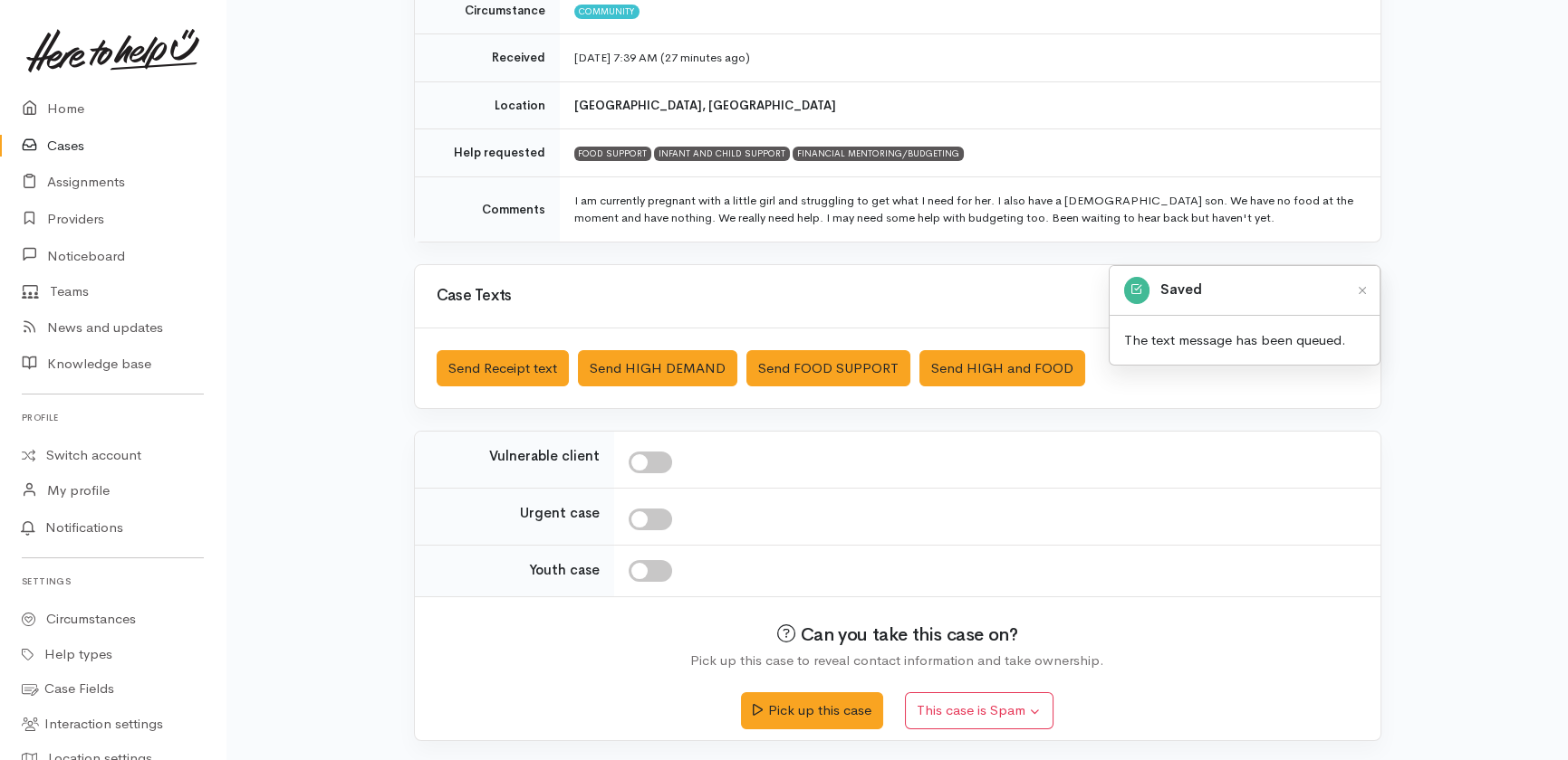
click at [655, 453] on input "checkbox" at bounding box center [650, 463] width 43 height 22
checkbox input "true"
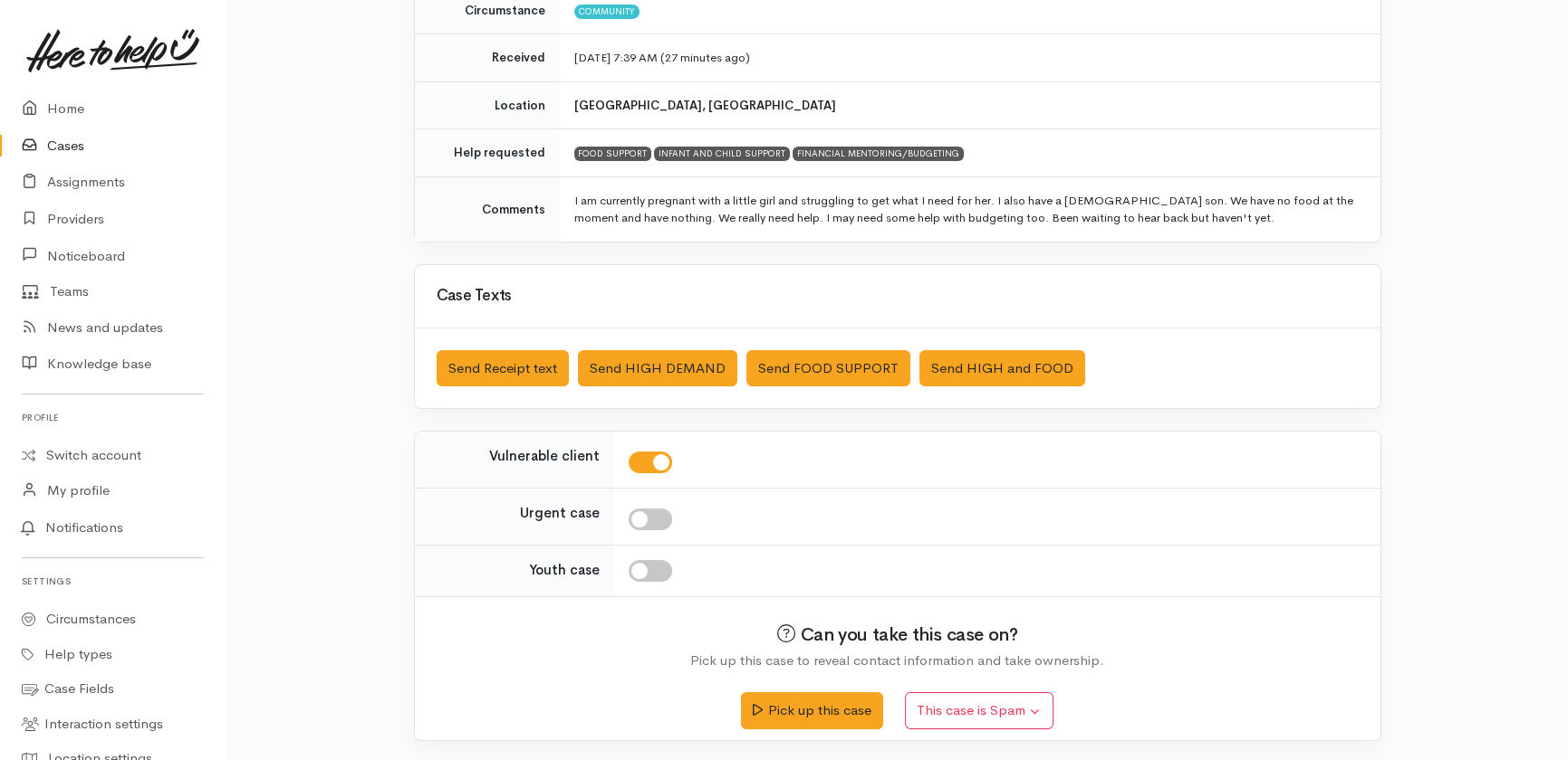
click at [657, 509] on input "checkbox" at bounding box center [650, 519] width 43 height 22
checkbox input "true"
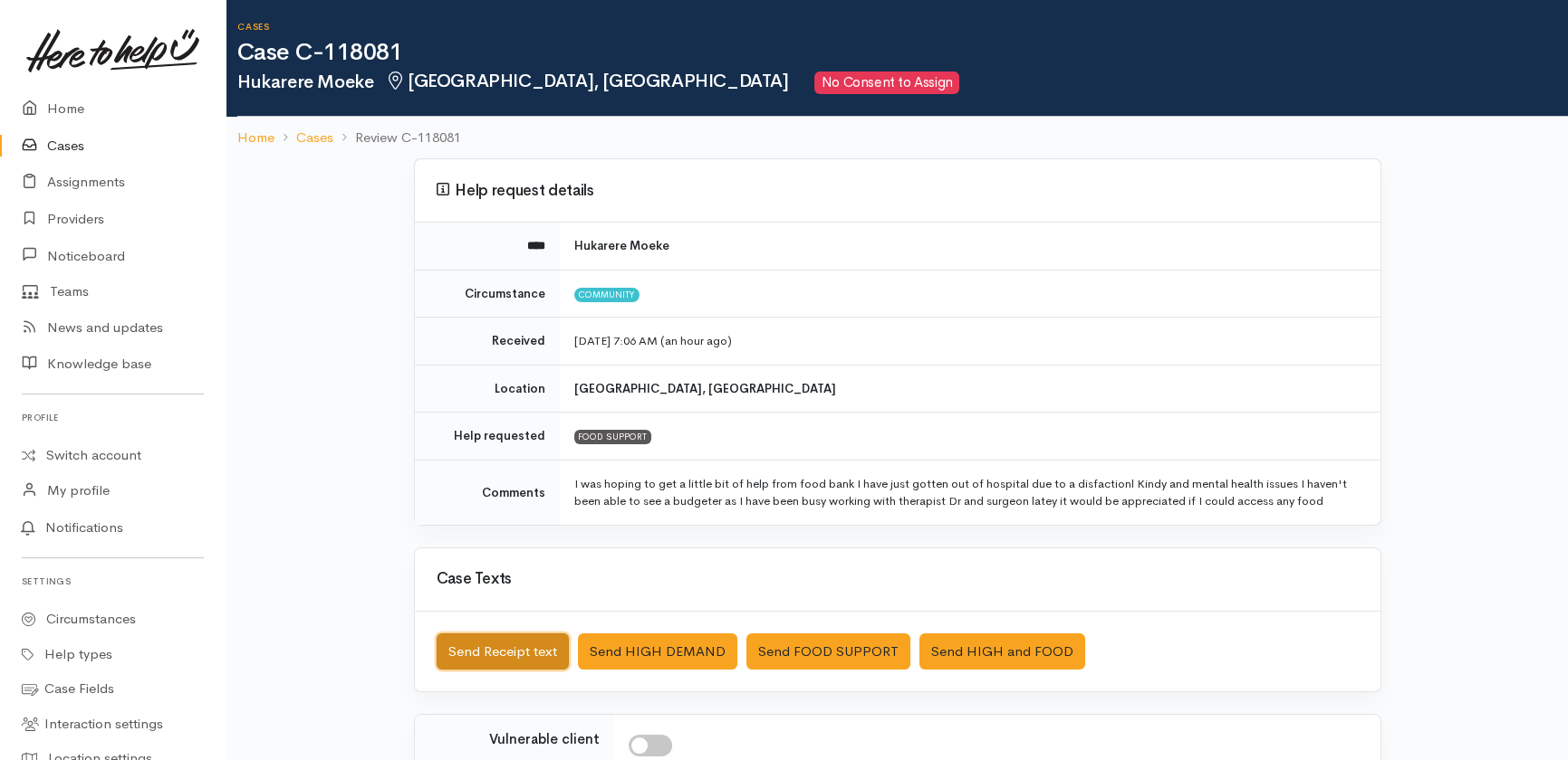
click at [499, 650] on button "Send Receipt text" at bounding box center [502, 652] width 132 height 38
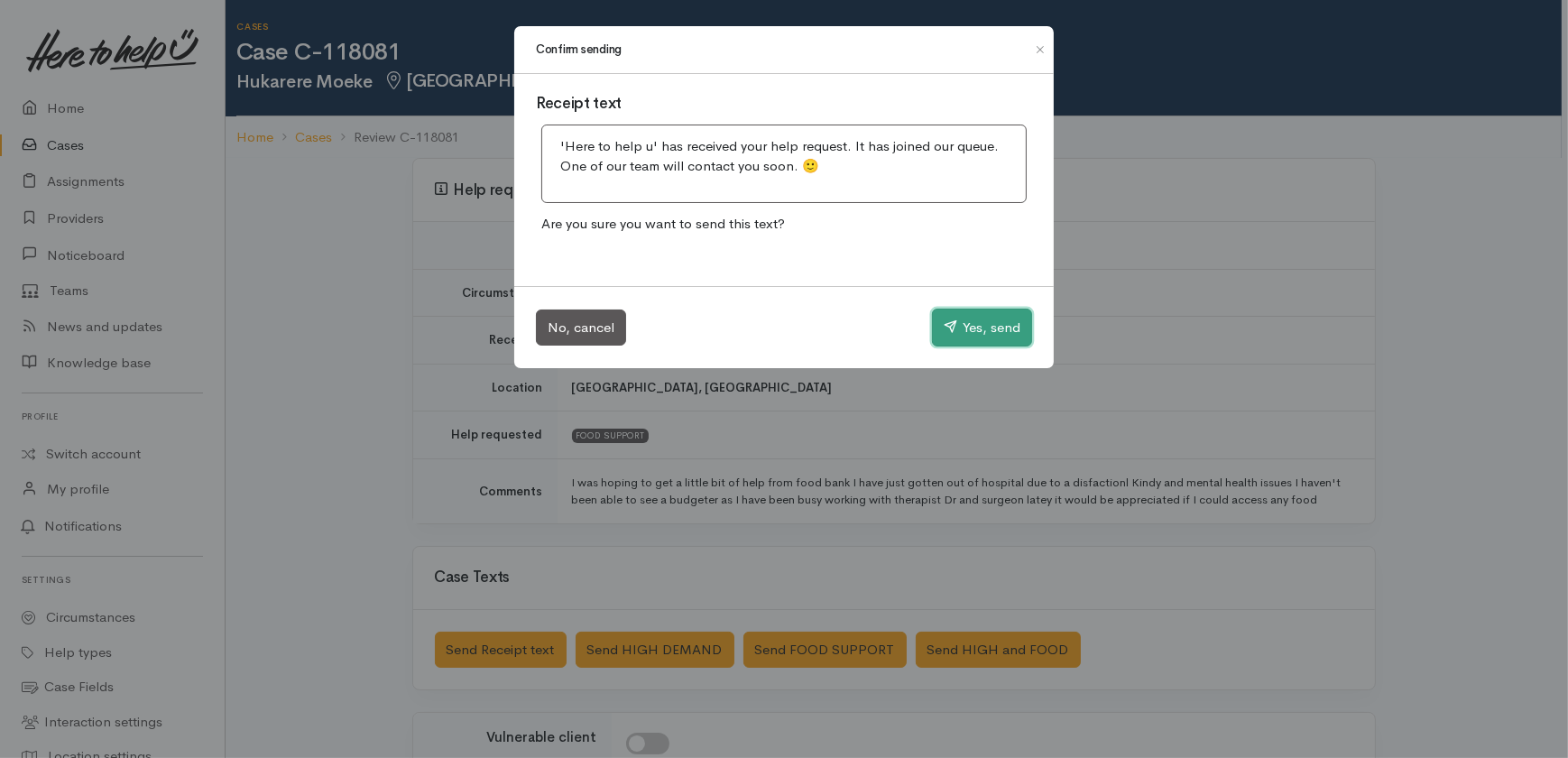
drag, startPoint x: 973, startPoint y: 337, endPoint x: 968, endPoint y: 325, distance: 13.0
click at [974, 337] on button "Yes, send" at bounding box center [982, 328] width 100 height 38
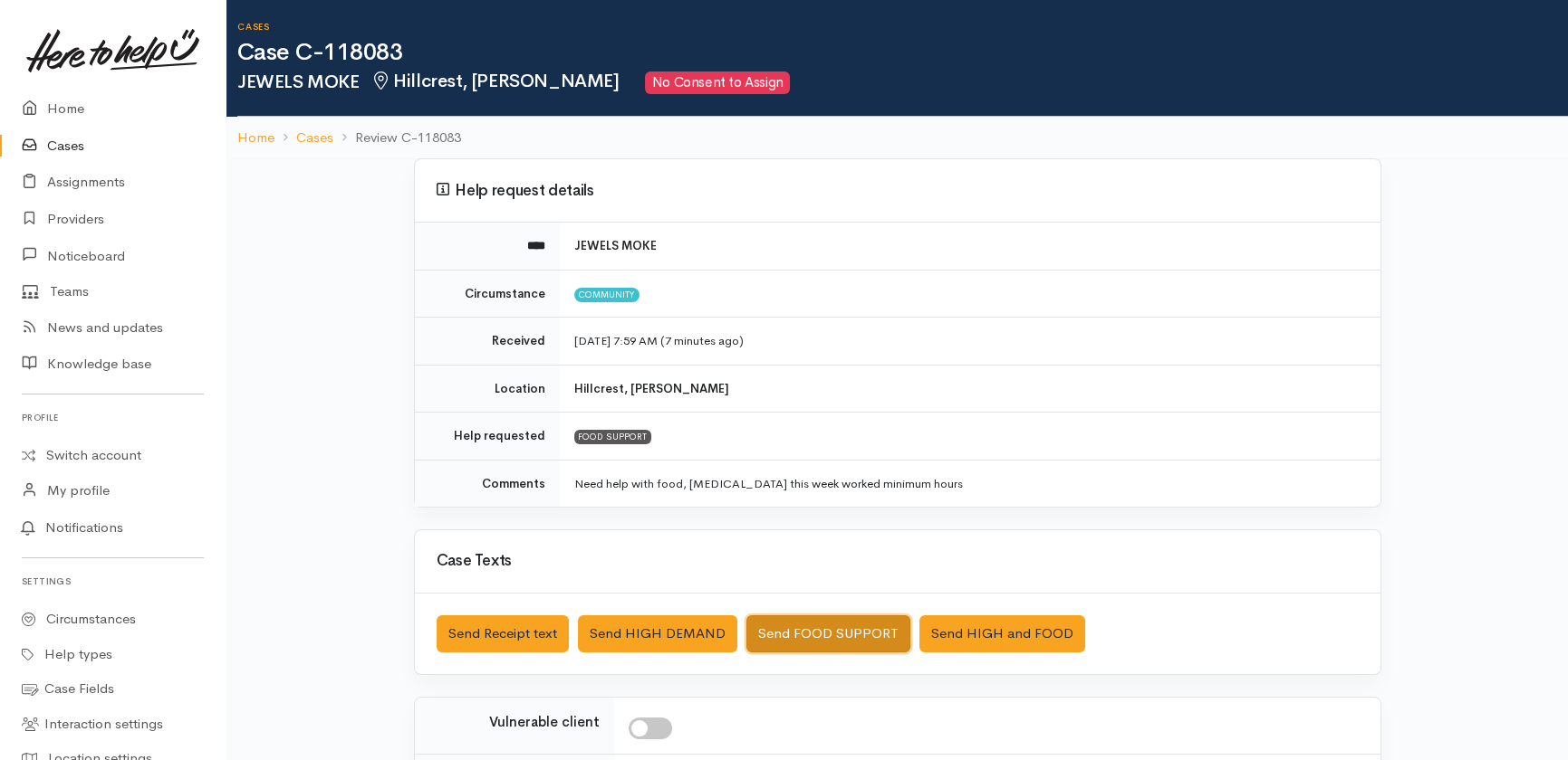
click at [811, 627] on button "Send FOOD SUPPORT" at bounding box center [828, 634] width 164 height 38
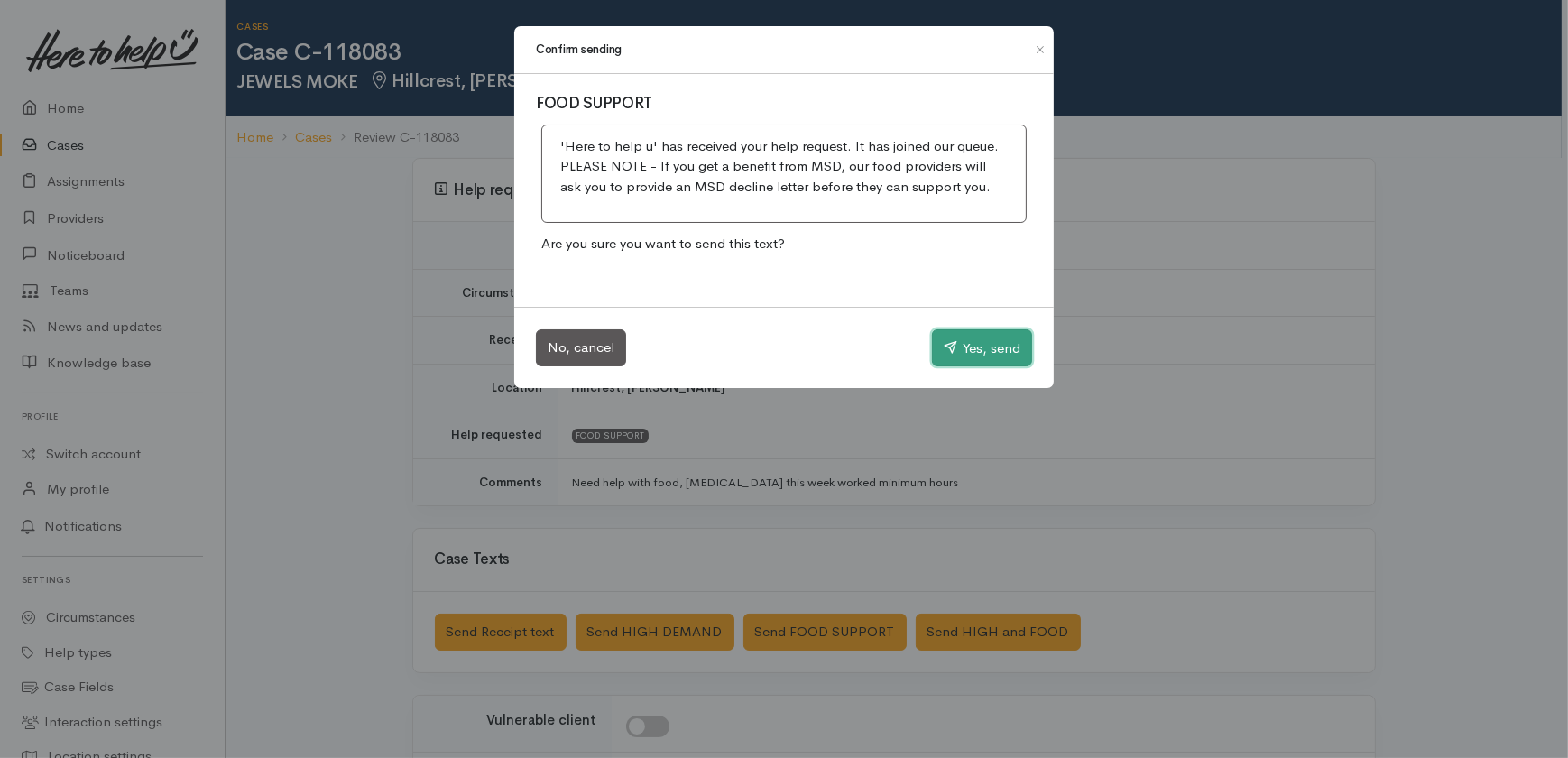
drag, startPoint x: 993, startPoint y: 340, endPoint x: 524, endPoint y: 235, distance: 480.6
click at [993, 340] on button "Yes, send" at bounding box center [982, 348] width 100 height 38
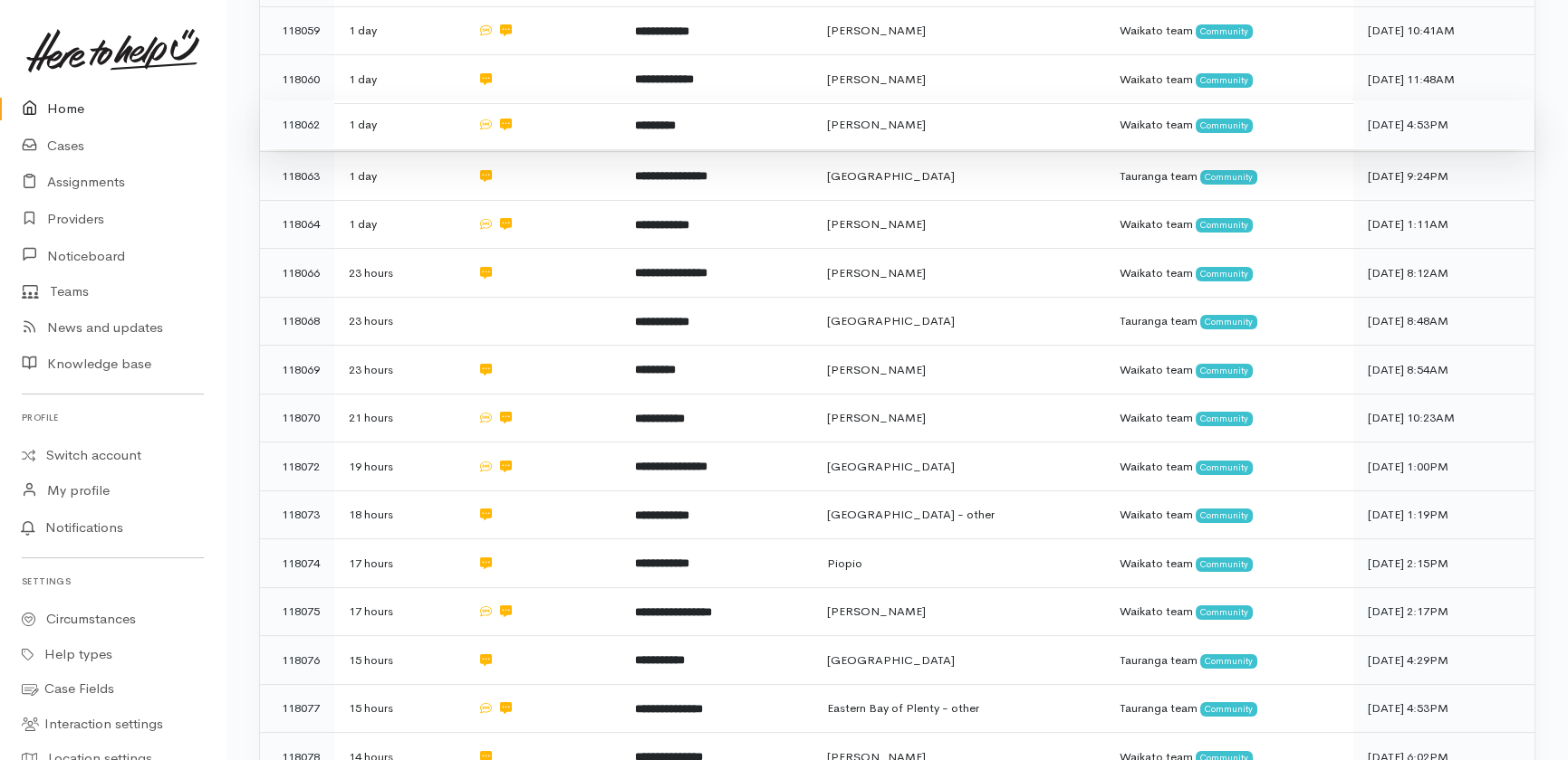
scroll to position [1372, 0]
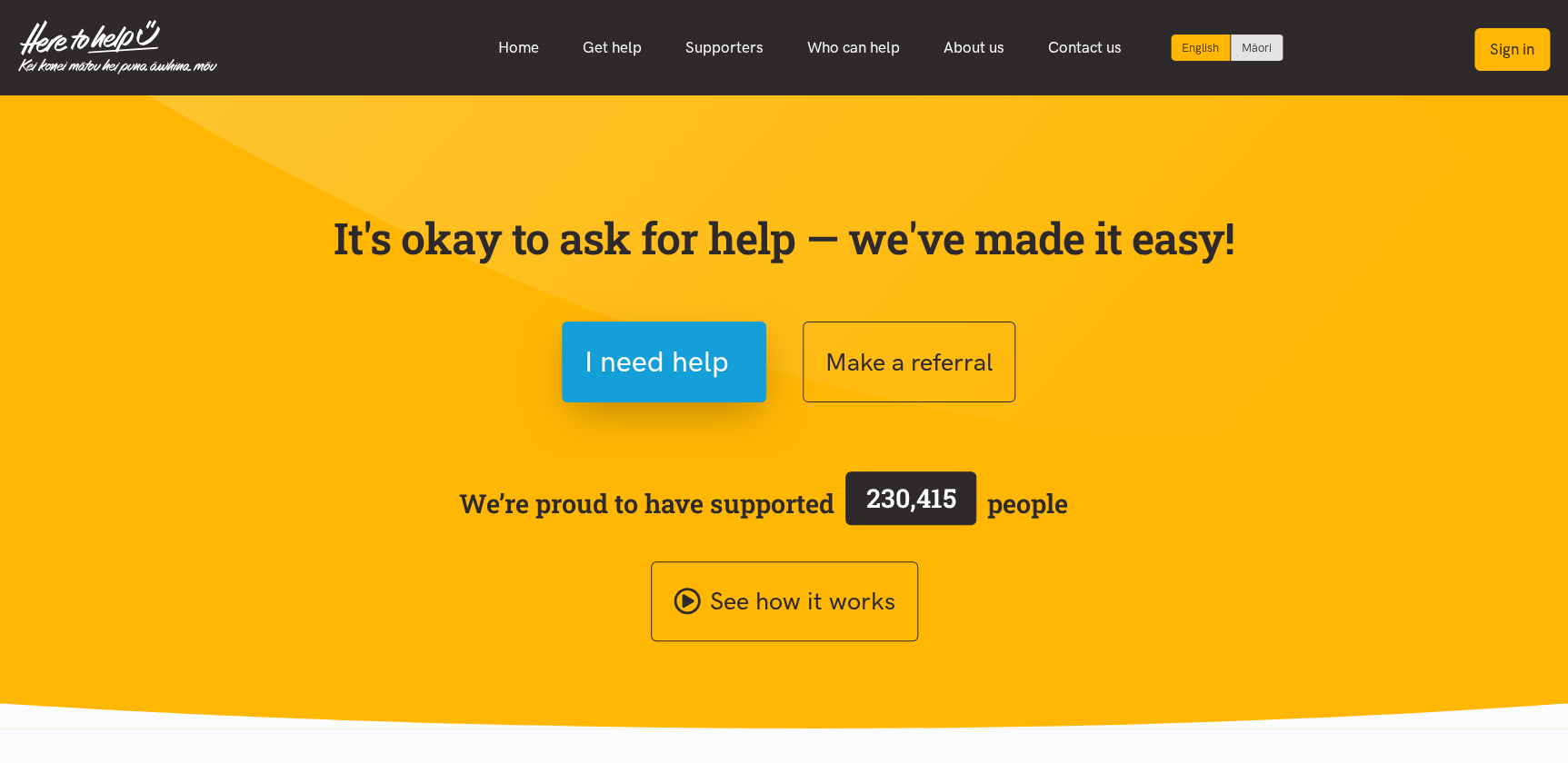
click at [1492, 50] on button "Sign in" at bounding box center [1512, 49] width 75 height 42
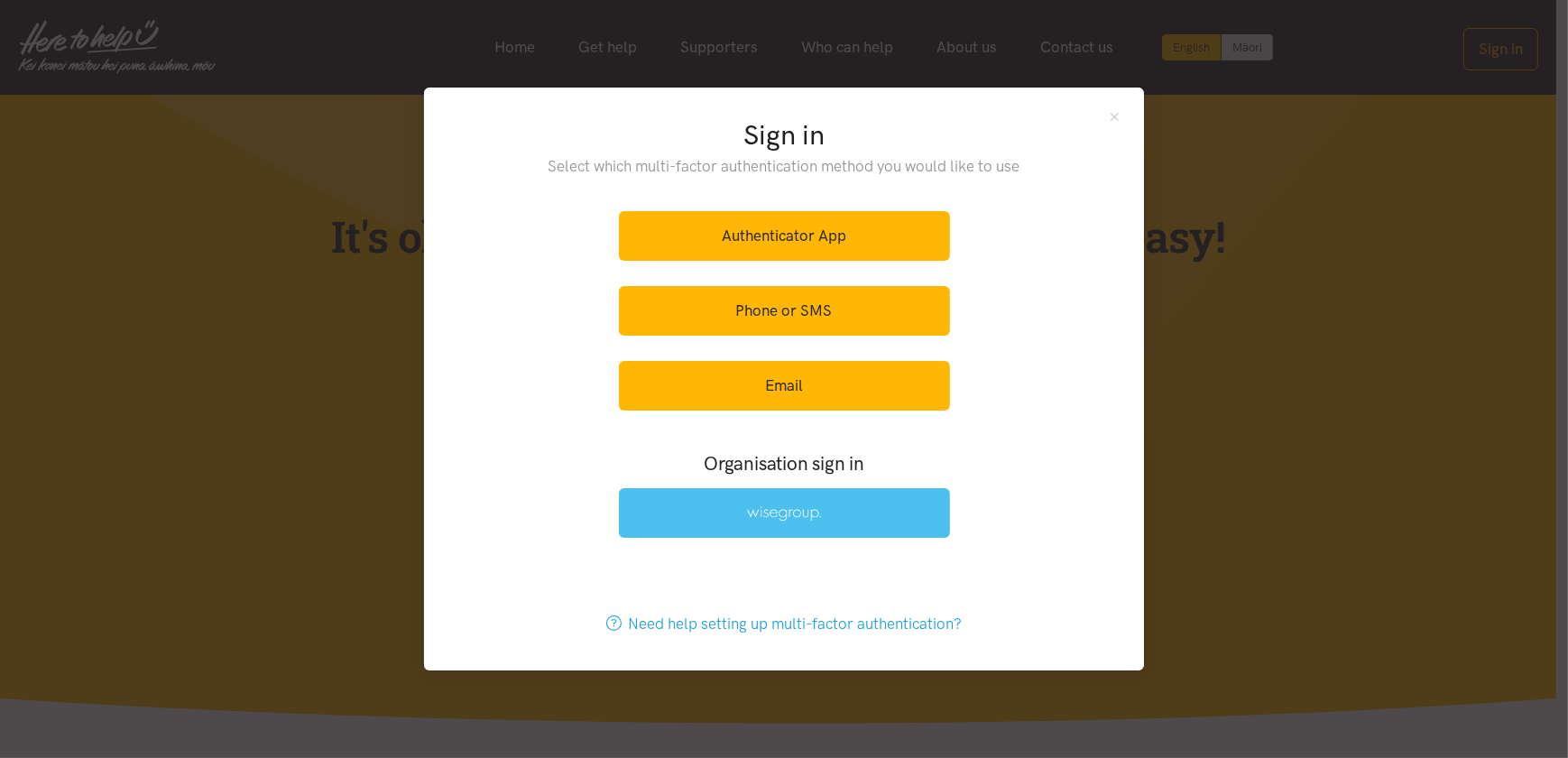
click at [801, 517] on img at bounding box center [784, 514] width 74 height 15
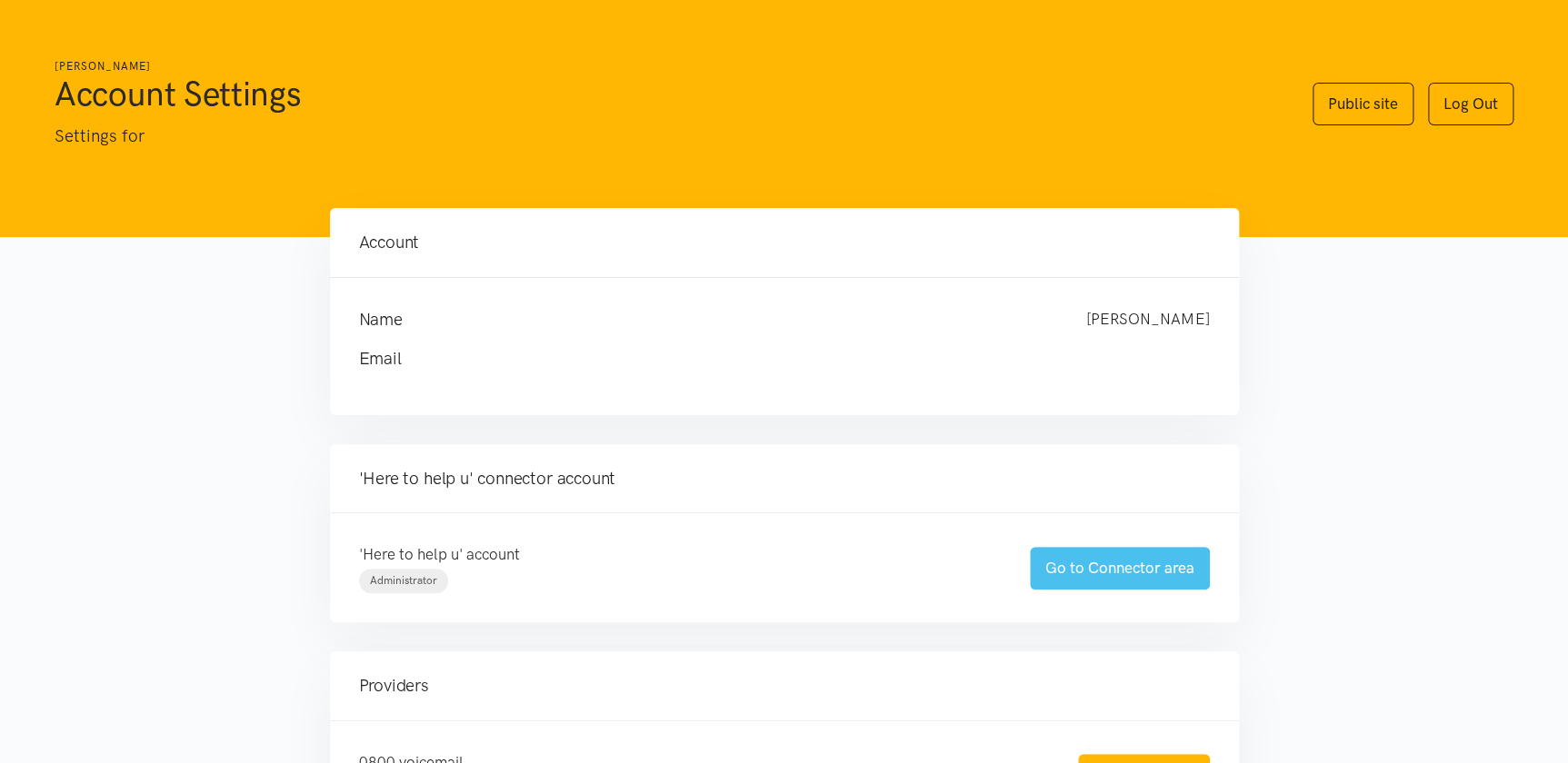
click at [1109, 561] on link "Go to Connector area" at bounding box center [1120, 568] width 180 height 42
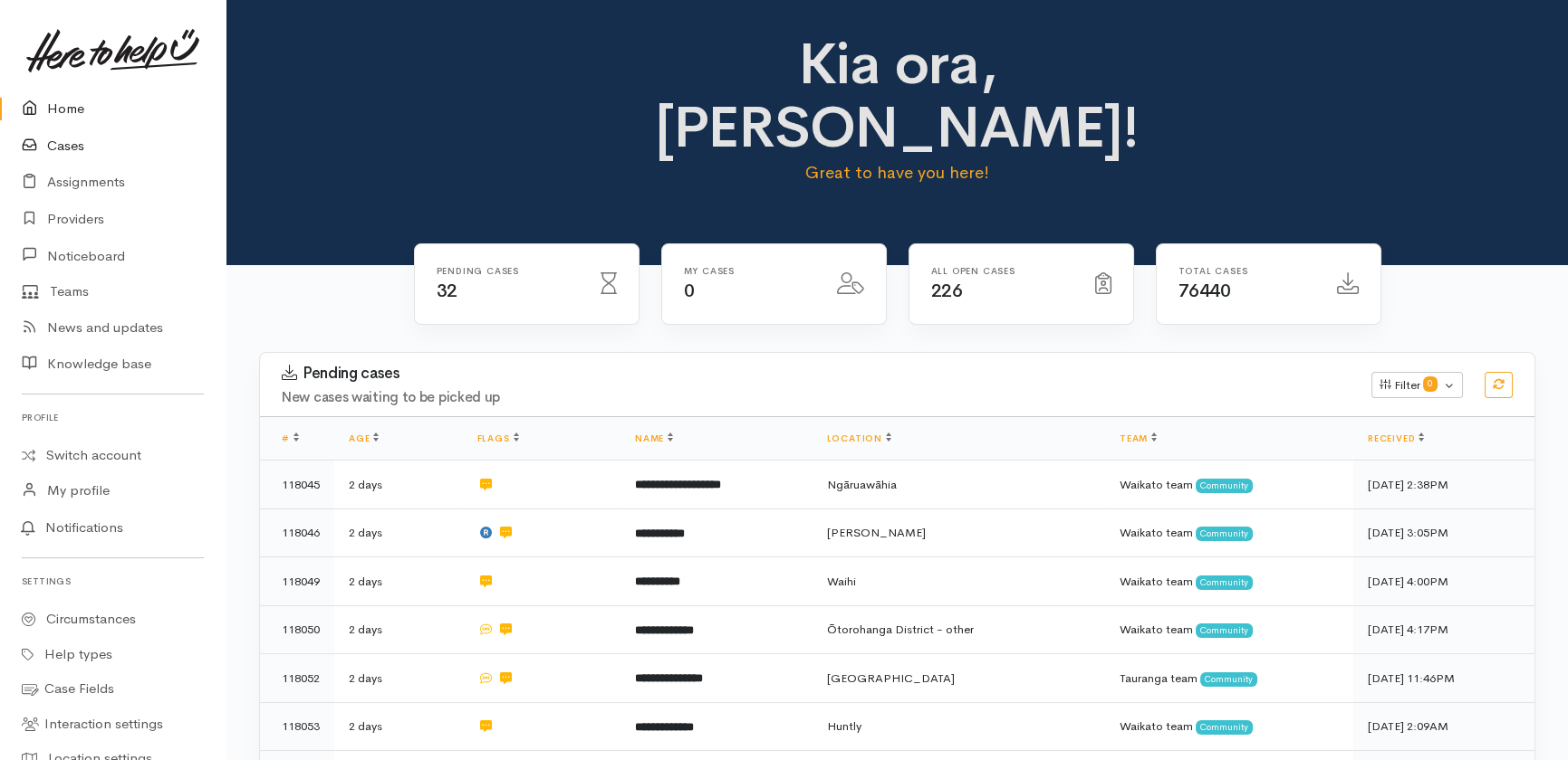
click at [64, 145] on link "Cases" at bounding box center [113, 146] width 225 height 38
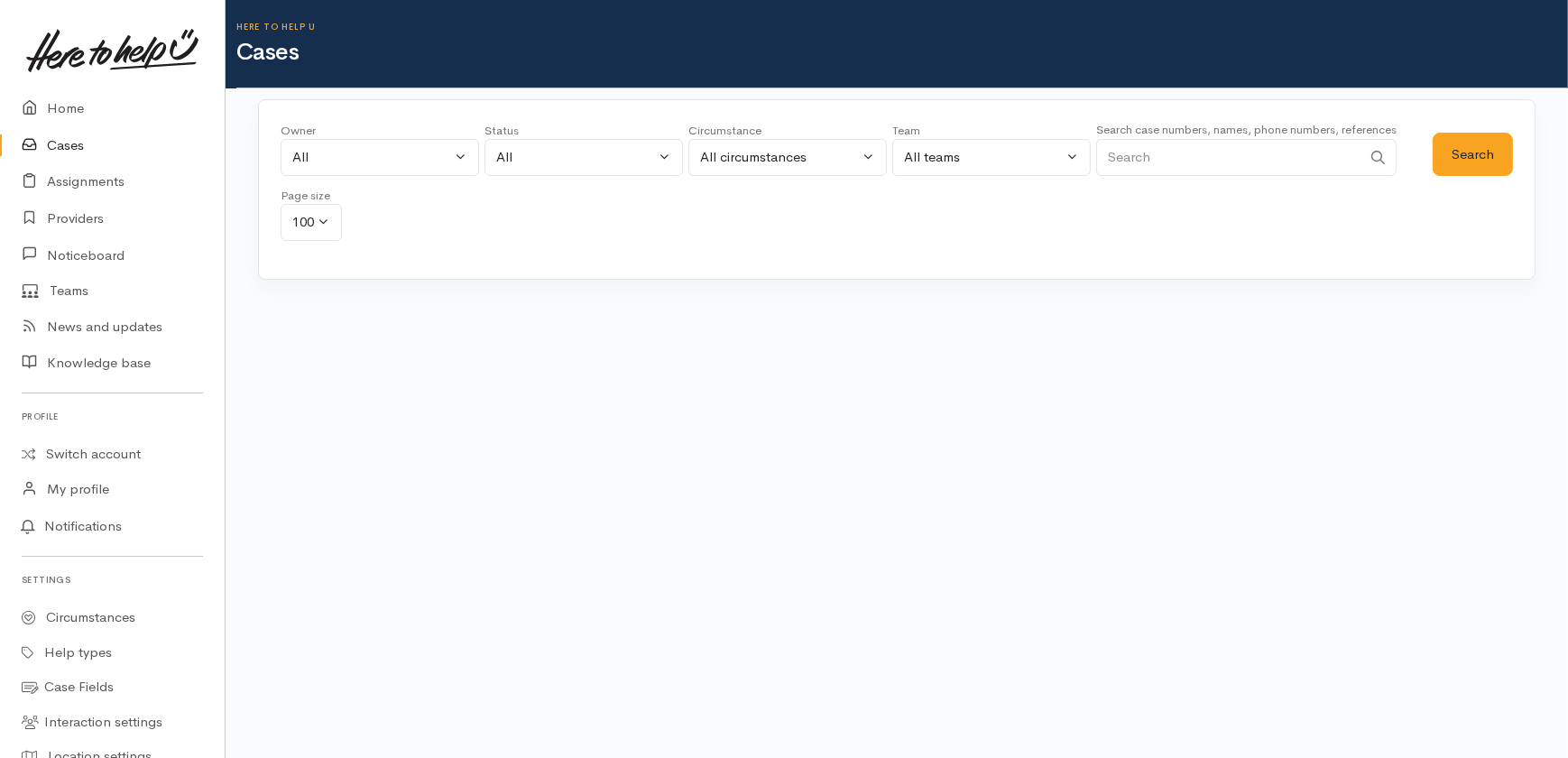
click at [1174, 151] on input "Search" at bounding box center [1229, 157] width 266 height 37
type input "[PERSON_NAME]"
click at [1482, 150] on button "Search" at bounding box center [1473, 154] width 81 height 44
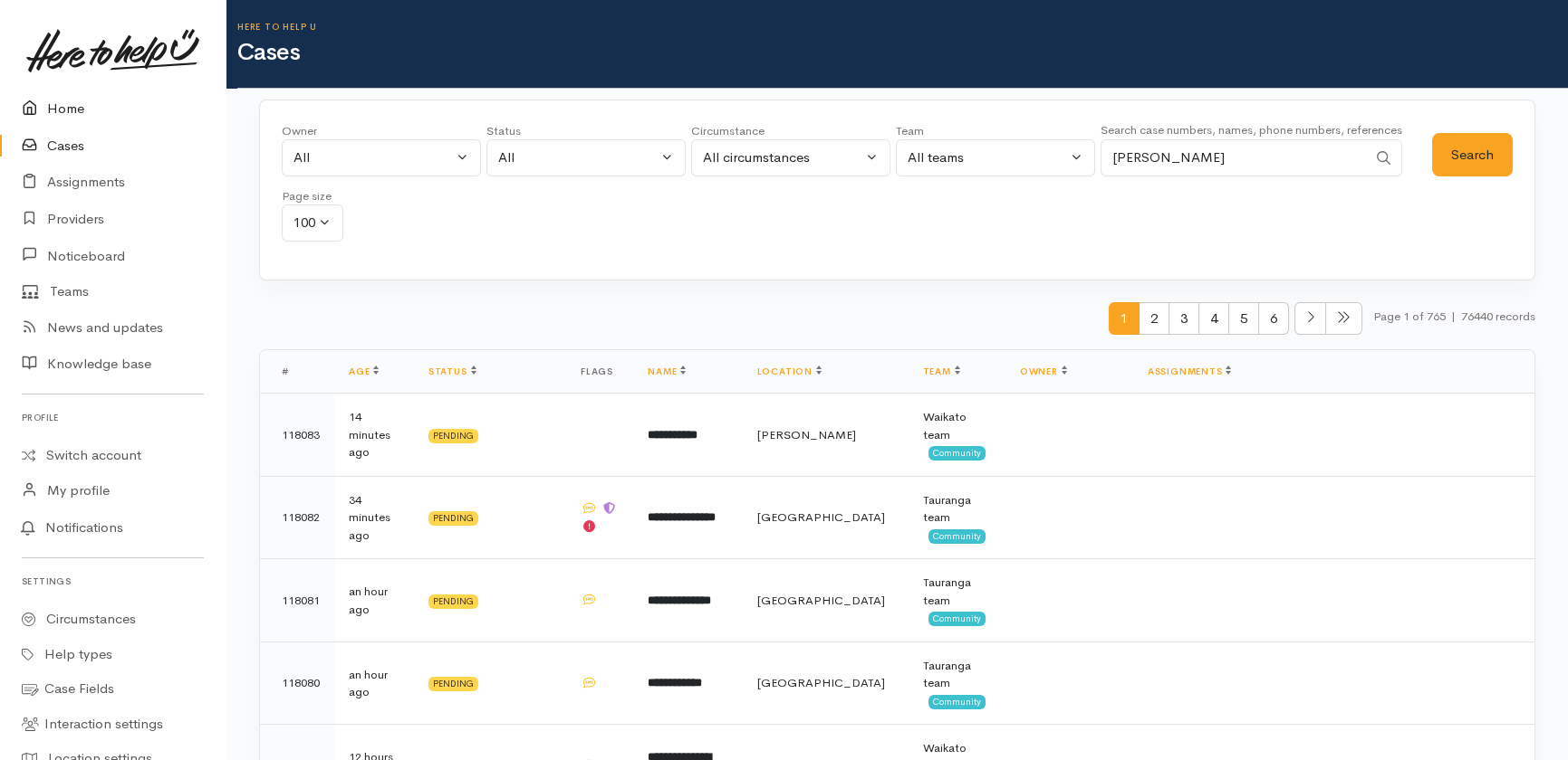
click at [65, 109] on link "Home" at bounding box center [113, 109] width 225 height 38
